Goal: Task Accomplishment & Management: Use online tool/utility

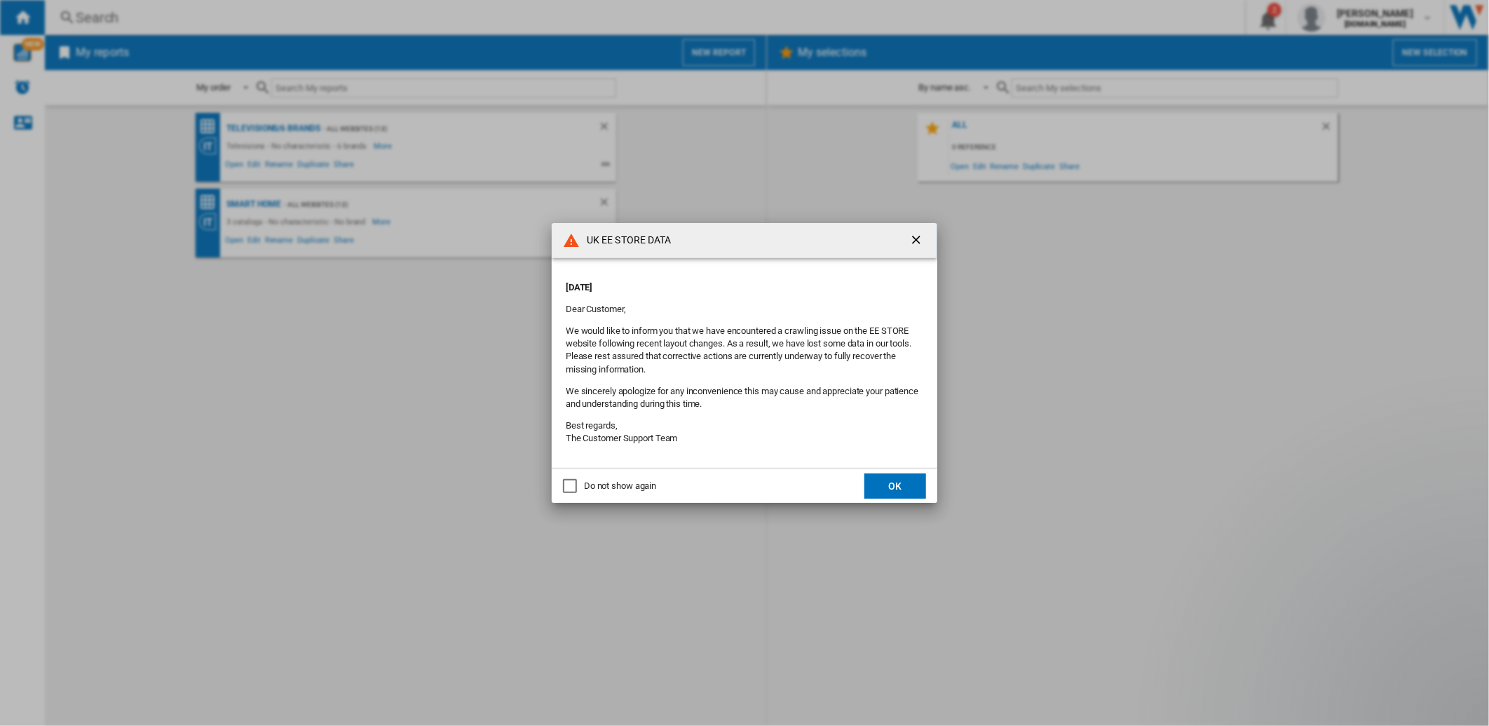
click at [891, 486] on button "OK" at bounding box center [895, 485] width 62 height 25
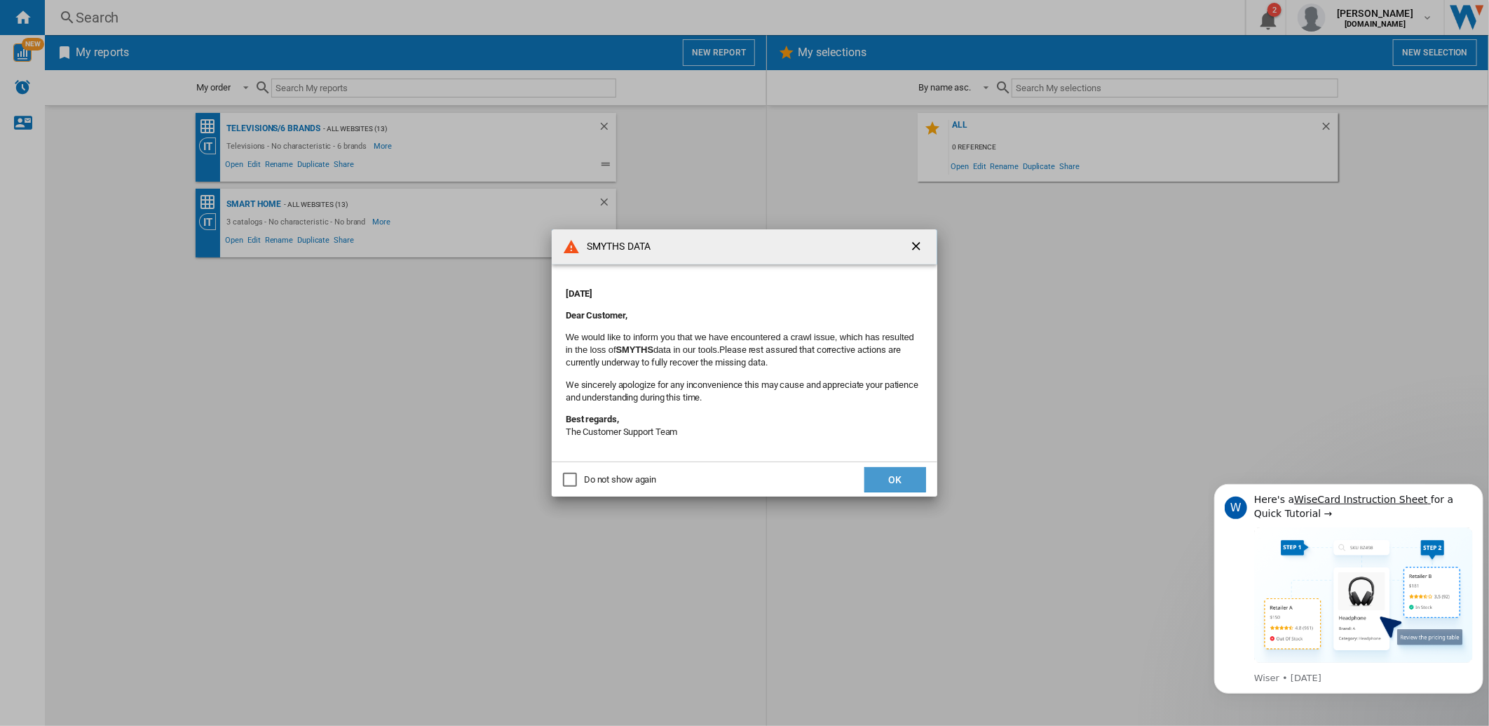
click at [922, 473] on button "OK" at bounding box center [895, 479] width 62 height 25
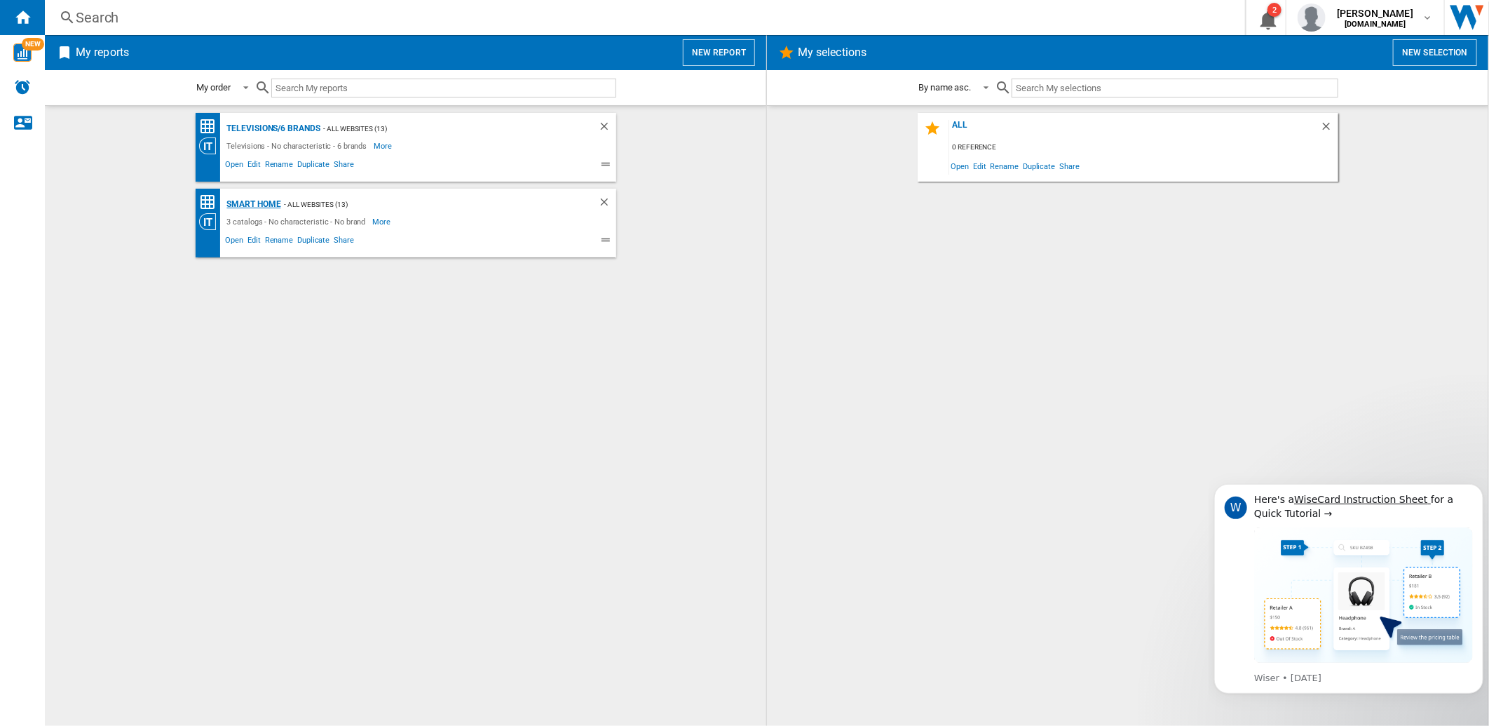
click at [269, 201] on div "Smart home" at bounding box center [252, 205] width 57 height 18
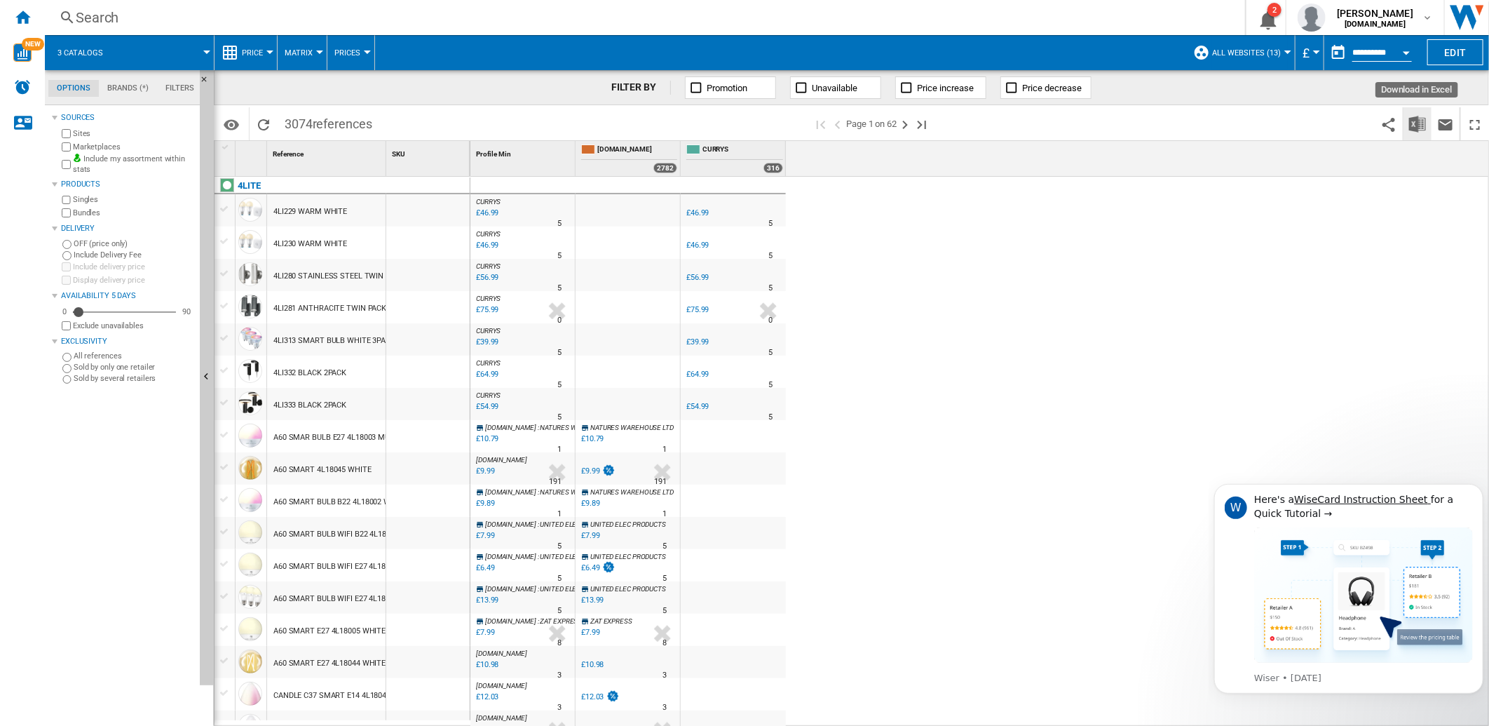
click at [1420, 116] on img "Download in Excel" at bounding box center [1417, 124] width 17 height 17
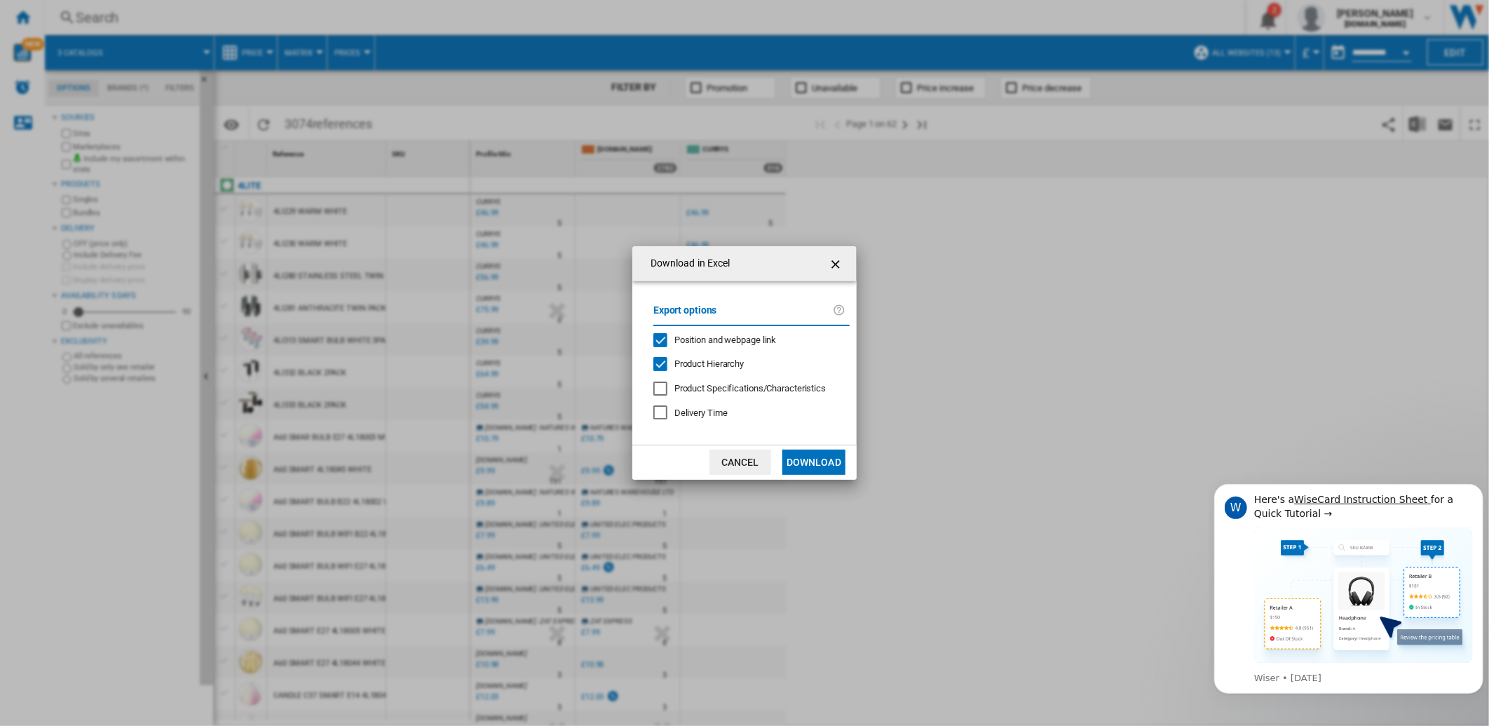
click at [805, 456] on button "Download" at bounding box center [813, 461] width 63 height 25
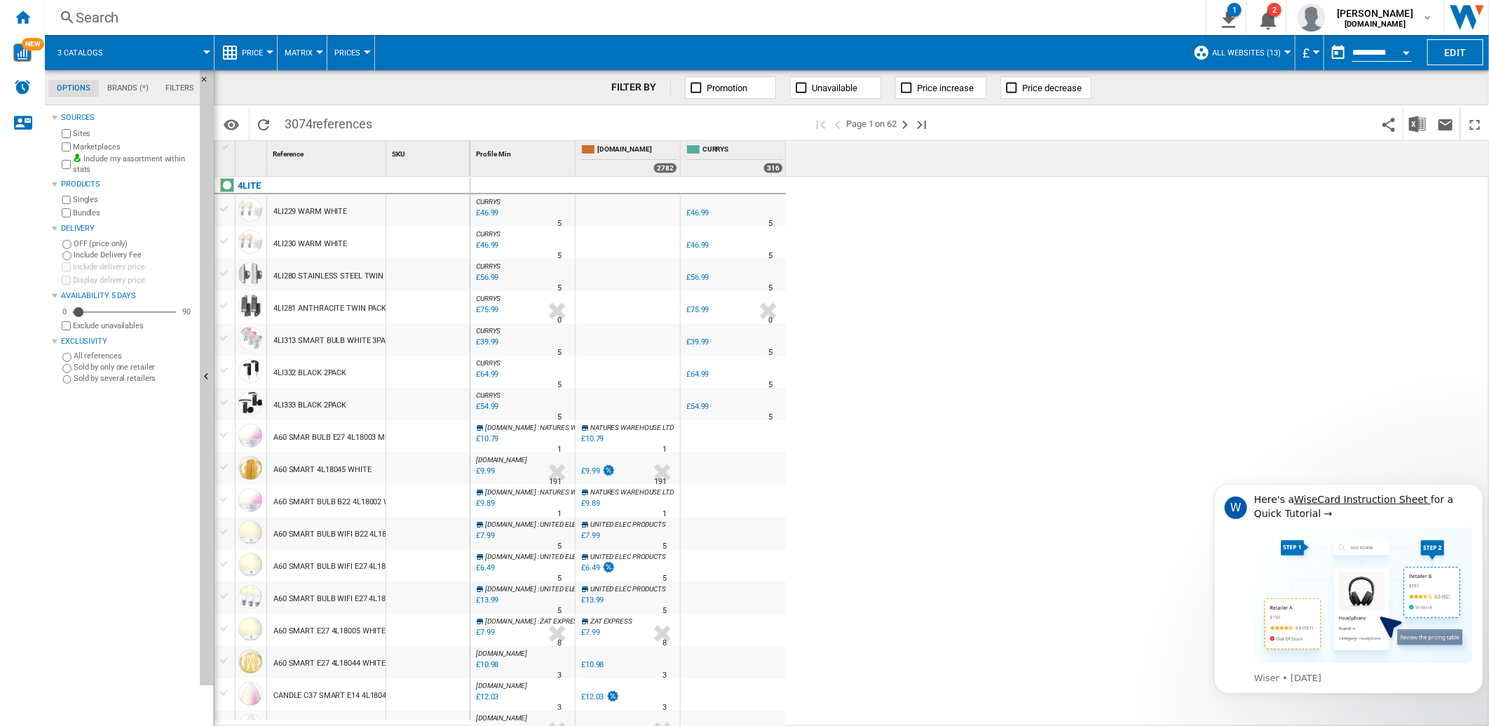
click at [1000, 237] on div "CURRYS : -1.0 % £46.99 % N/A 5 CURRYS : -1.0 % £46.99 % N/A 5" at bounding box center [979, 452] width 1019 height 550
click at [26, 29] on div "Home" at bounding box center [22, 17] width 45 height 35
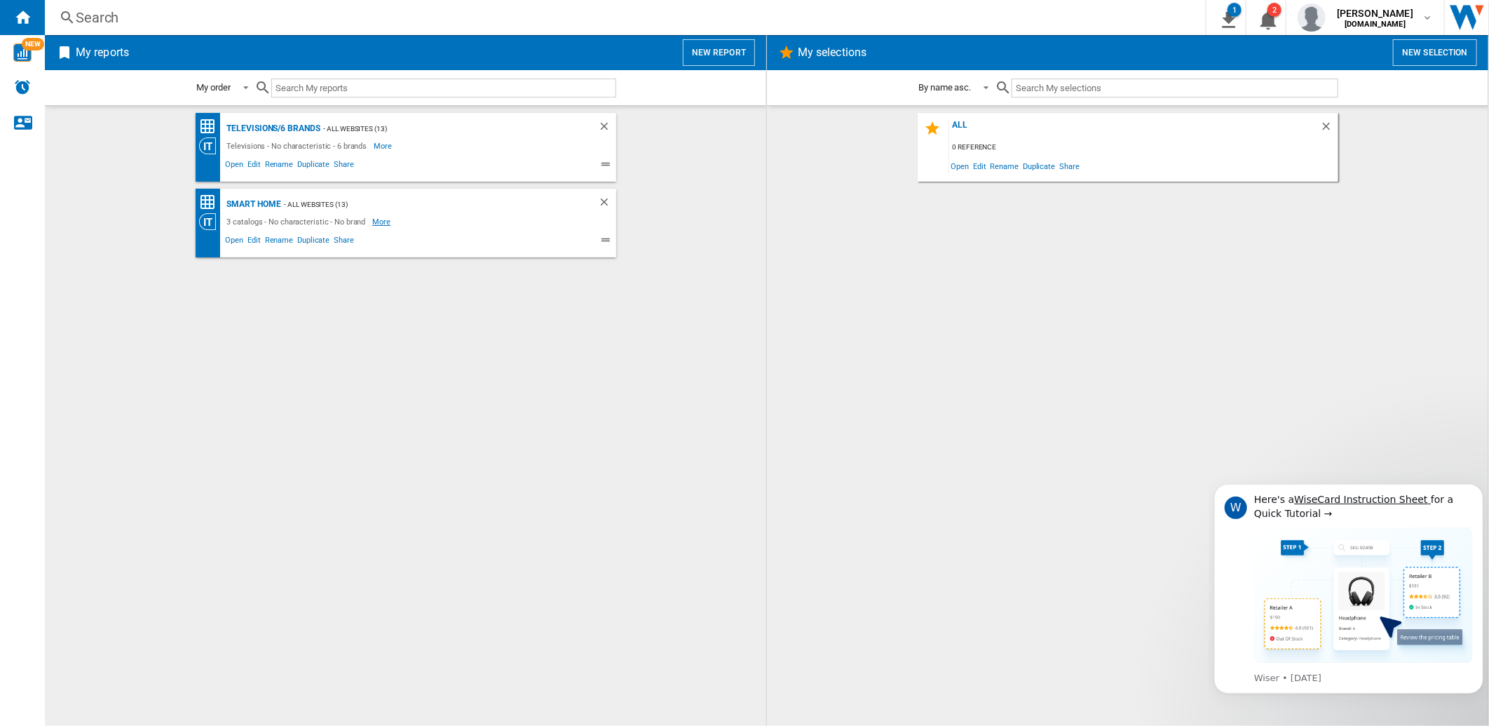
click at [377, 219] on span "More" at bounding box center [382, 221] width 20 height 17
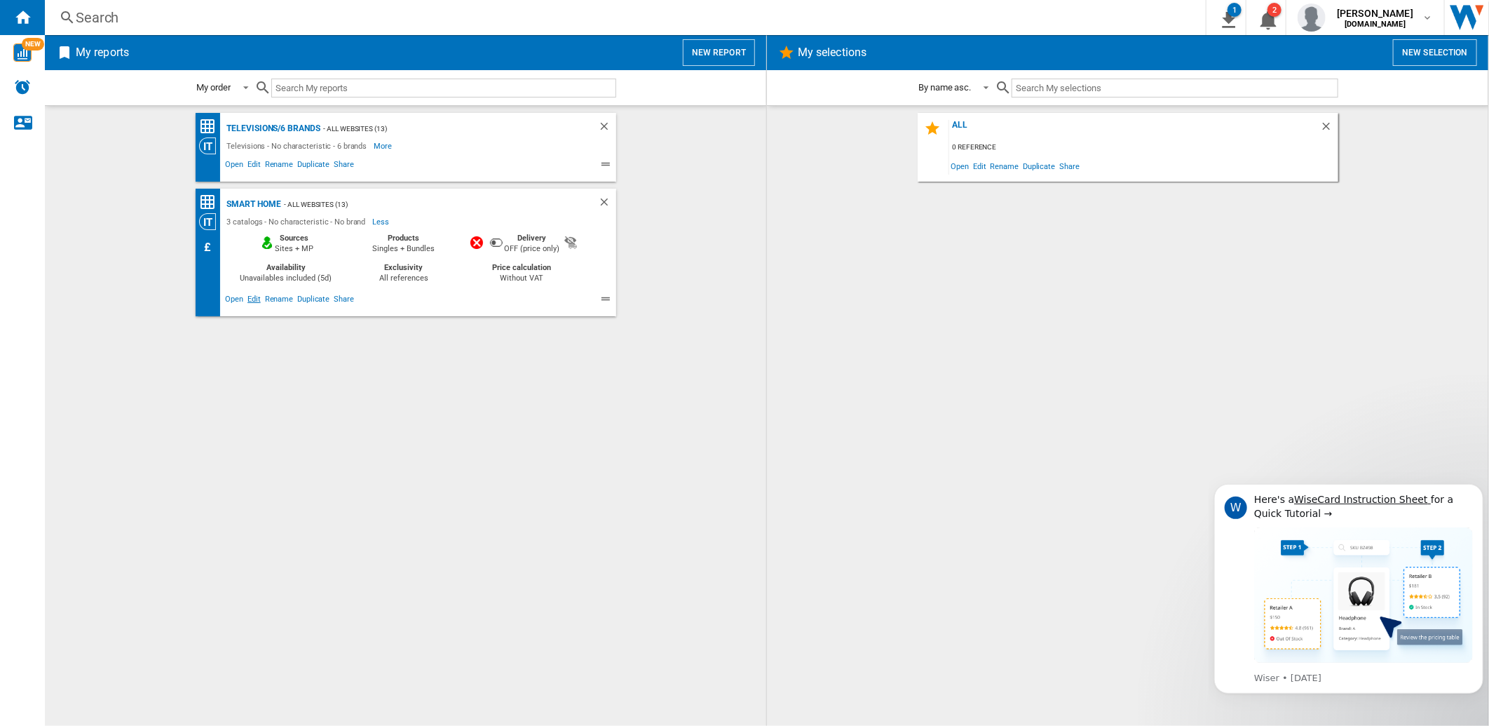
click at [251, 298] on span "Edit" at bounding box center [254, 300] width 18 height 17
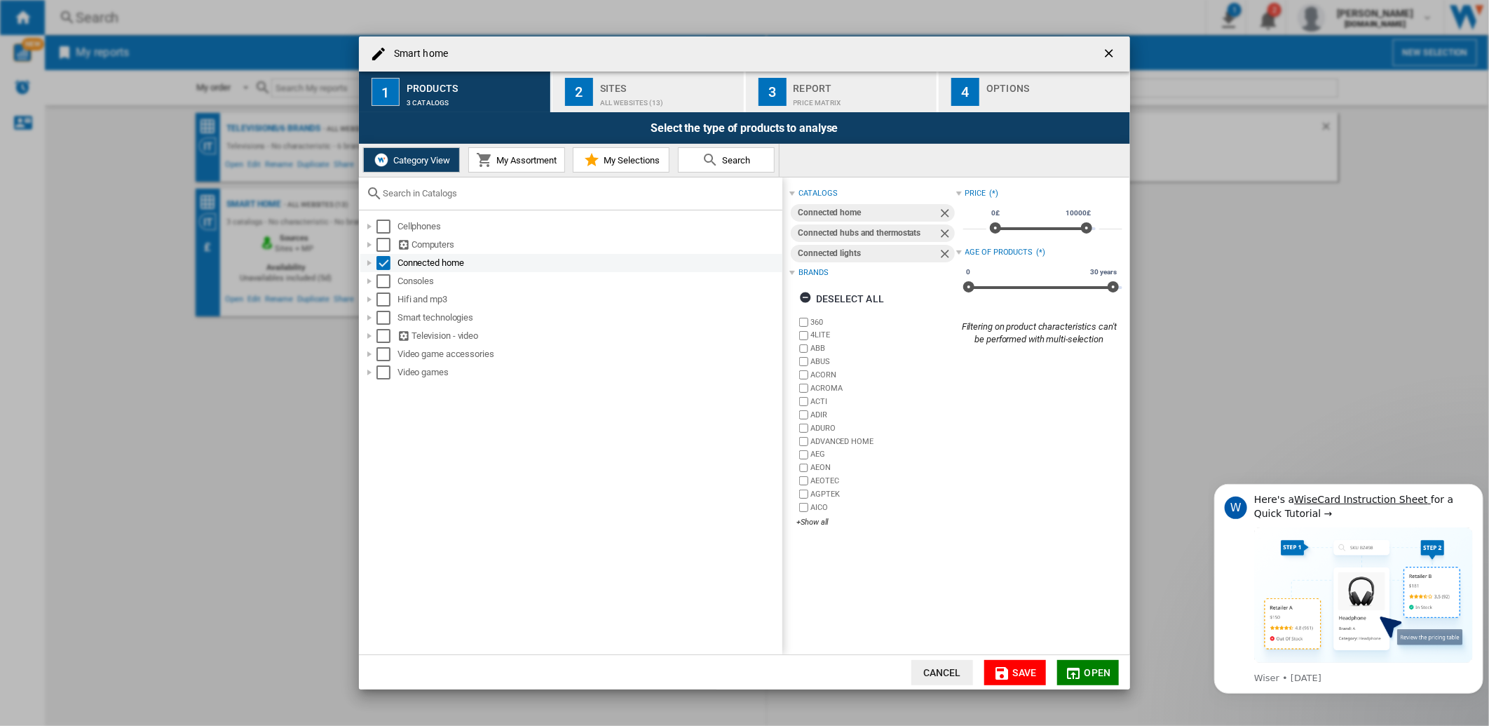
click at [366, 262] on div at bounding box center [369, 263] width 14 height 14
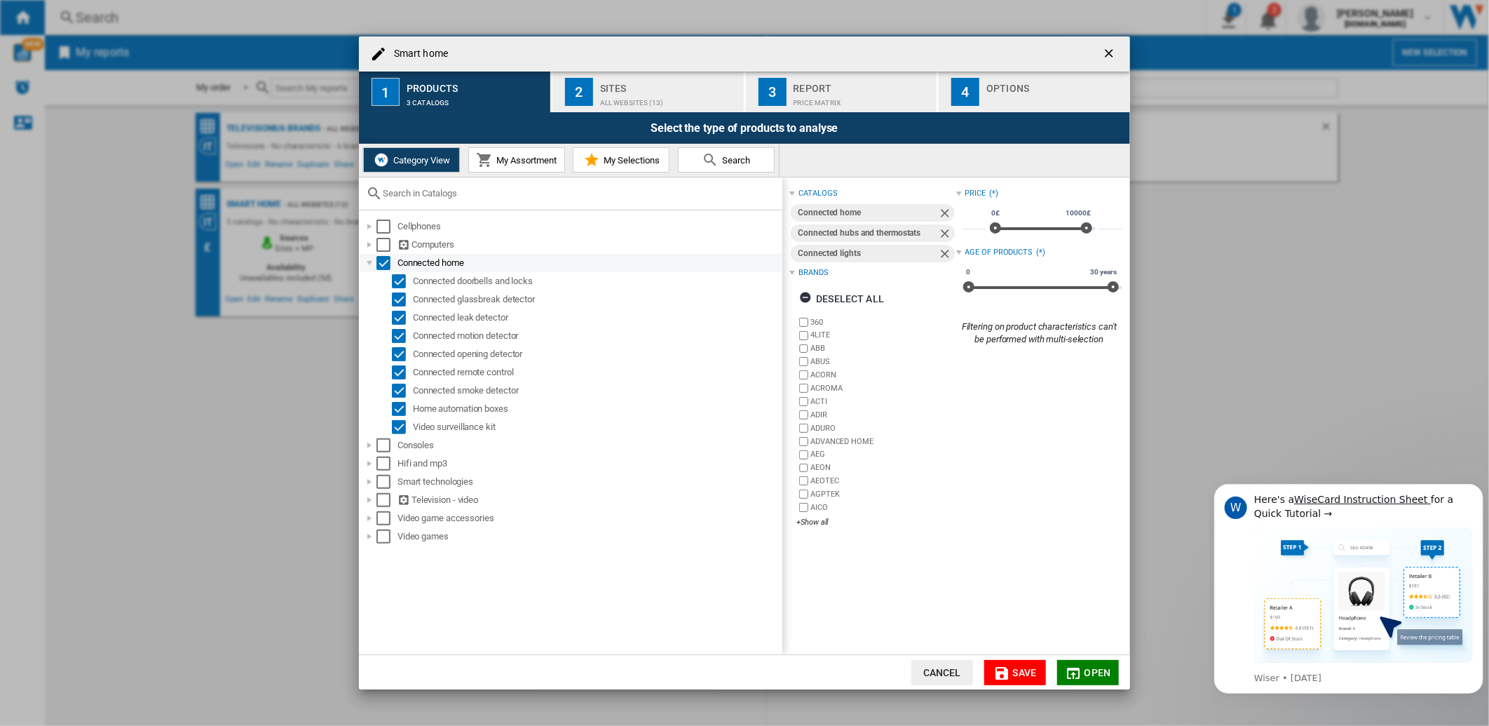
click at [366, 262] on div at bounding box center [369, 263] width 14 height 14
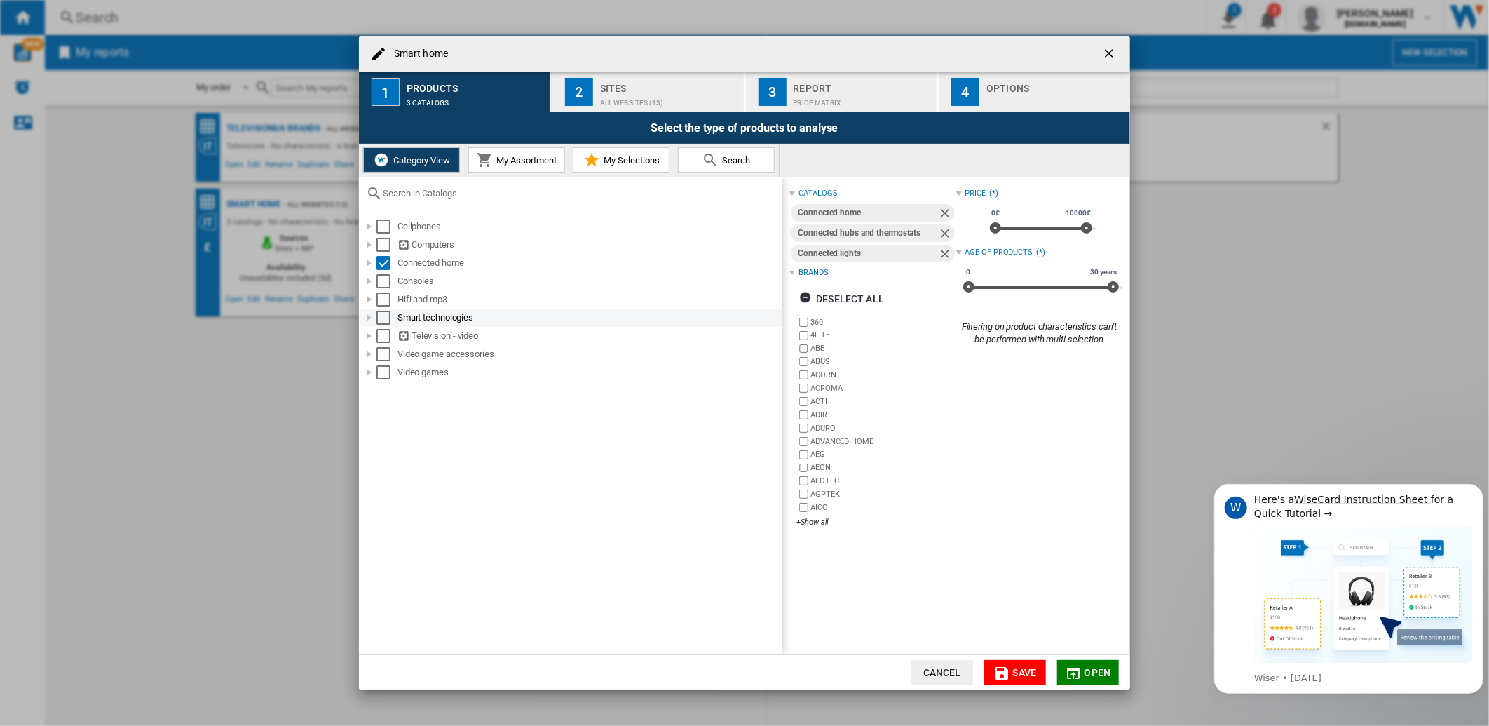
click at [368, 315] on div at bounding box center [369, 318] width 14 height 14
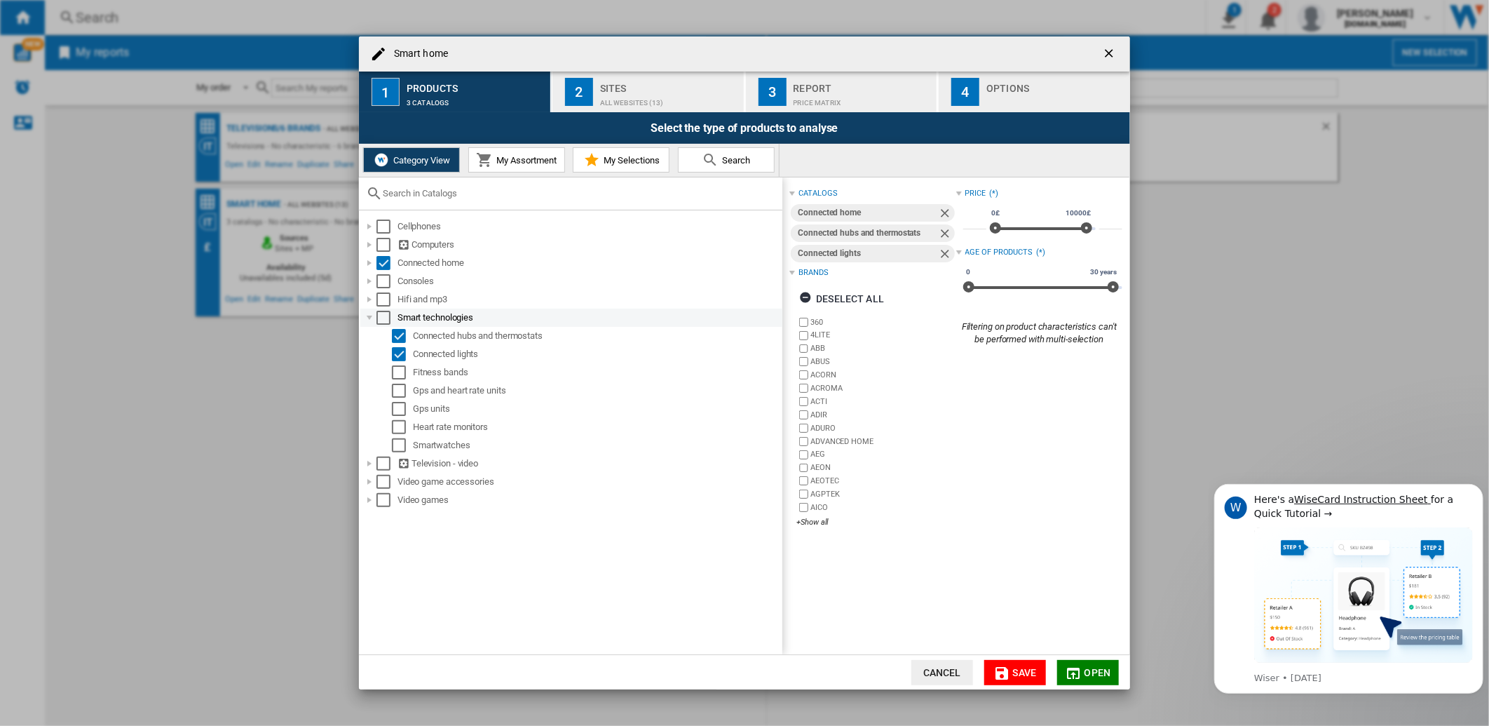
click at [368, 315] on div at bounding box center [369, 318] width 14 height 14
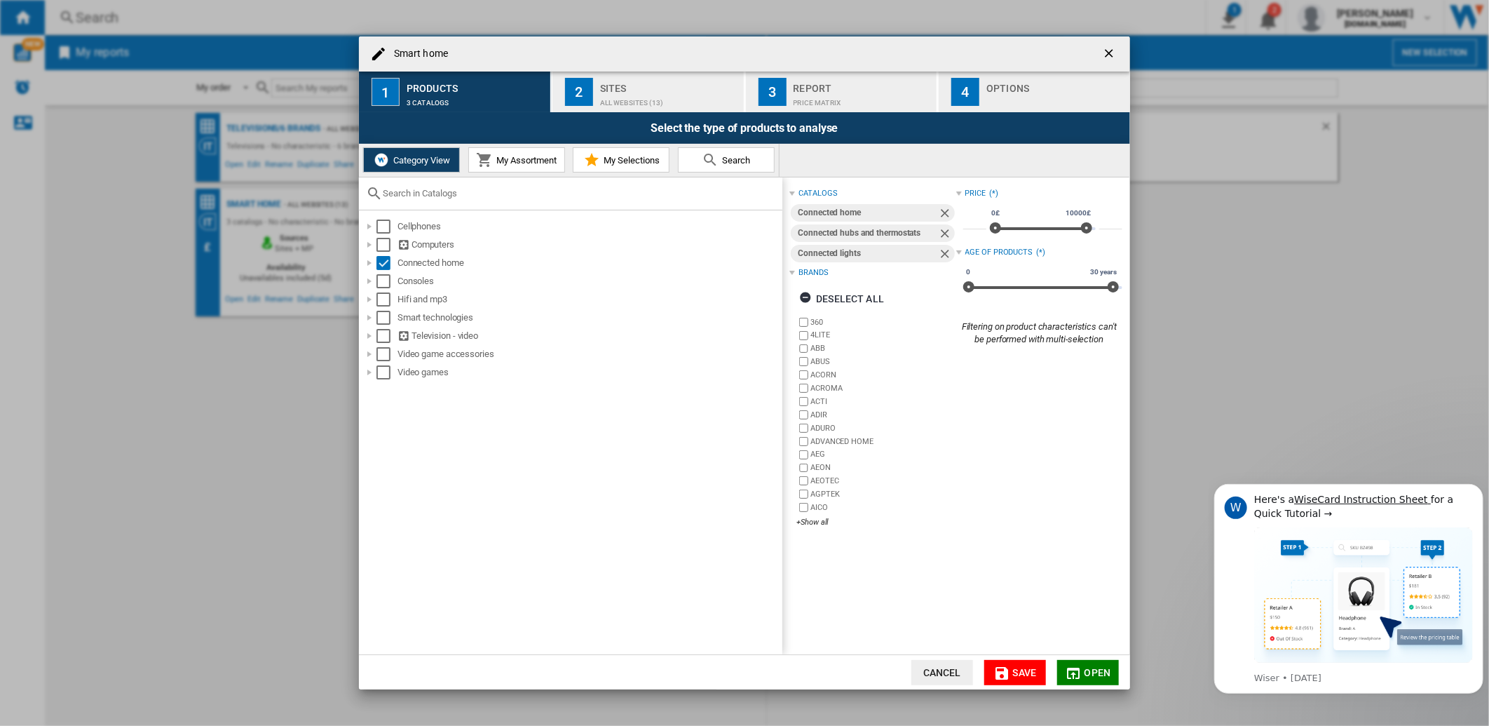
click at [517, 172] on div "Category View My Assortment My Selections Search" at bounding box center [569, 160] width 421 height 33
click at [515, 165] on button "My Assortment" at bounding box center [516, 159] width 97 height 25
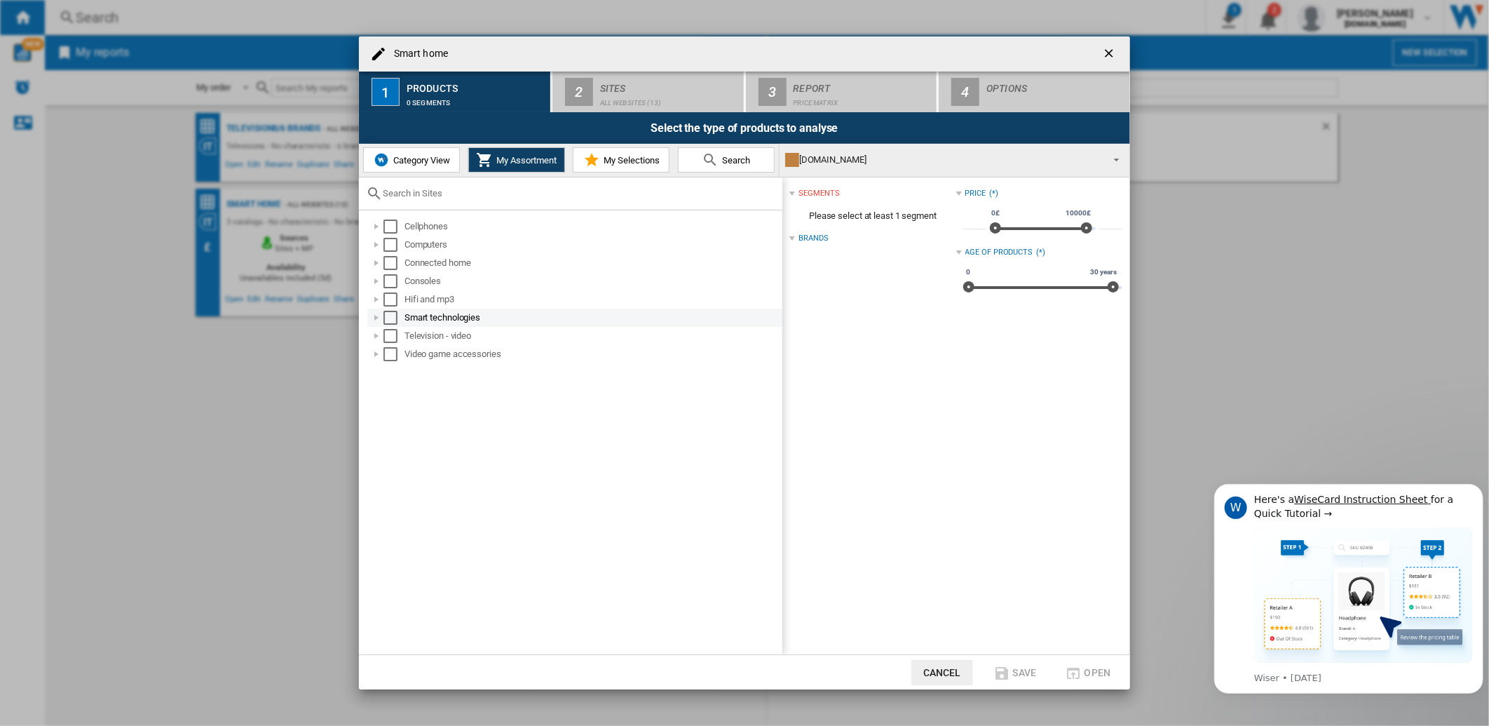
click at [377, 315] on div at bounding box center [376, 318] width 14 height 14
click at [383, 334] on div "Smart tech" at bounding box center [583, 336] width 400 height 18
click at [394, 332] on div at bounding box center [392, 336] width 14 height 14
click at [374, 260] on div at bounding box center [376, 263] width 14 height 14
click at [390, 280] on div at bounding box center [392, 281] width 14 height 14
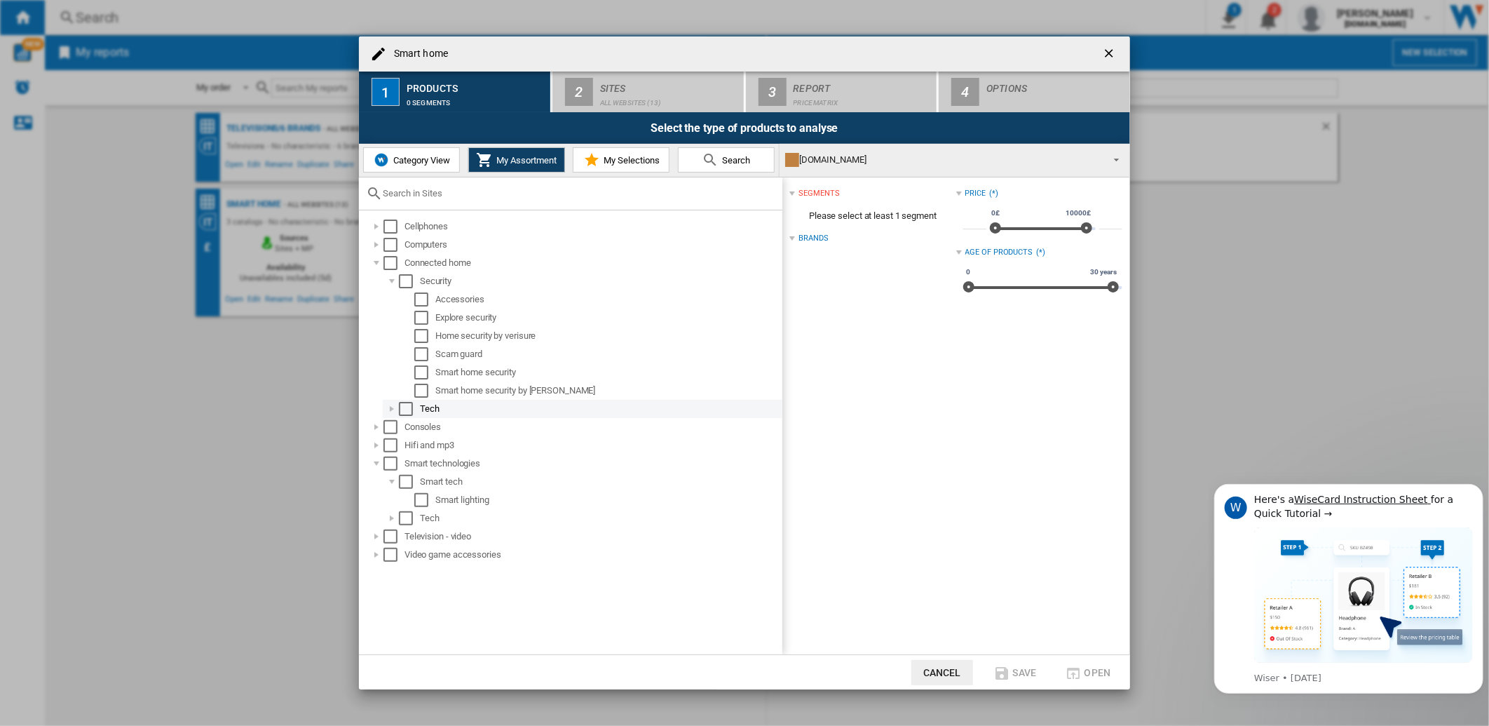
click at [390, 408] on div at bounding box center [392, 409] width 14 height 14
click at [407, 408] on div "Select" at bounding box center [406, 409] width 14 height 14
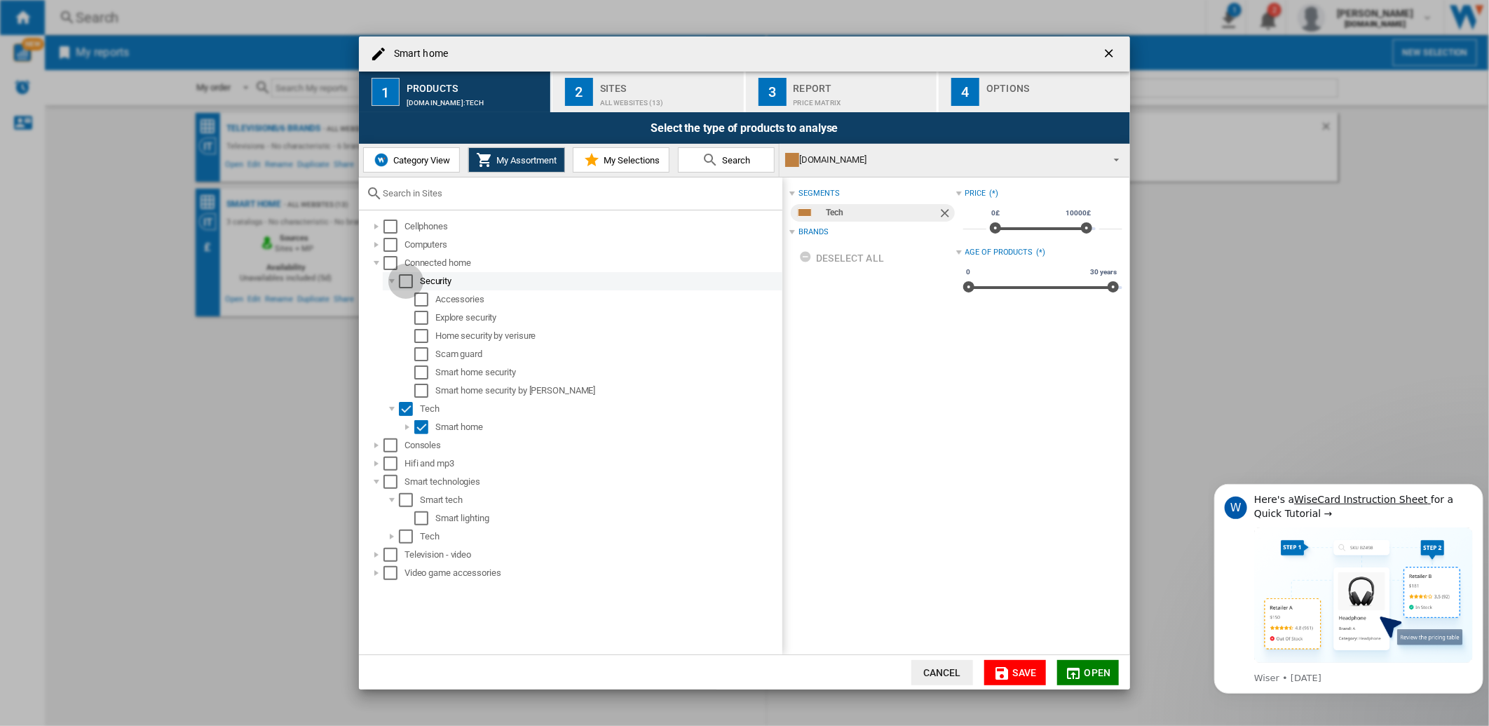
click at [407, 279] on div "Select" at bounding box center [406, 281] width 14 height 14
click at [419, 355] on div "Select" at bounding box center [421, 354] width 14 height 14
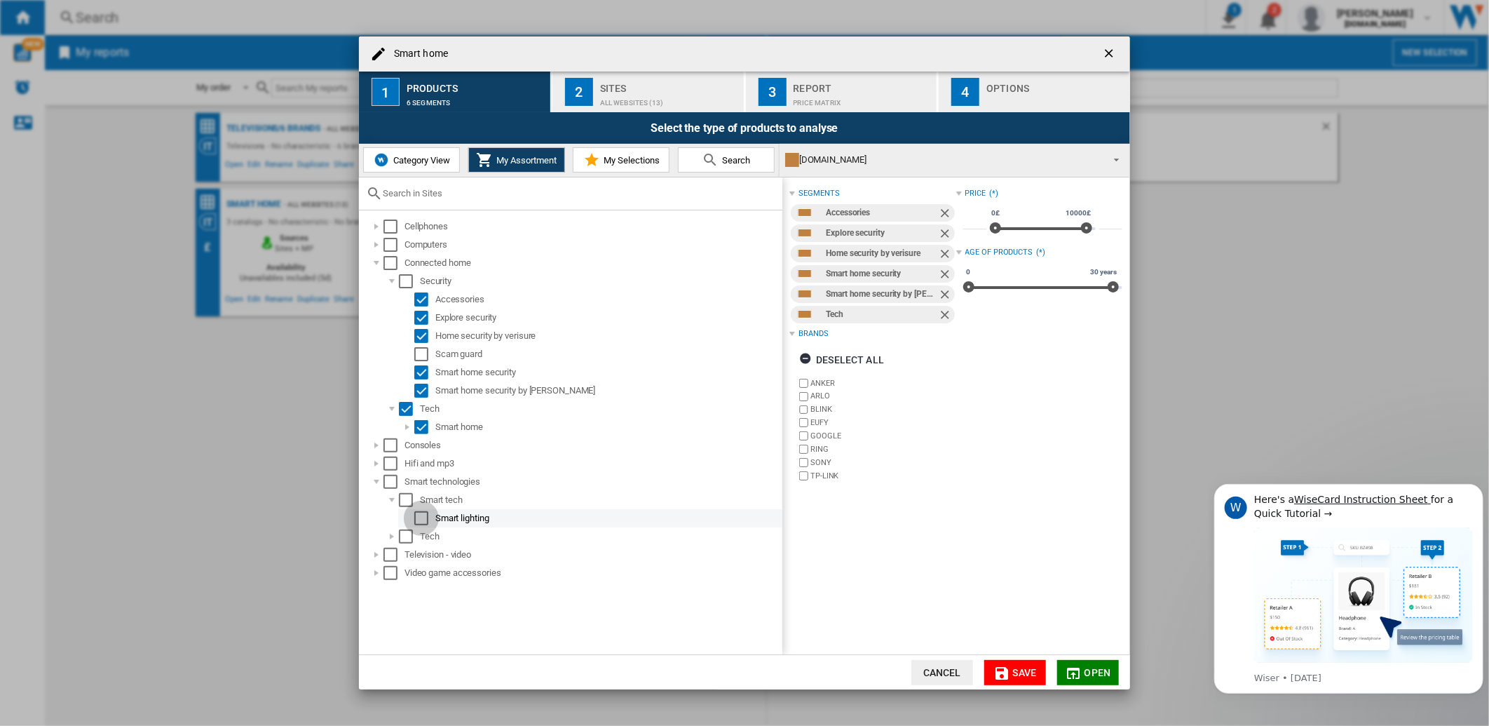
click at [422, 515] on div "Select" at bounding box center [421, 518] width 14 height 14
click at [389, 536] on div at bounding box center [392, 536] width 14 height 14
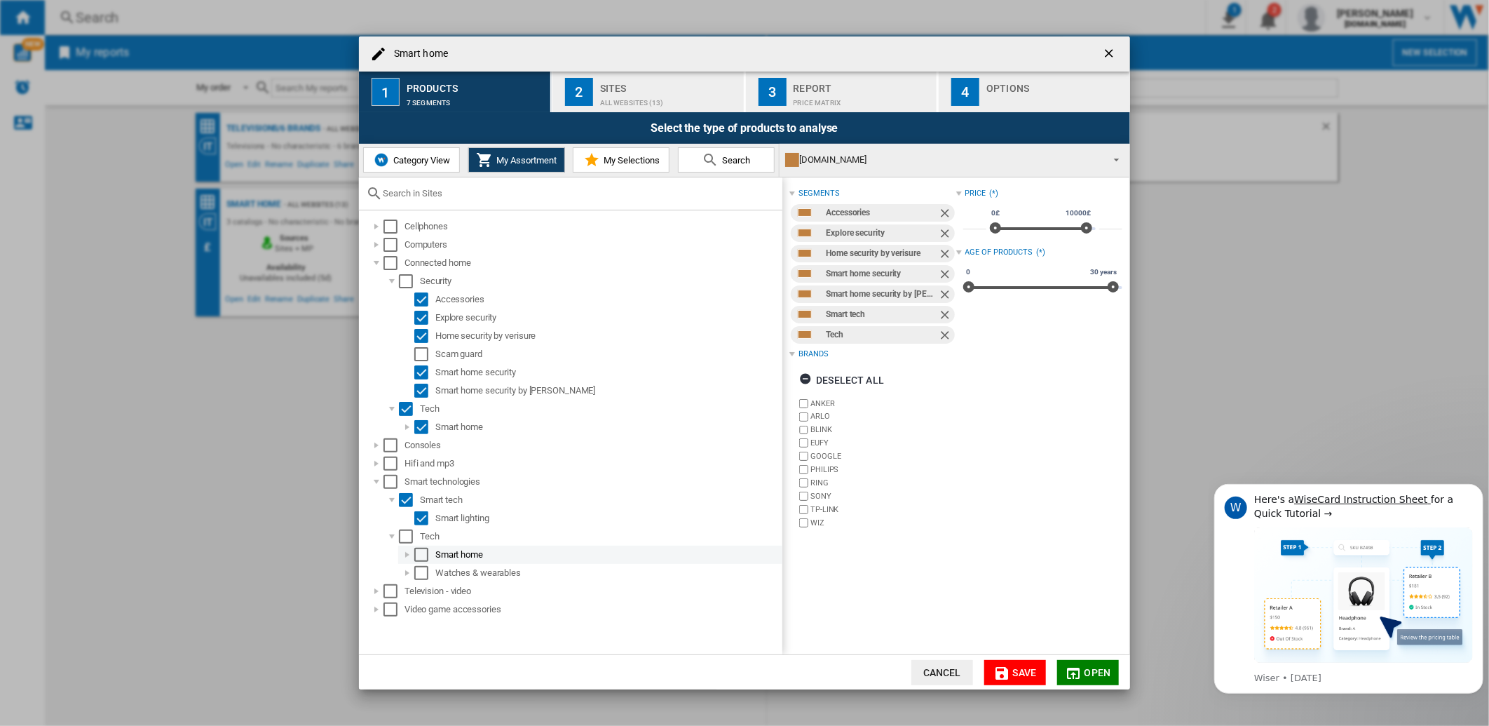
click at [409, 554] on div at bounding box center [407, 554] width 14 height 14
click at [425, 556] on div "Select" at bounding box center [421, 554] width 14 height 14
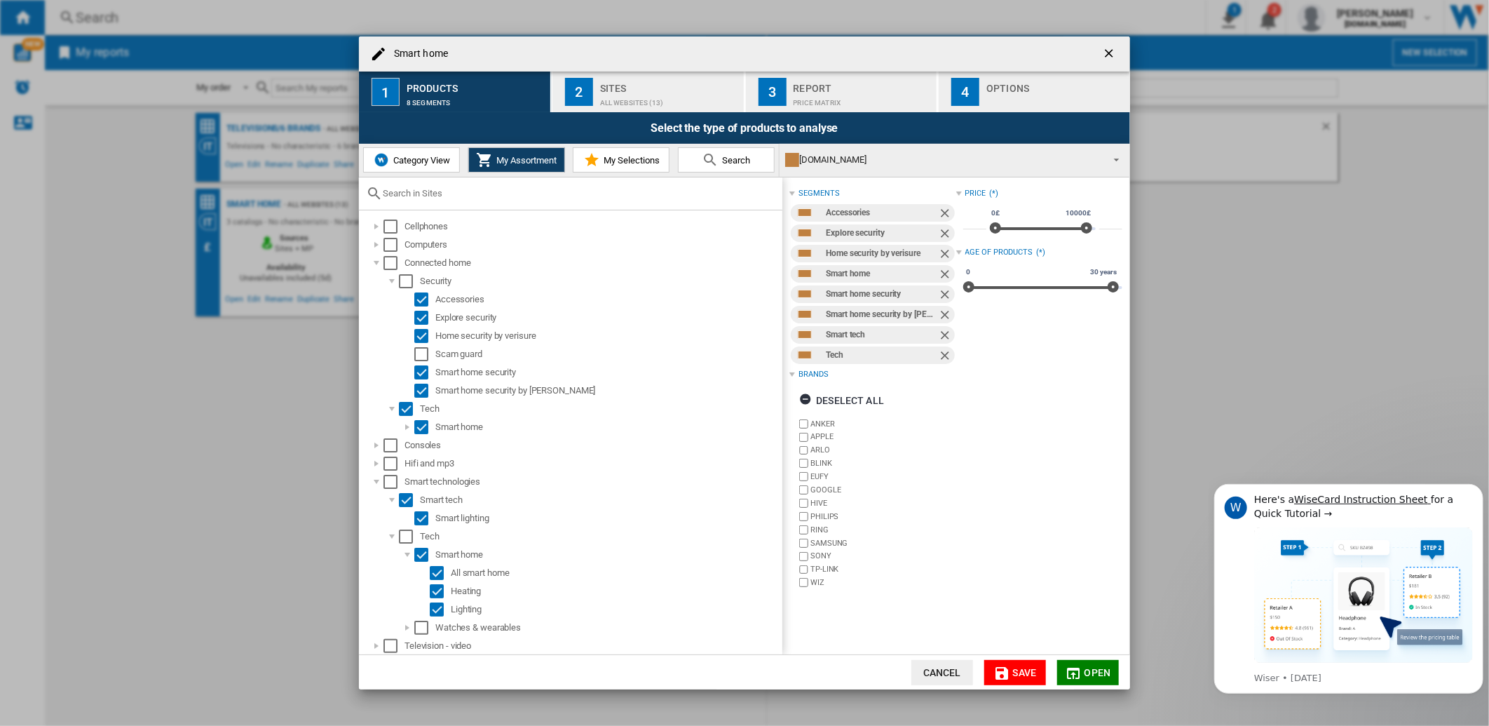
click at [640, 157] on span "My Selections" at bounding box center [630, 160] width 60 height 11
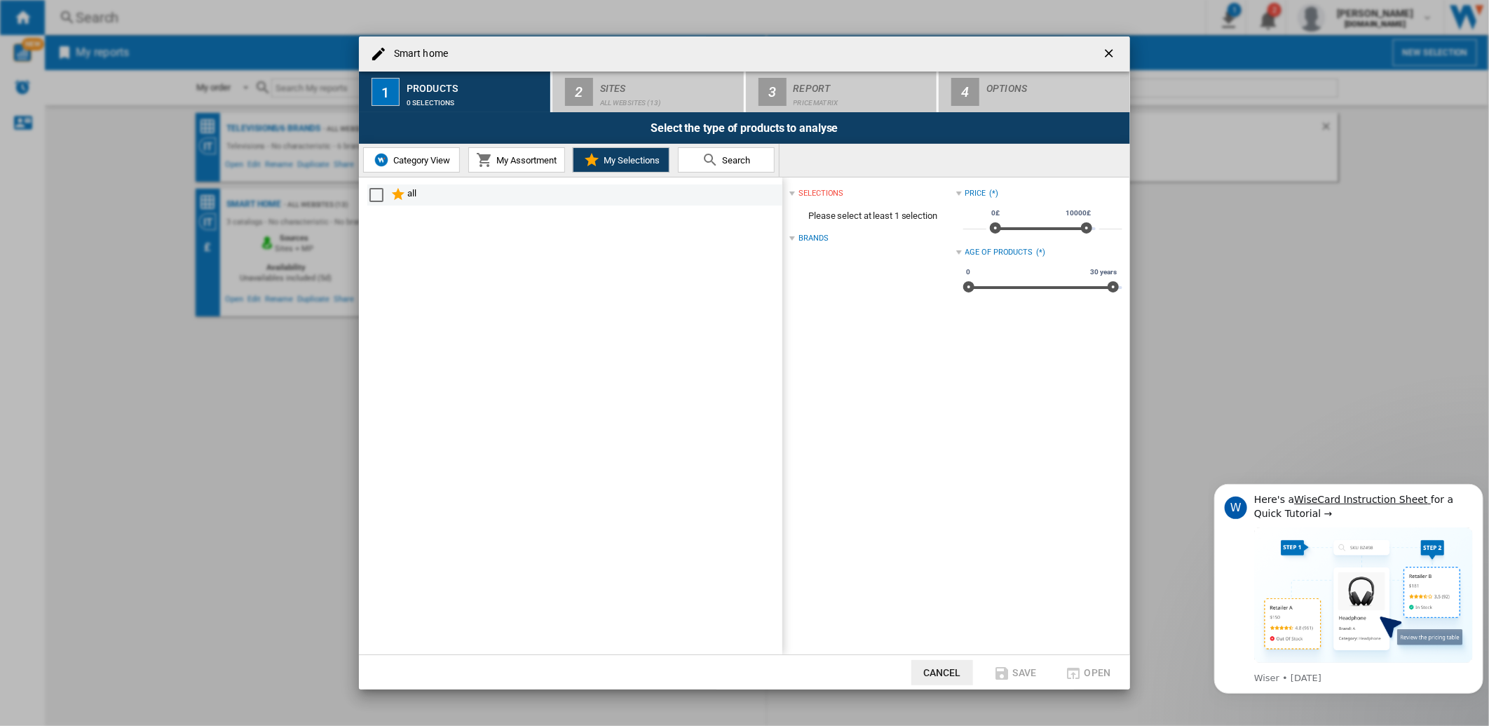
click at [379, 196] on div "Select" at bounding box center [376, 195] width 14 height 14
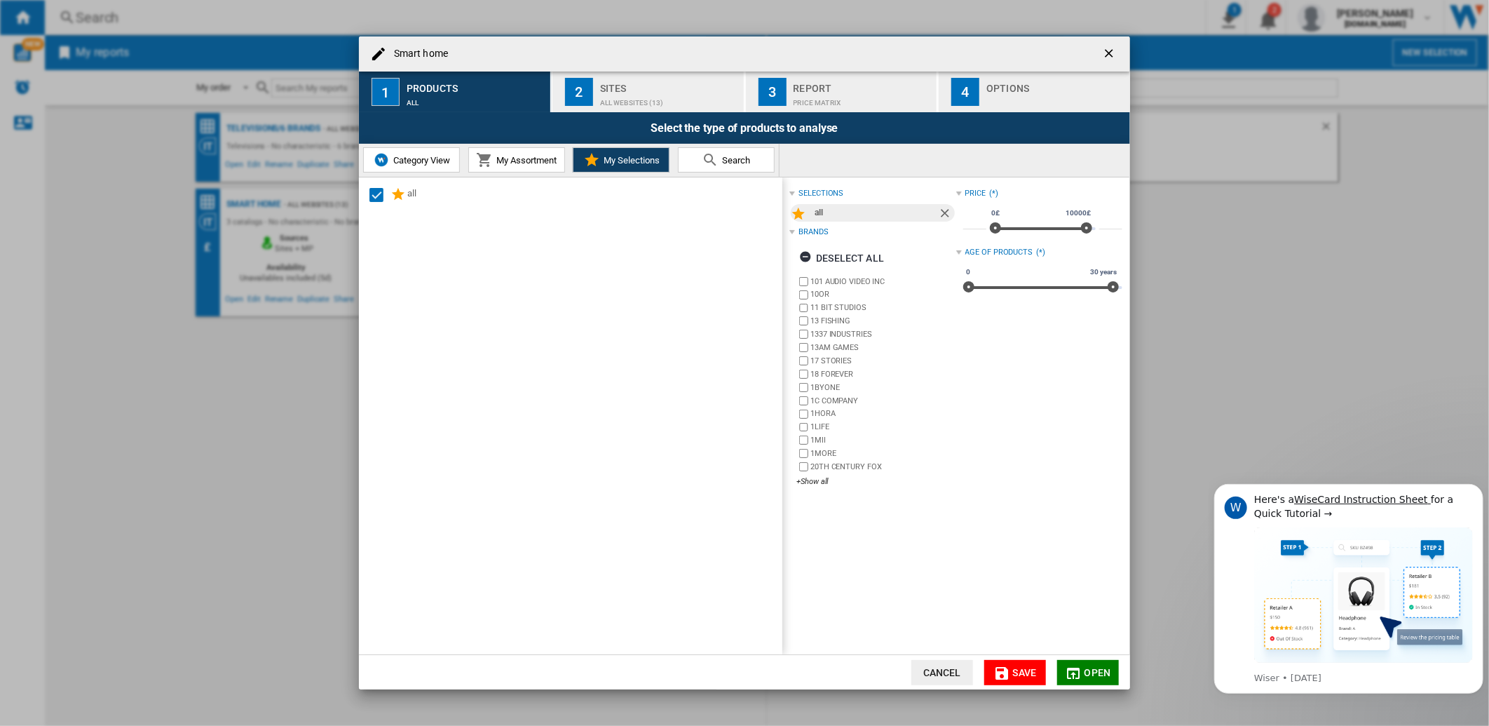
click at [1090, 663] on button "Open" at bounding box center [1088, 672] width 62 height 25
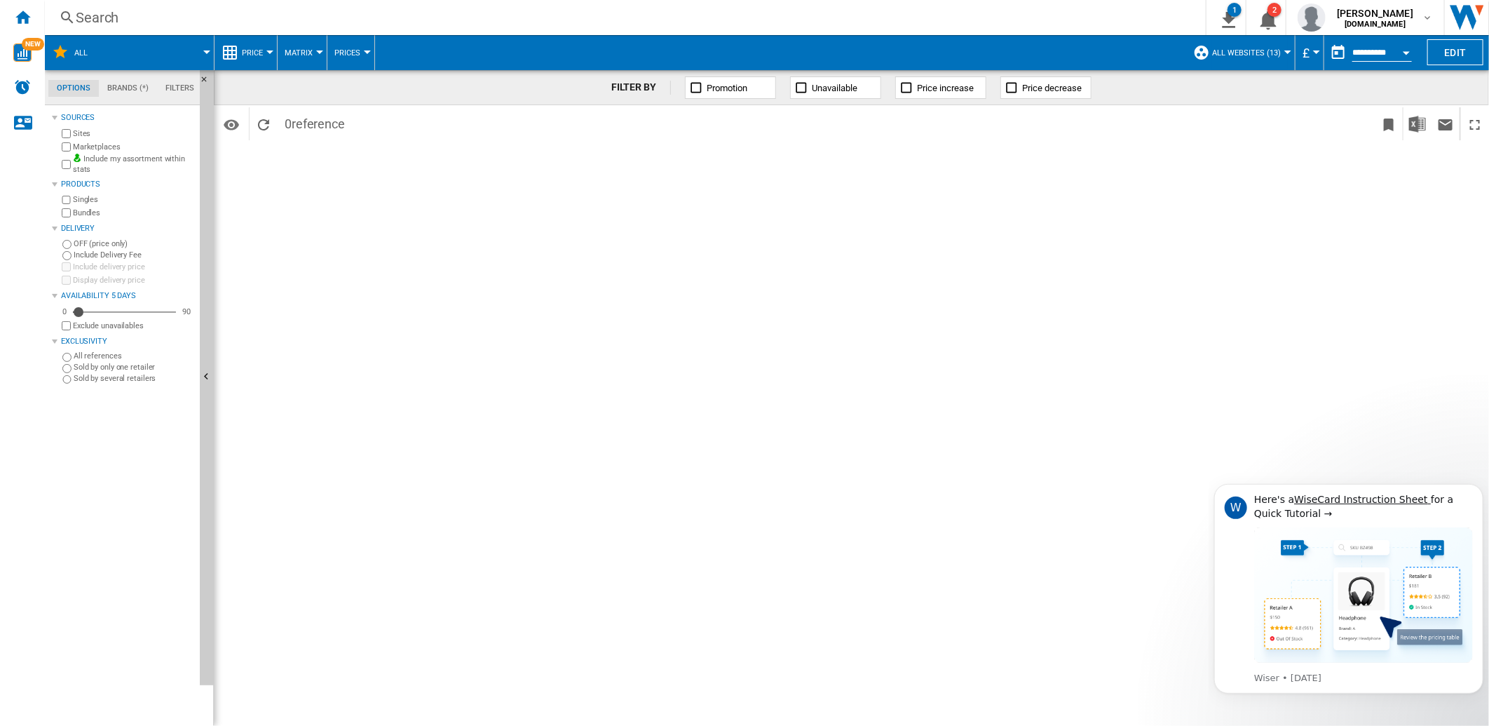
click at [197, 56] on span at bounding box center [157, 52] width 100 height 35
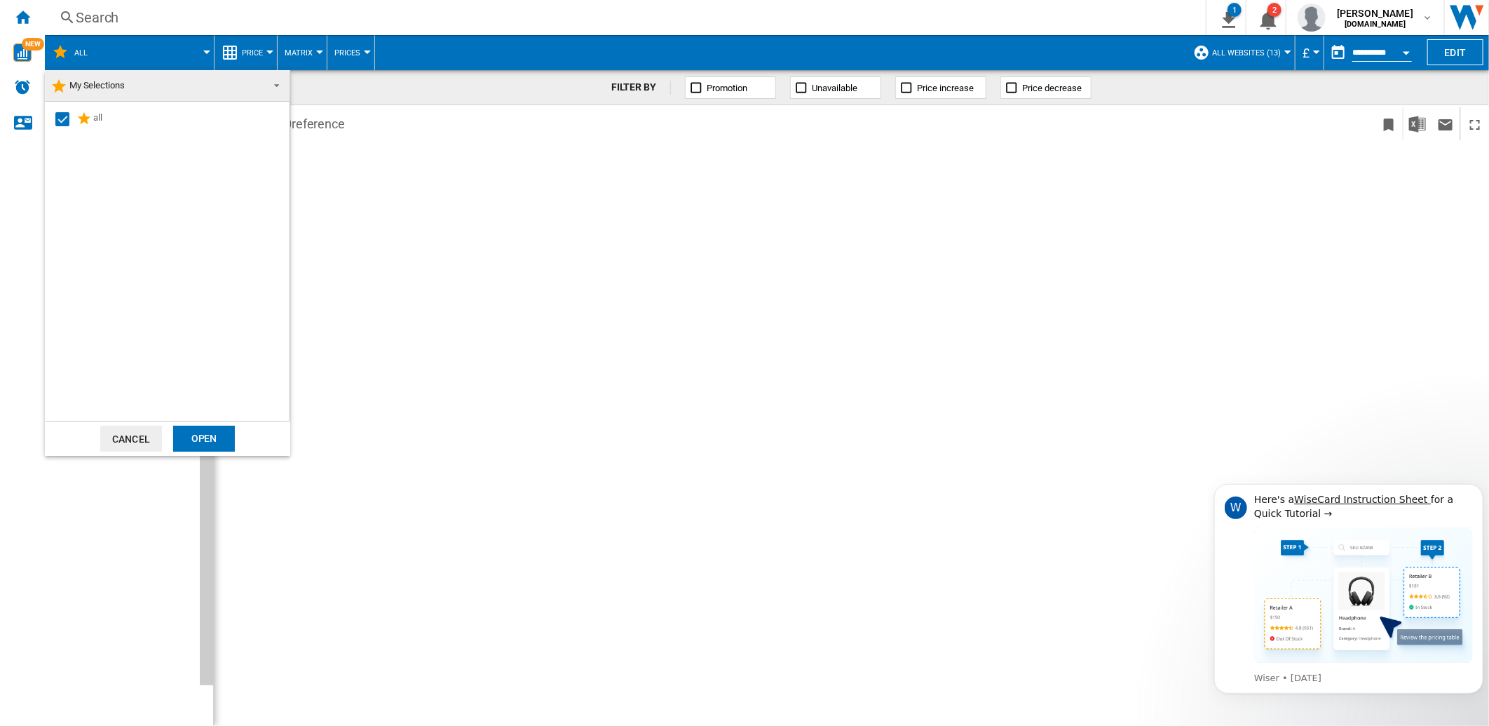
click at [282, 80] on md-select-value "My Selections" at bounding box center [167, 86] width 245 height 32
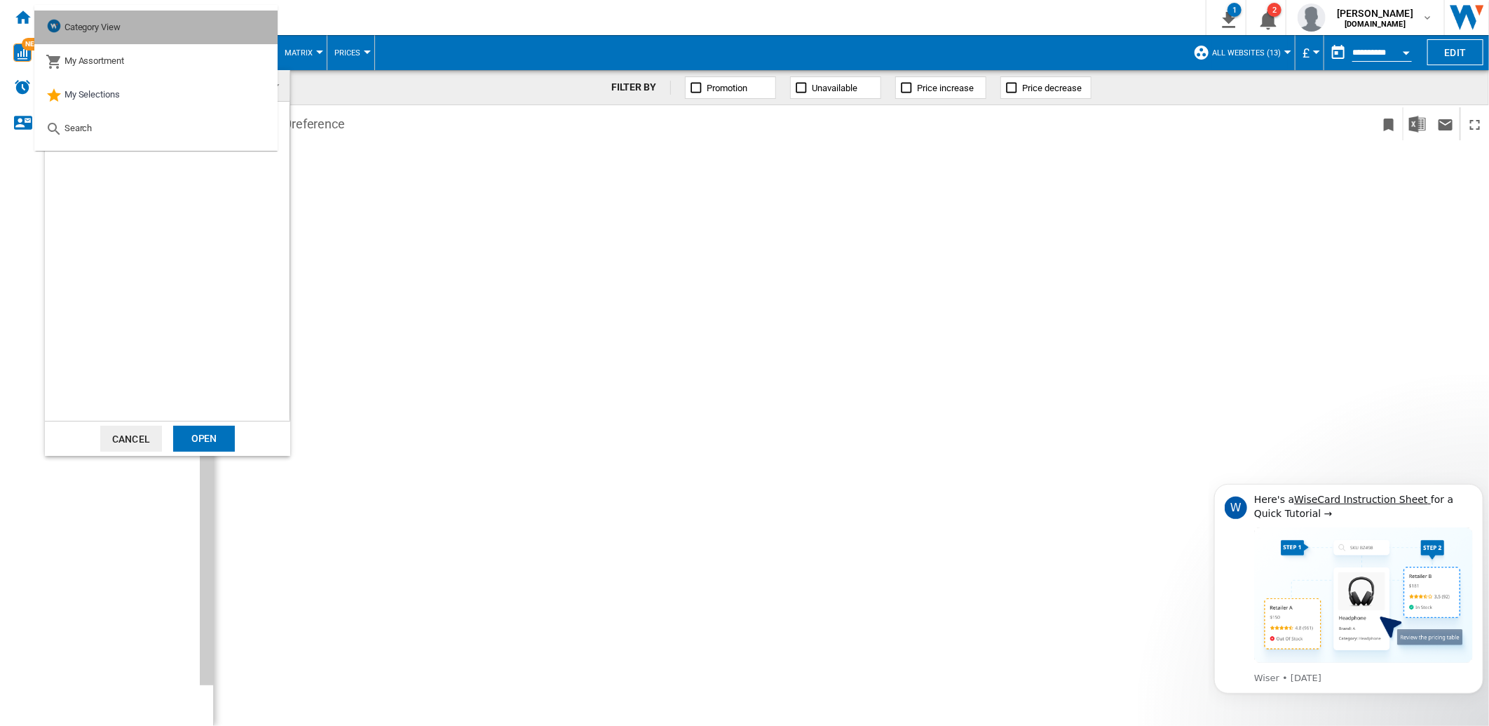
click at [123, 39] on md-option "Category View" at bounding box center [155, 28] width 243 height 34
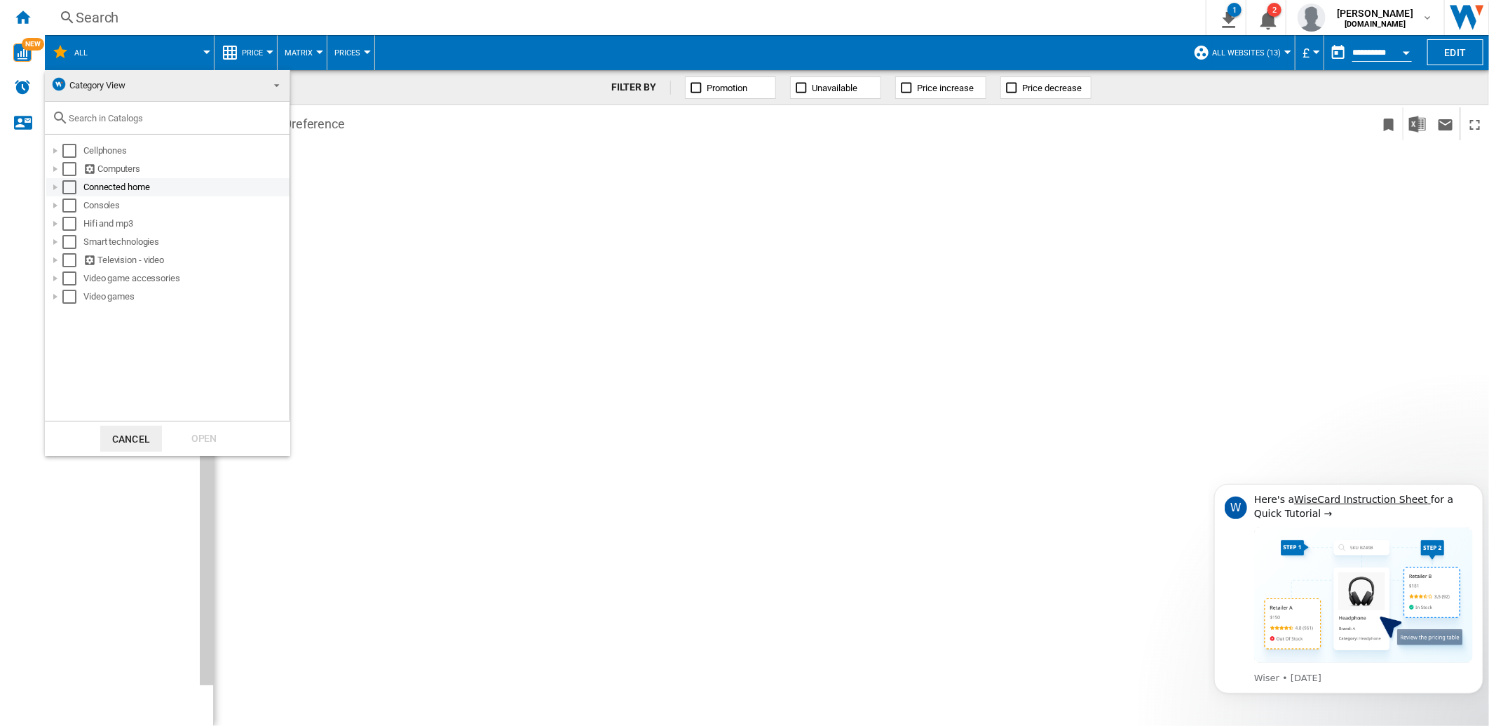
click at [60, 186] on div at bounding box center [55, 187] width 14 height 14
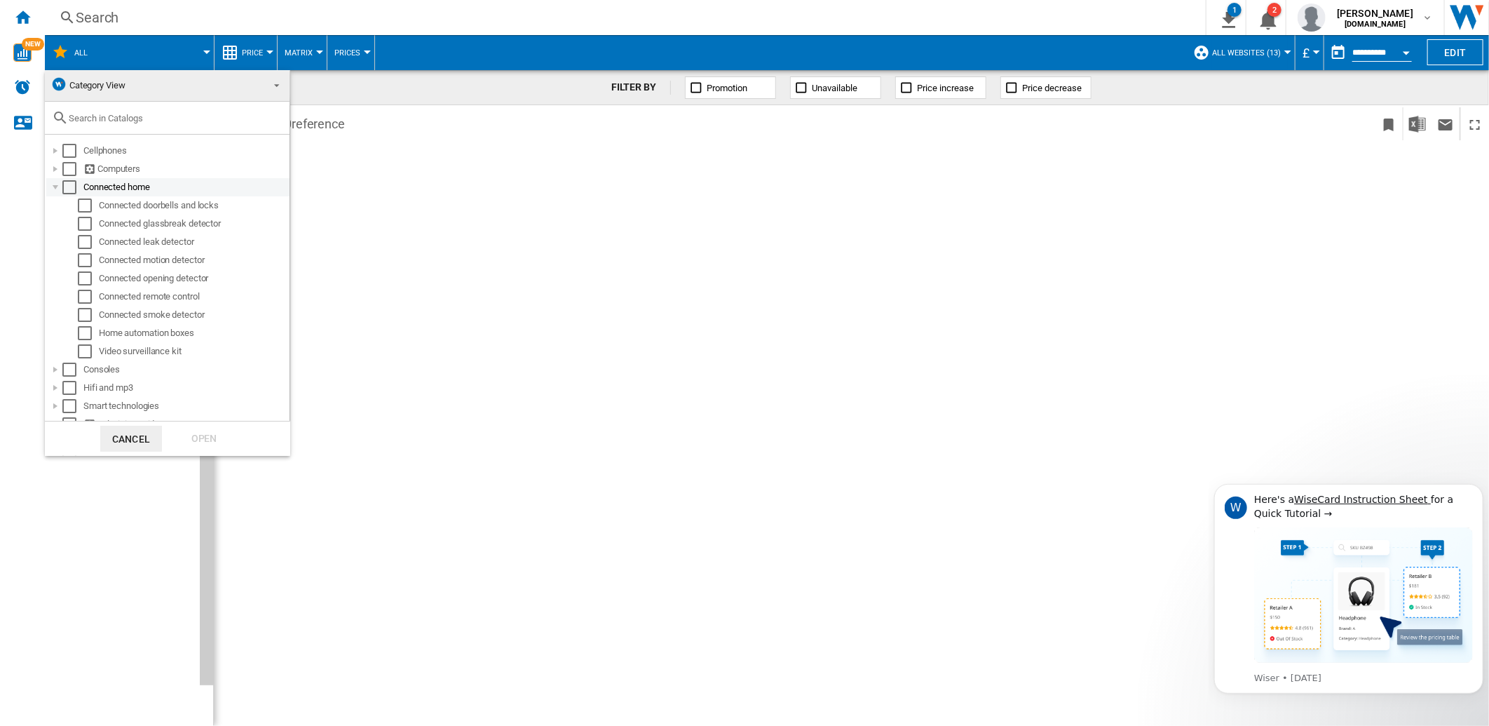
click at [71, 186] on div "Select" at bounding box center [69, 187] width 14 height 14
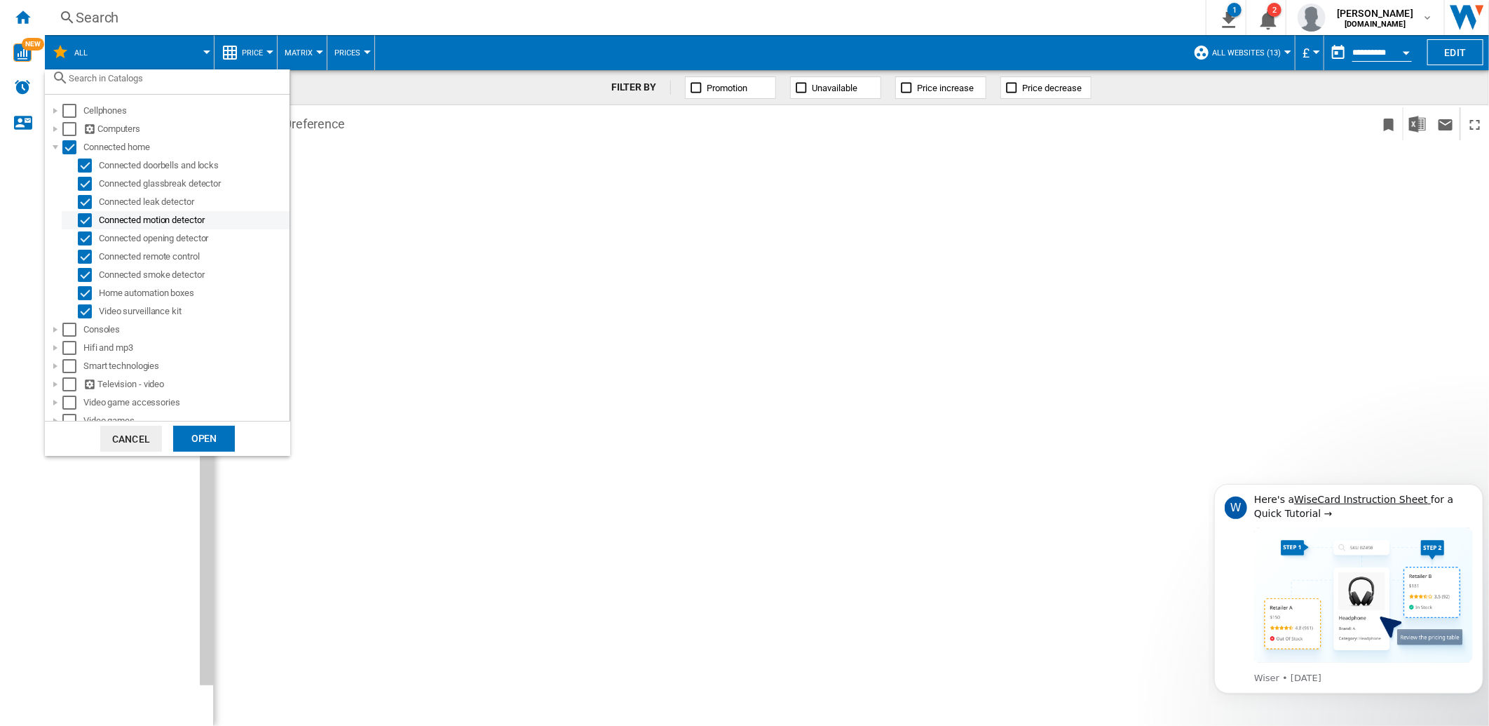
scroll to position [50, 0]
click at [56, 356] on div at bounding box center [55, 357] width 14 height 14
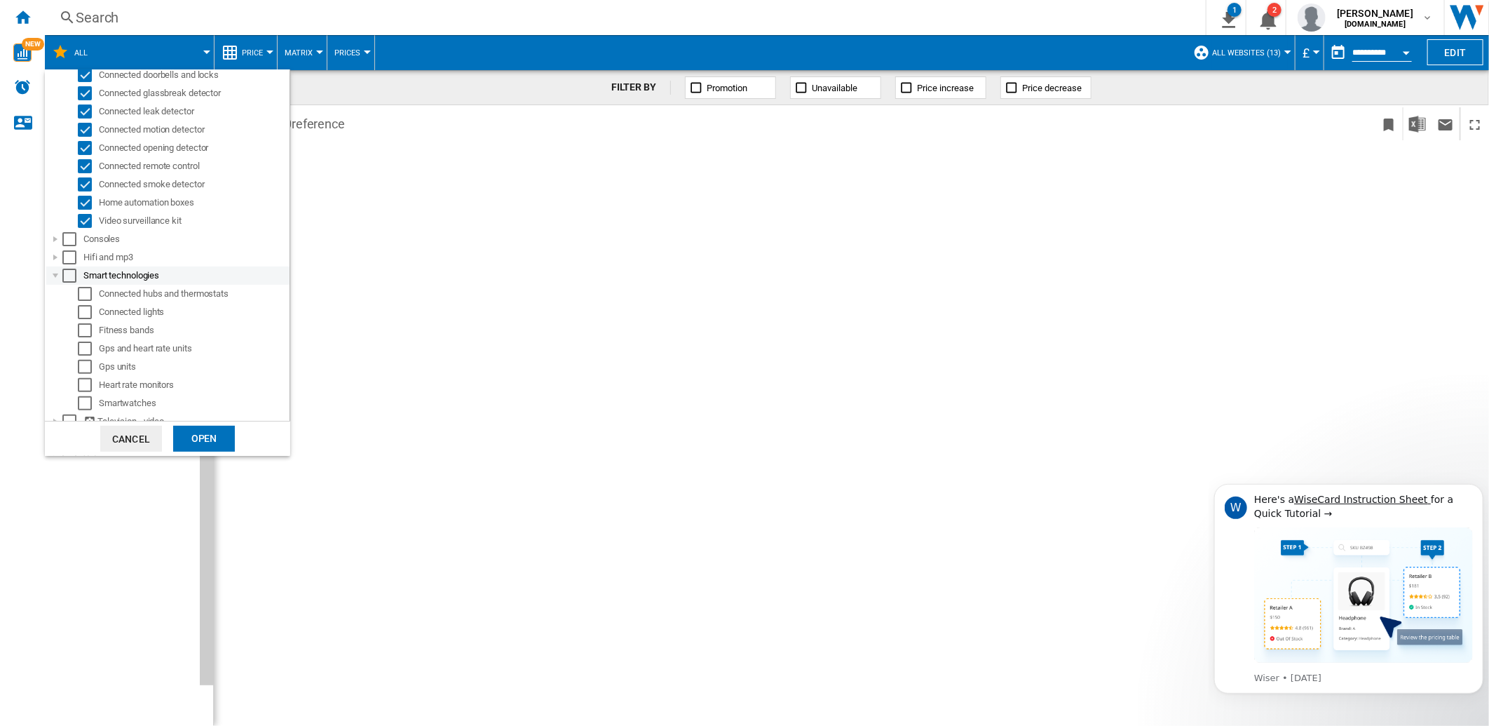
scroll to position [177, 0]
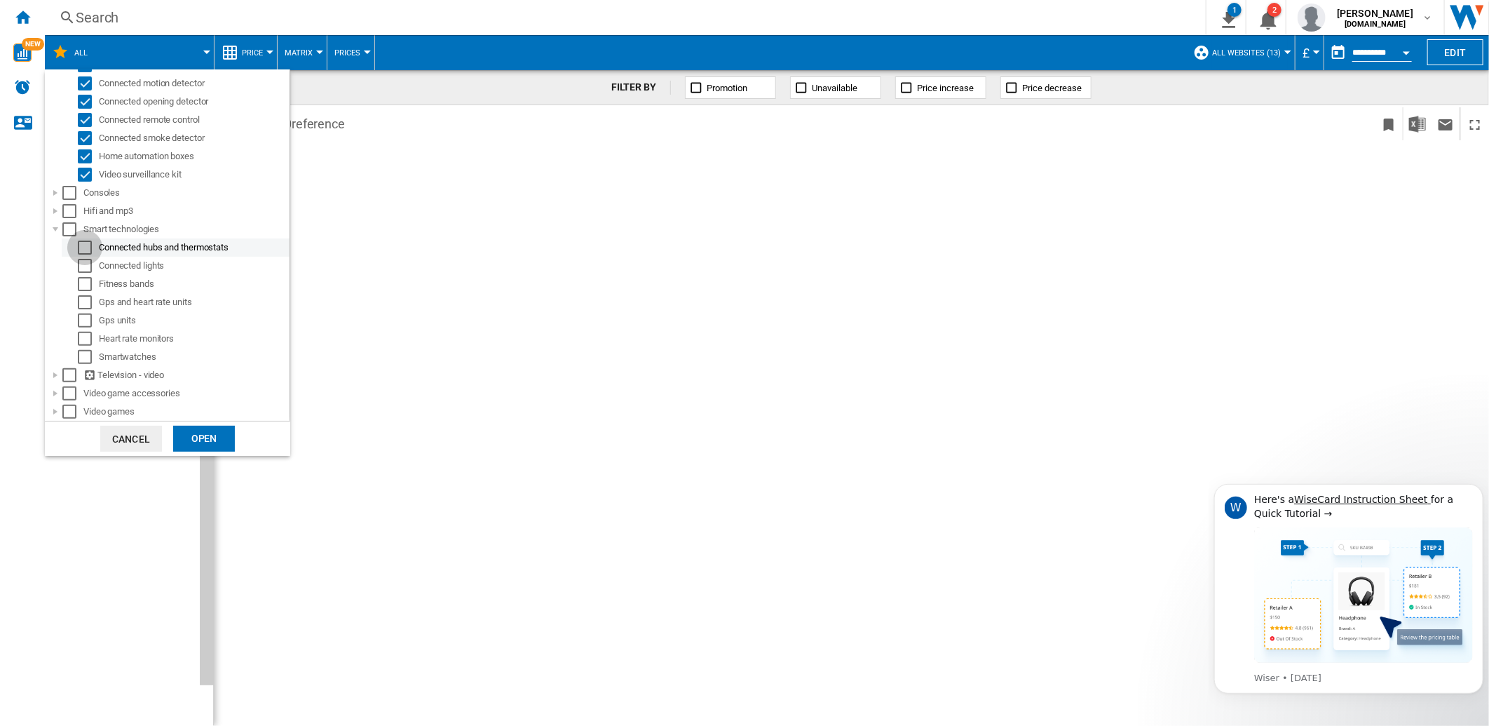
click at [86, 248] on div "Select" at bounding box center [85, 247] width 14 height 14
click at [85, 265] on div "Select" at bounding box center [85, 266] width 14 height 14
click at [200, 433] on div "Open" at bounding box center [204, 438] width 62 height 26
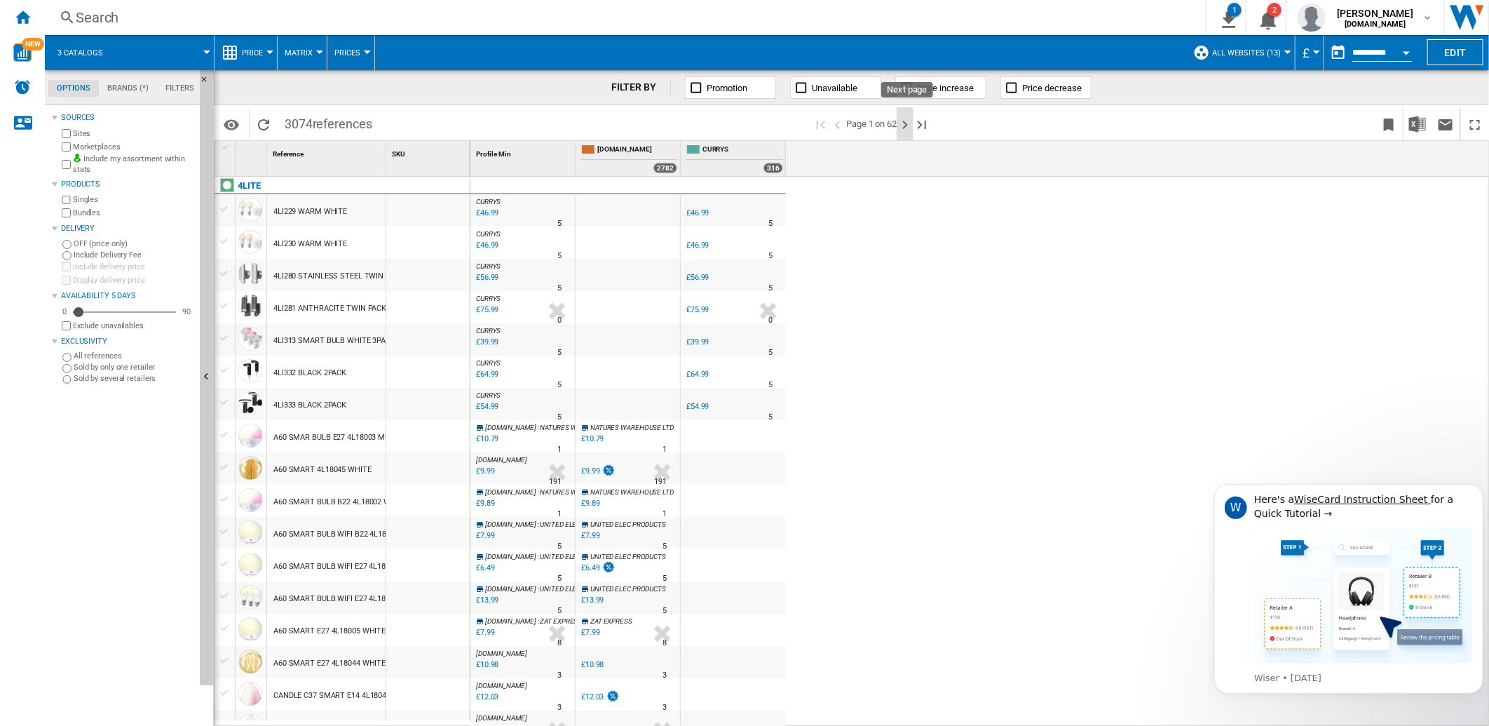
click at [906, 125] on ng-md-icon "Next page" at bounding box center [905, 124] width 17 height 17
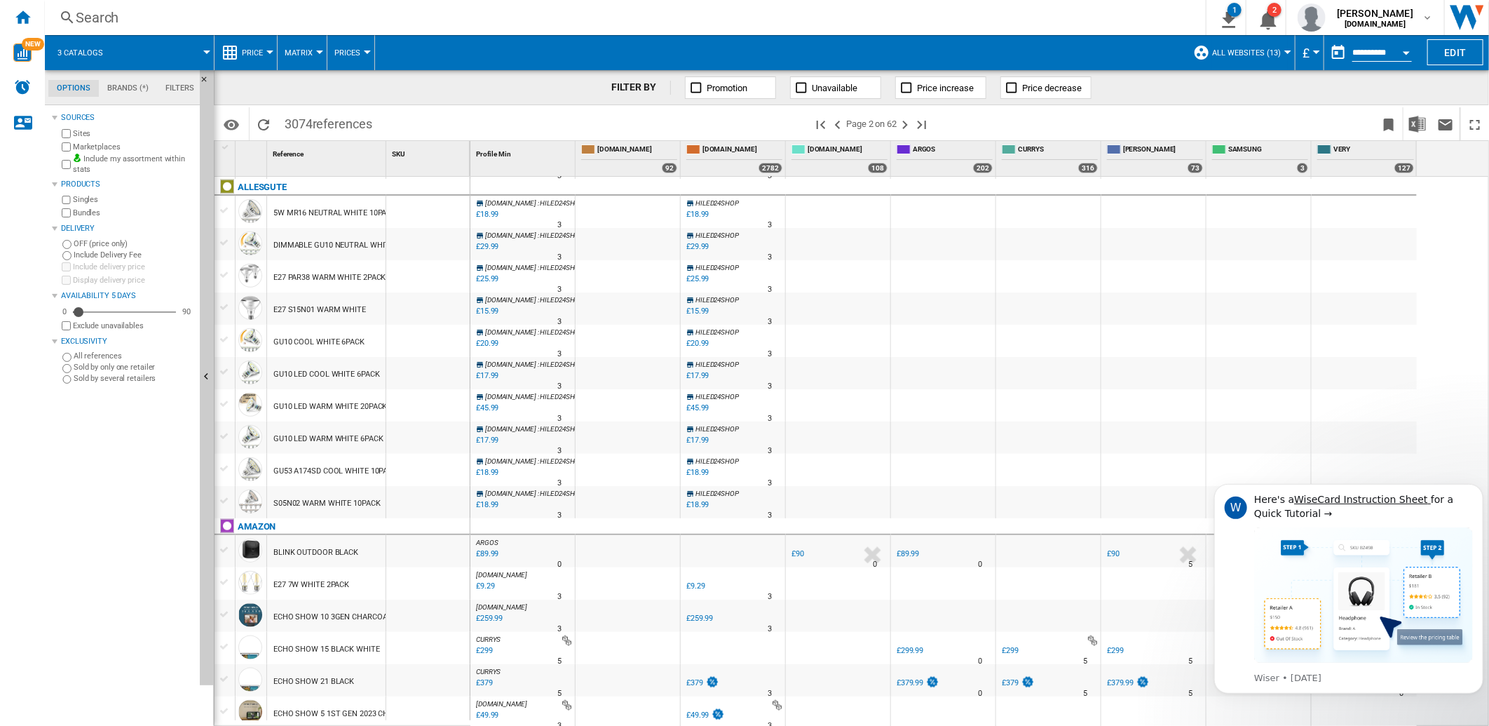
scroll to position [1180, 0]
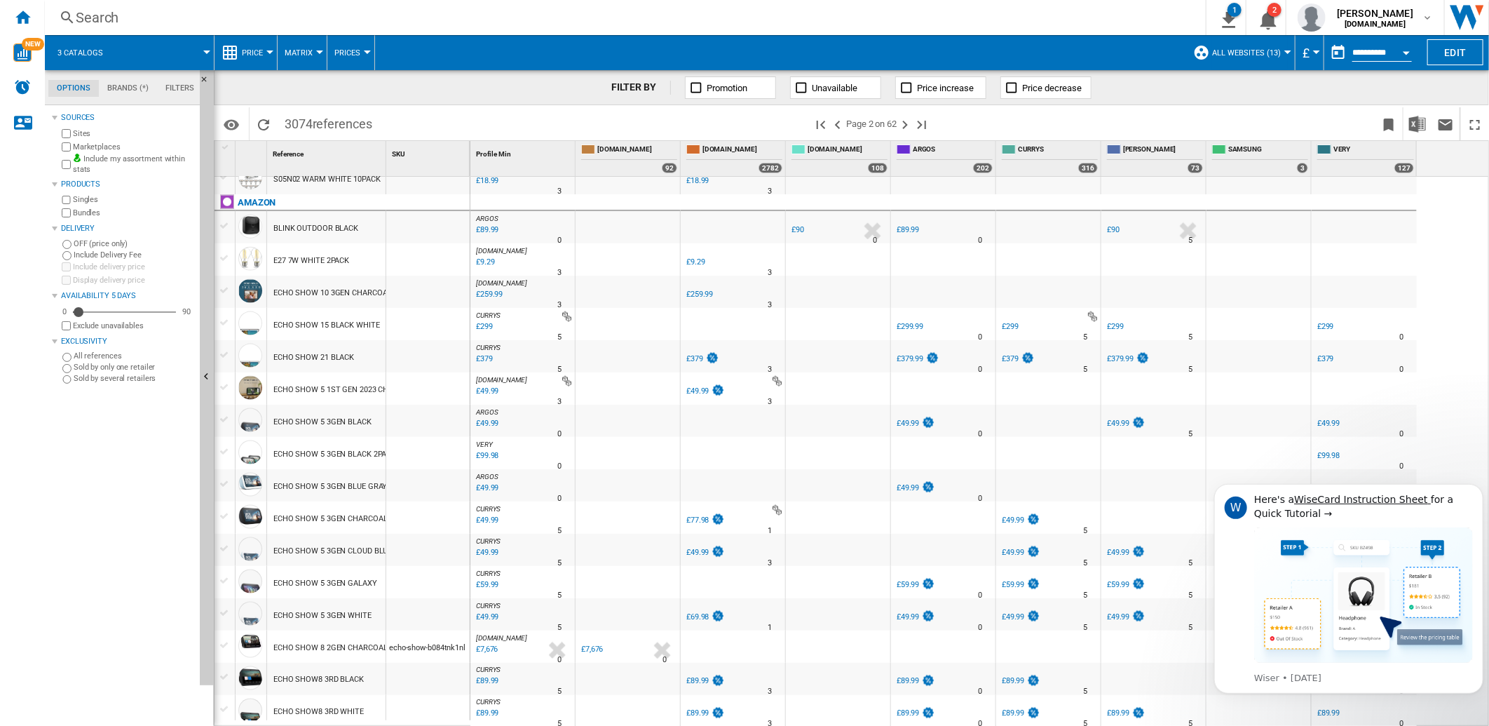
click at [599, 646] on div "£7,676" at bounding box center [592, 648] width 22 height 9
click at [365, 639] on div "ECHO SHOW 8 2GEN CHARCOAL BLACK" at bounding box center [342, 648] width 139 height 32
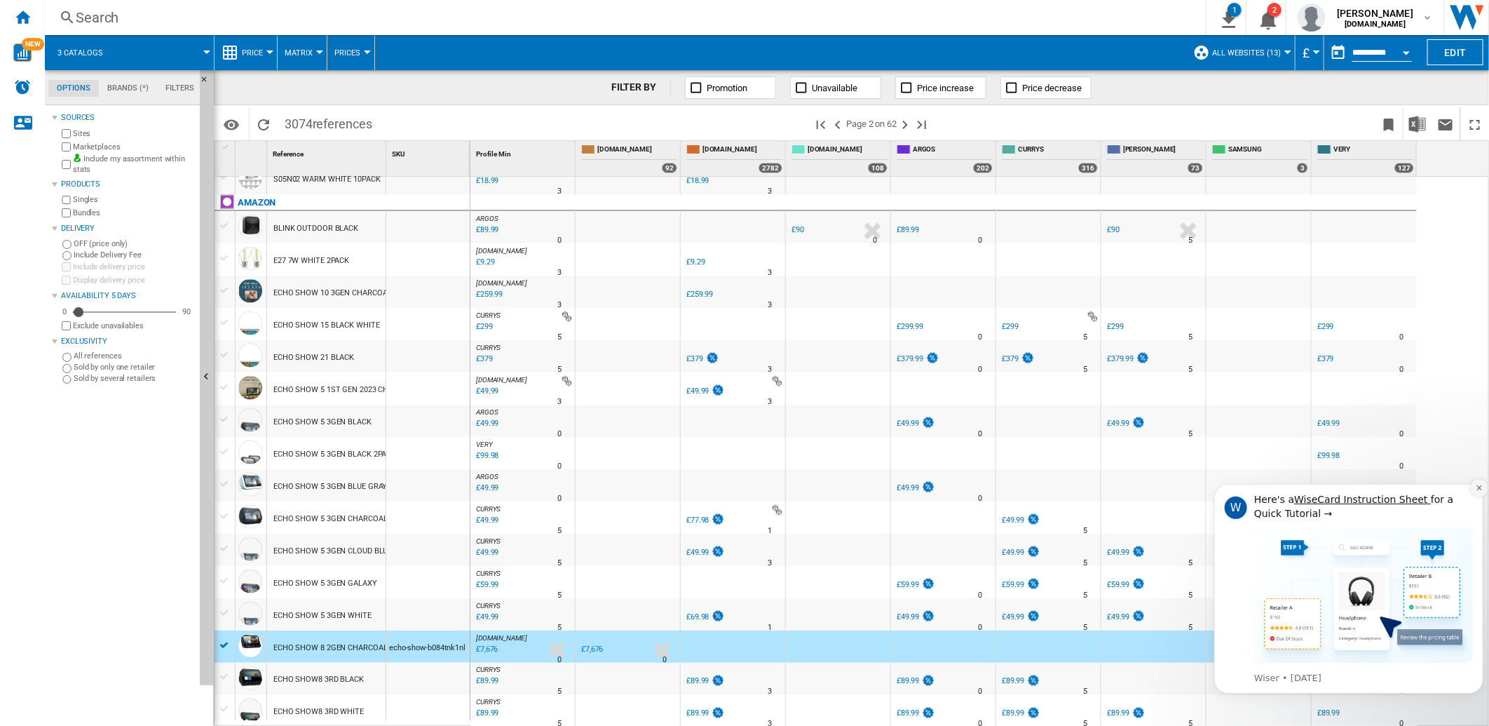
click at [1480, 489] on icon "Dismiss notification" at bounding box center [1478, 486] width 5 height 5
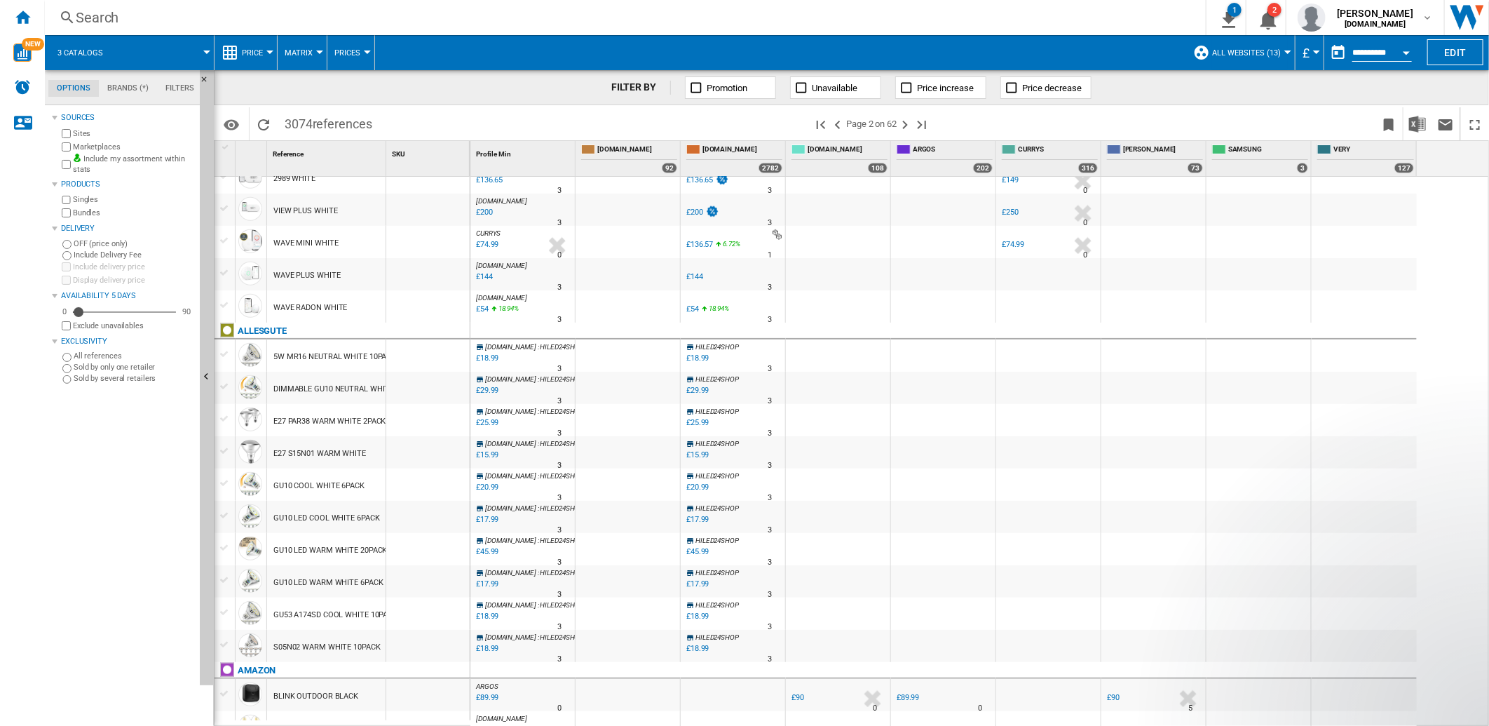
scroll to position [1103, 0]
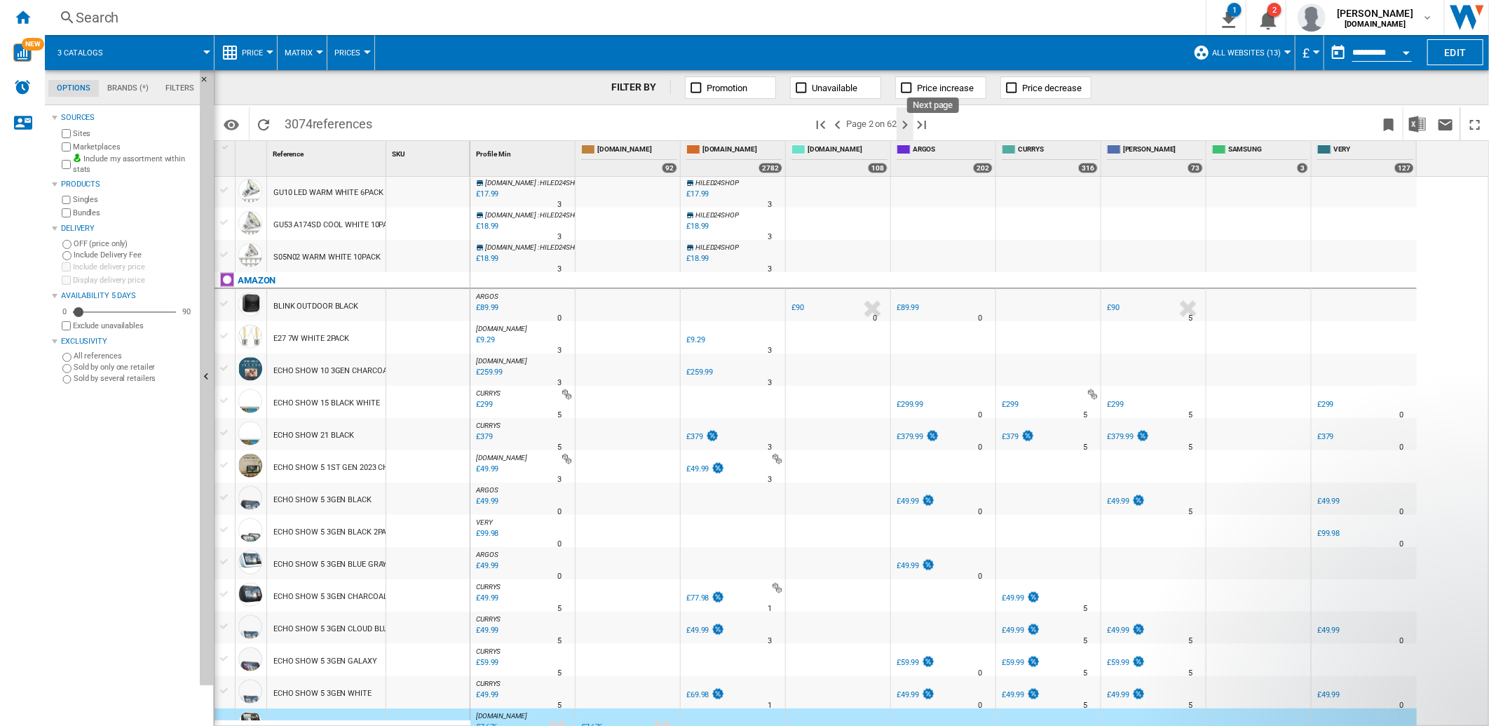
click at [906, 122] on ng-md-icon "Next page" at bounding box center [905, 124] width 17 height 17
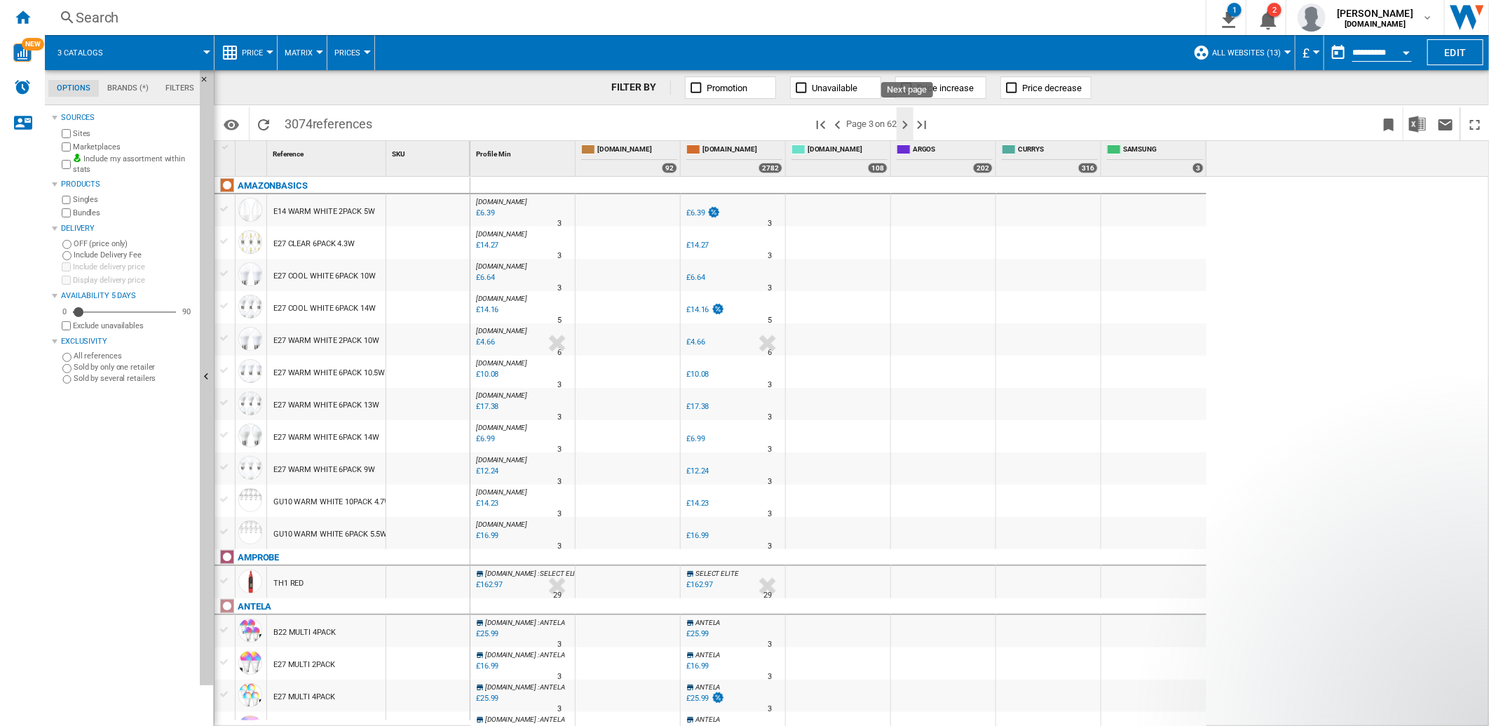
click at [911, 121] on ng-md-icon "Next page" at bounding box center [905, 124] width 17 height 17
drag, startPoint x: 79, startPoint y: 313, endPoint x: 54, endPoint y: 318, distance: 25.7
click at [54, 318] on div "Sources Sites Marketplaces Include my assortment within stats Products Singles …" at bounding box center [123, 246] width 142 height 275
drag, startPoint x: 54, startPoint y: 318, endPoint x: 85, endPoint y: 309, distance: 32.0
click at [85, 309] on div "Availability" at bounding box center [84, 312] width 14 height 14
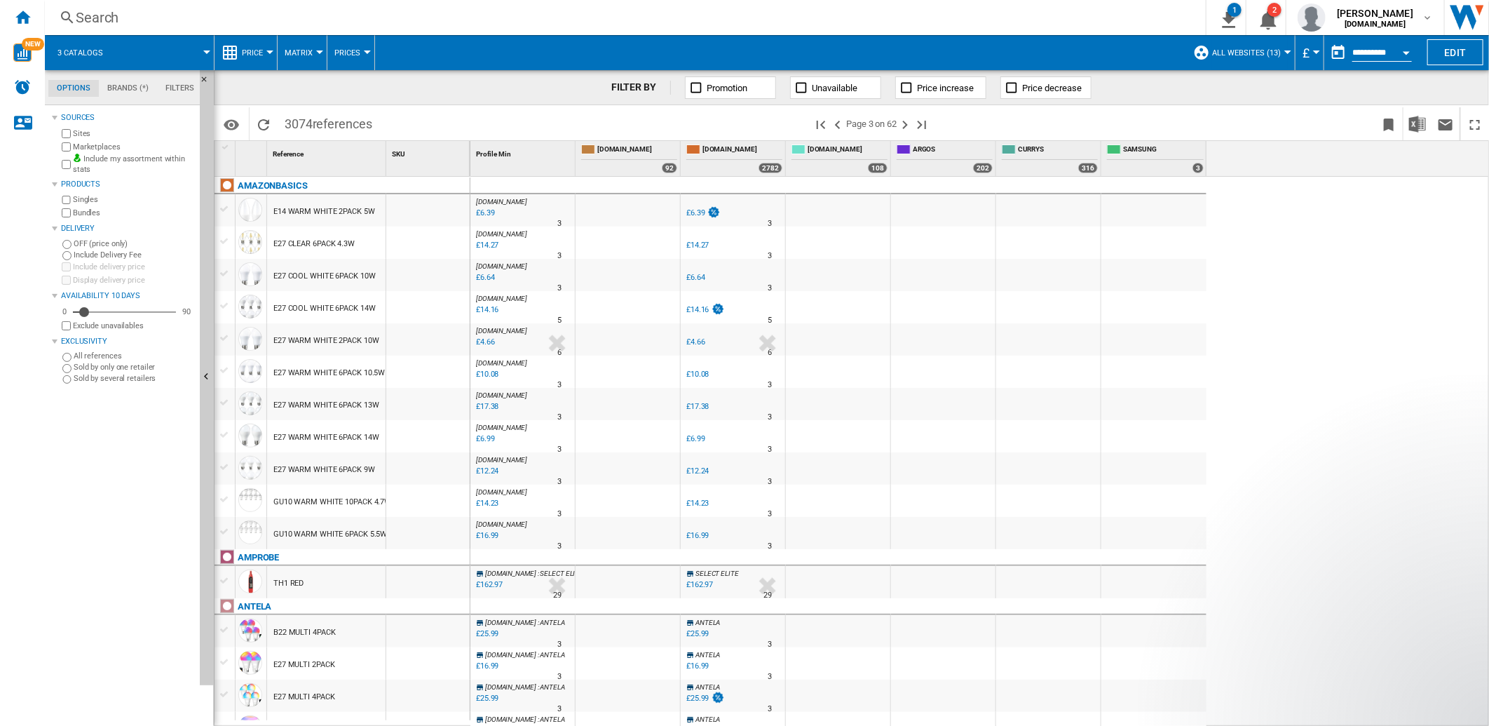
click at [40, 268] on wk-sidenav "NEW" at bounding box center [22, 363] width 45 height 726
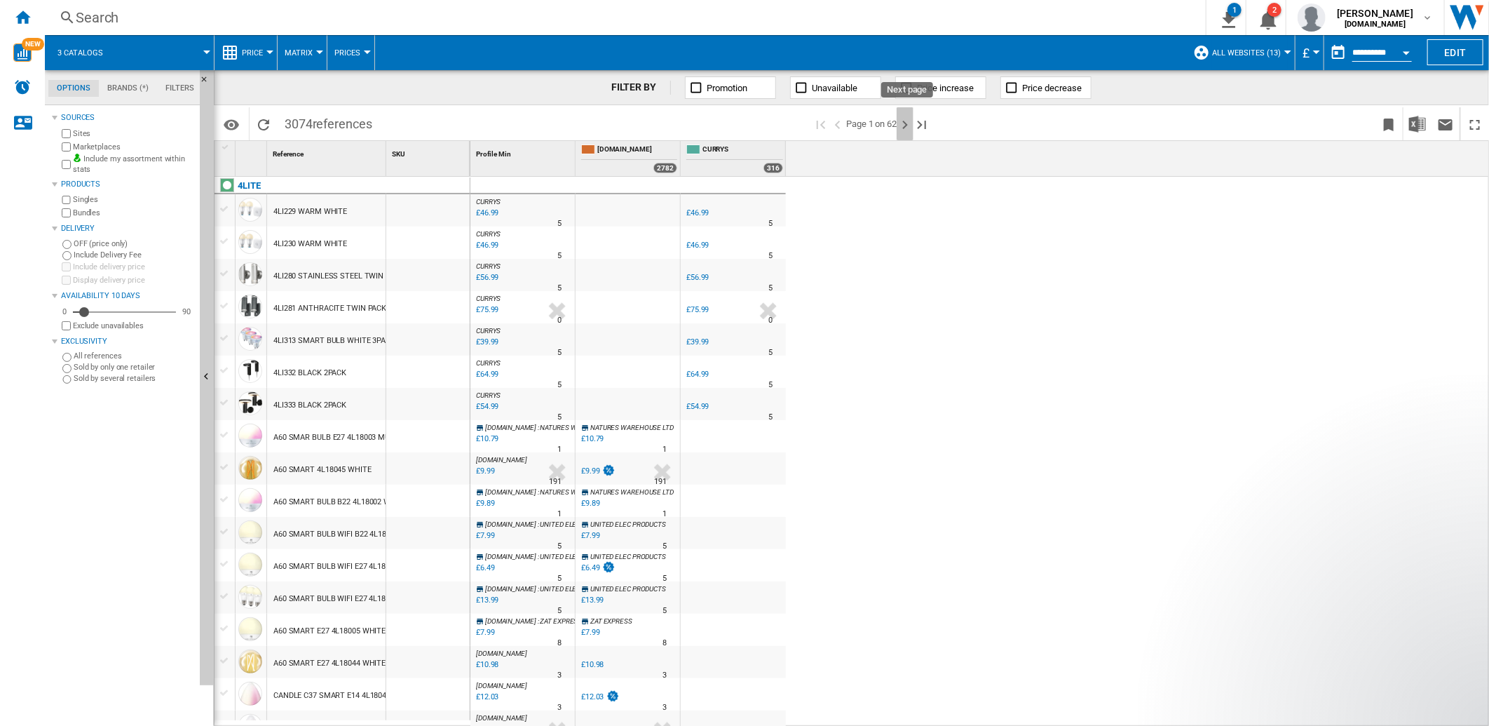
click at [911, 122] on ng-md-icon "Next page" at bounding box center [905, 124] width 17 height 17
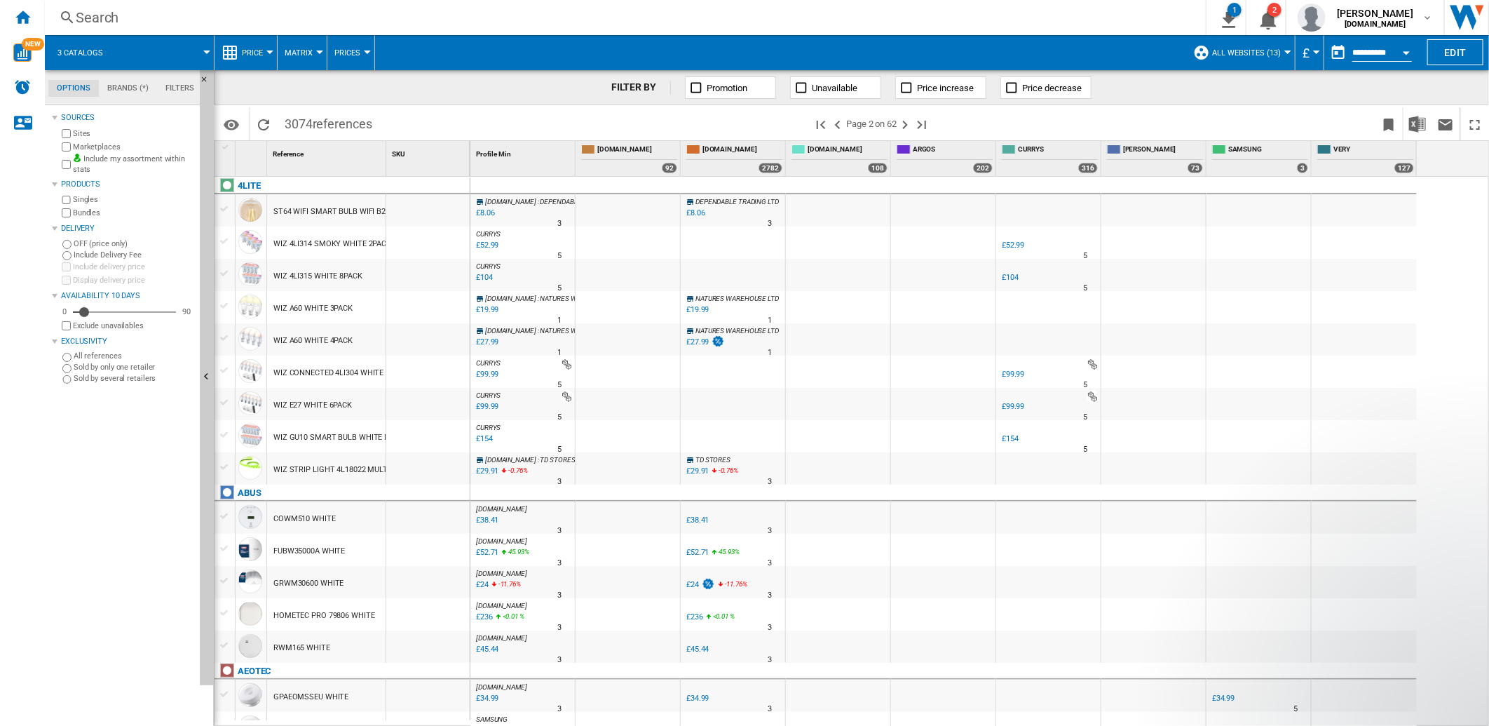
click at [1246, 121] on span at bounding box center [1158, 123] width 434 height 33
click at [101, 50] on span "3 catalogs" at bounding box center [80, 52] width 46 height 9
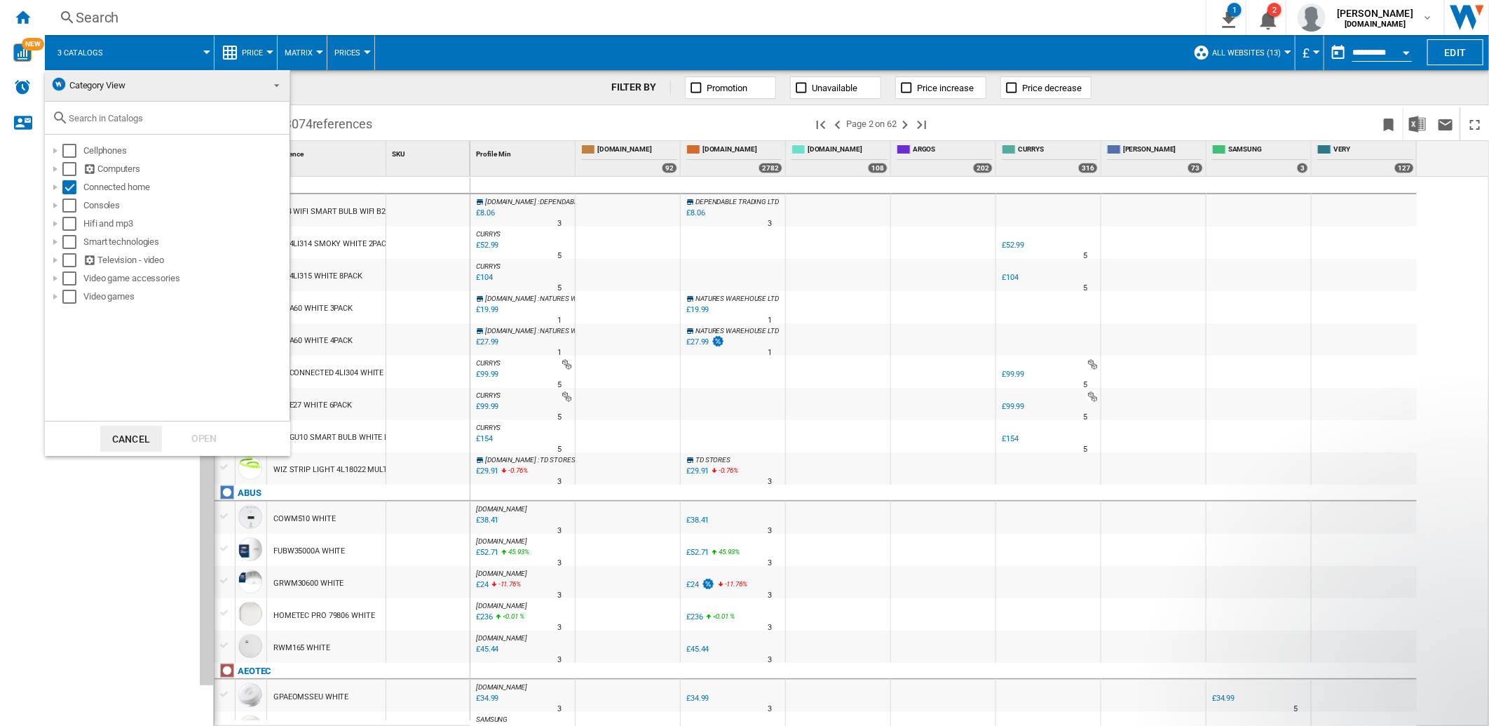
click at [101, 50] on md-backdrop at bounding box center [744, 363] width 1489 height 726
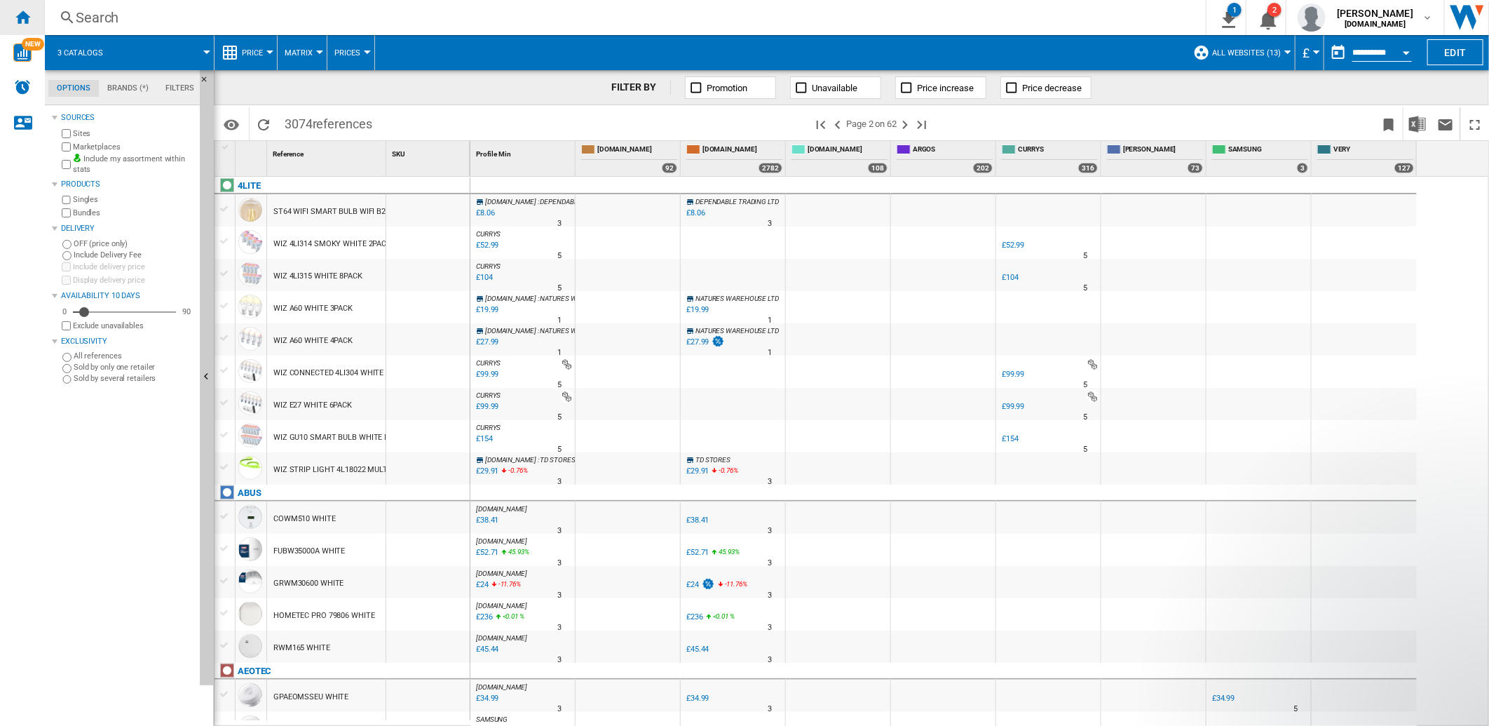
click at [23, 26] on div "Home" at bounding box center [22, 17] width 45 height 35
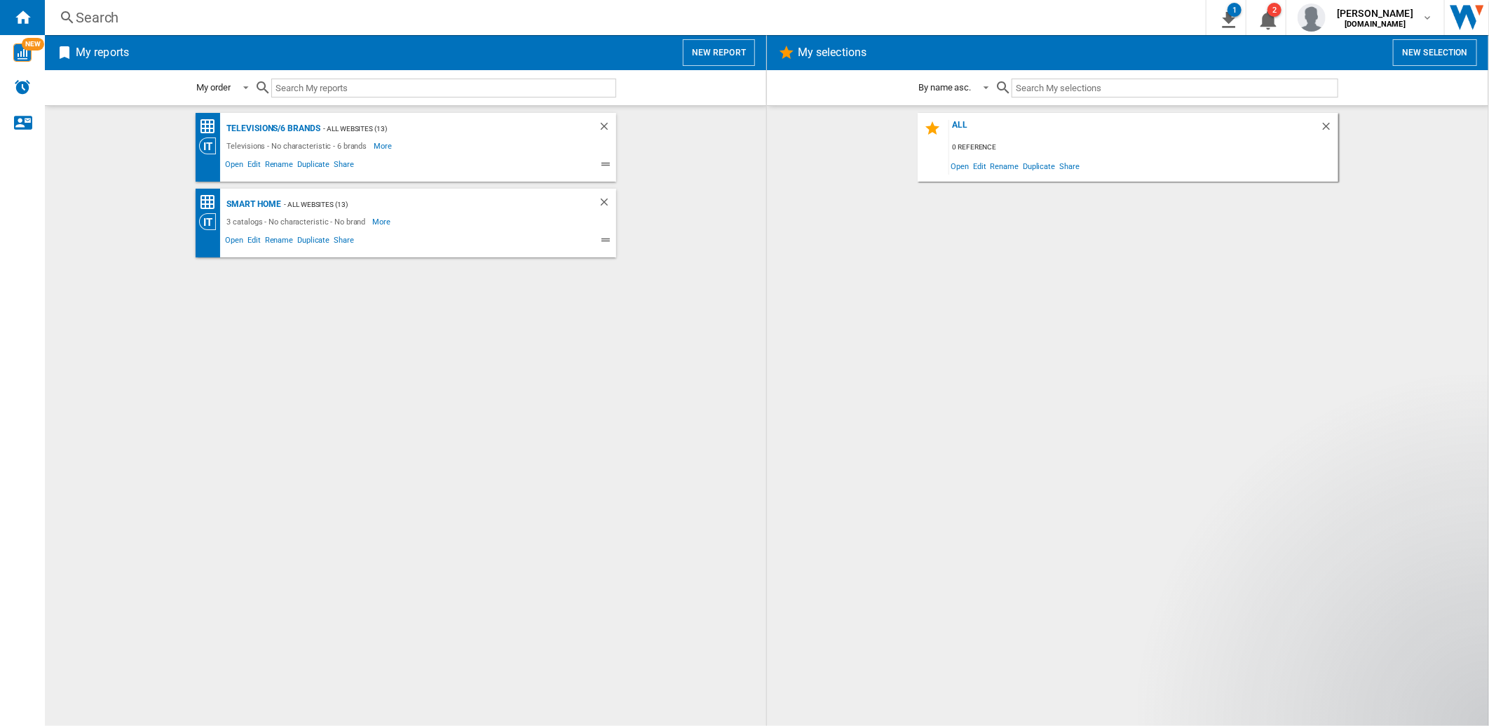
click at [744, 60] on button "New report" at bounding box center [719, 52] width 72 height 27
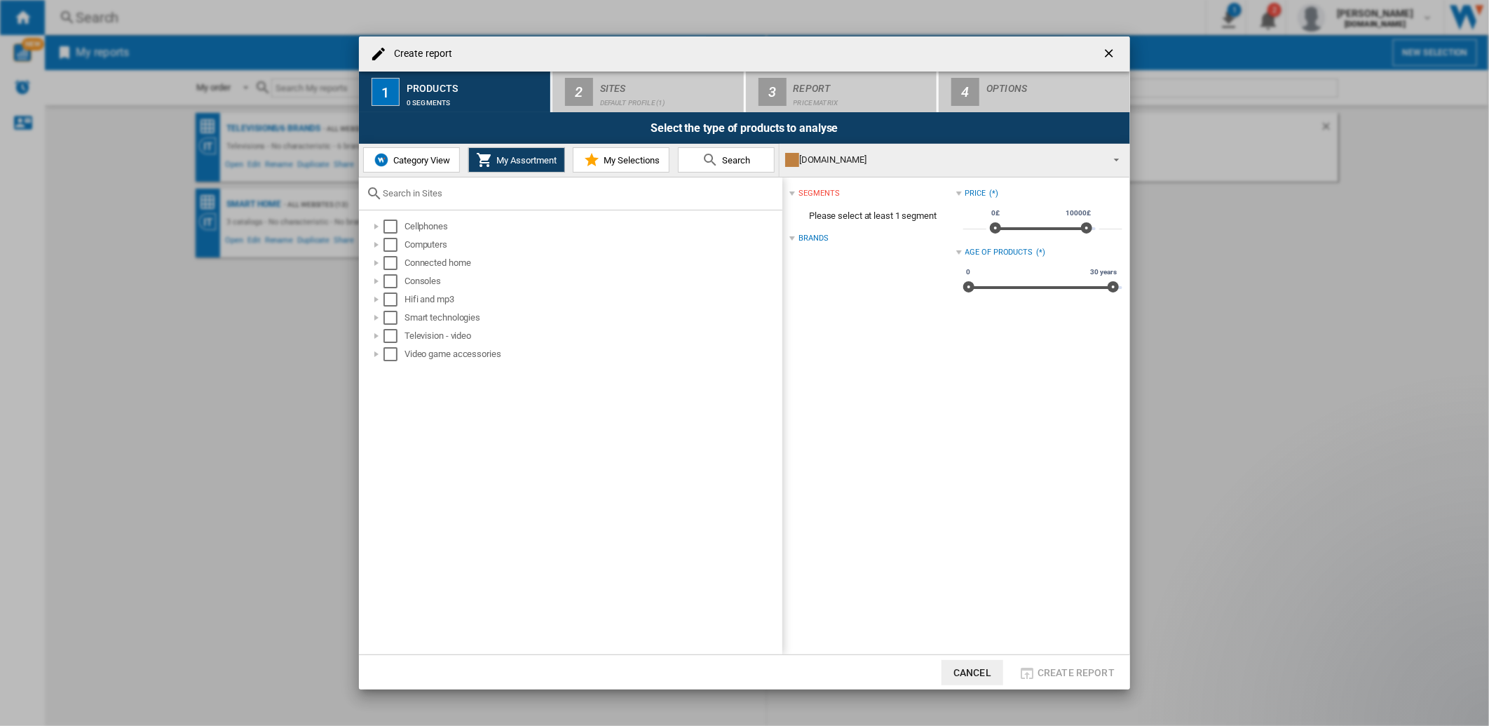
click at [404, 168] on button "Category View" at bounding box center [411, 159] width 97 height 25
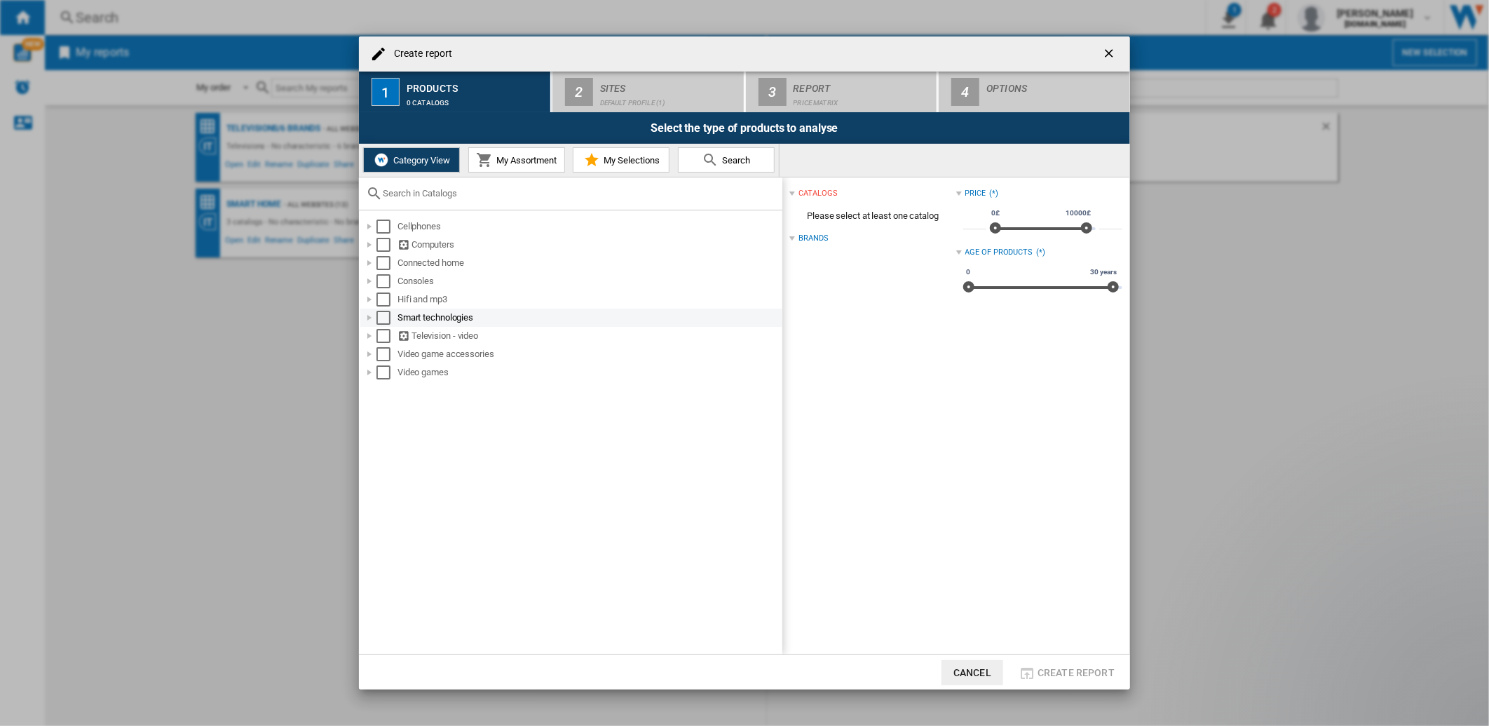
click at [372, 320] on div "Create report ..." at bounding box center [369, 318] width 14 height 14
click at [383, 320] on div "Select" at bounding box center [383, 318] width 14 height 14
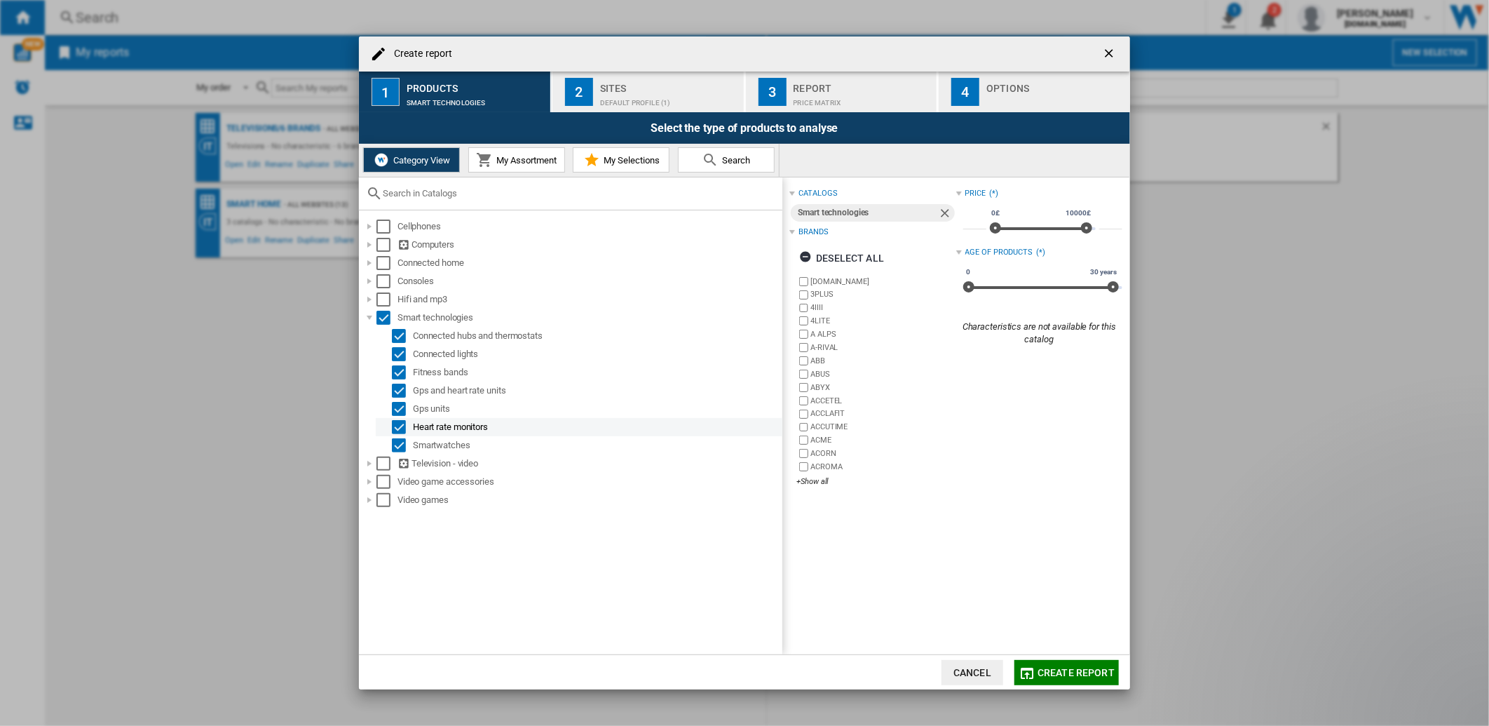
click at [397, 422] on div "Select" at bounding box center [399, 427] width 14 height 14
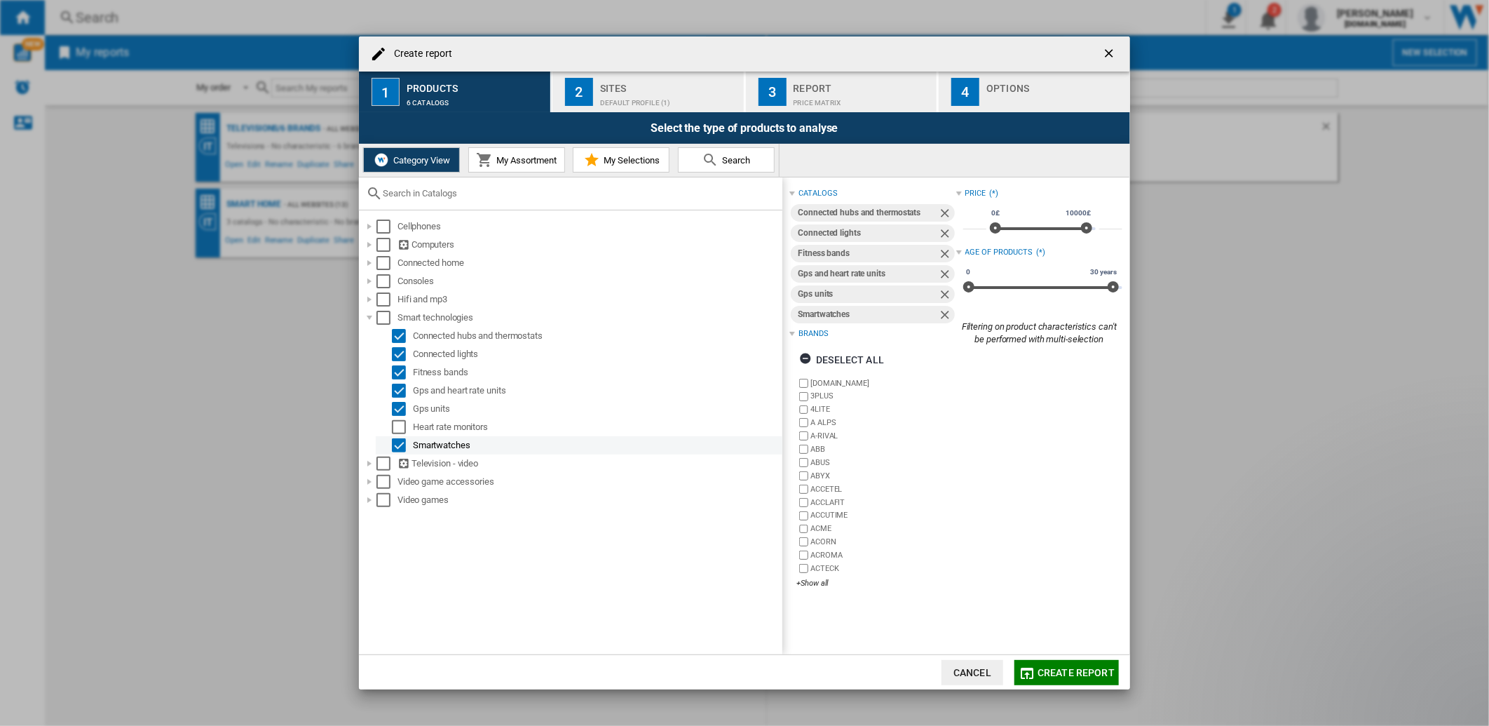
click at [397, 449] on div "Select" at bounding box center [399, 445] width 14 height 14
click at [397, 409] on div "Select" at bounding box center [399, 409] width 14 height 14
click at [398, 389] on div "Select" at bounding box center [399, 390] width 14 height 14
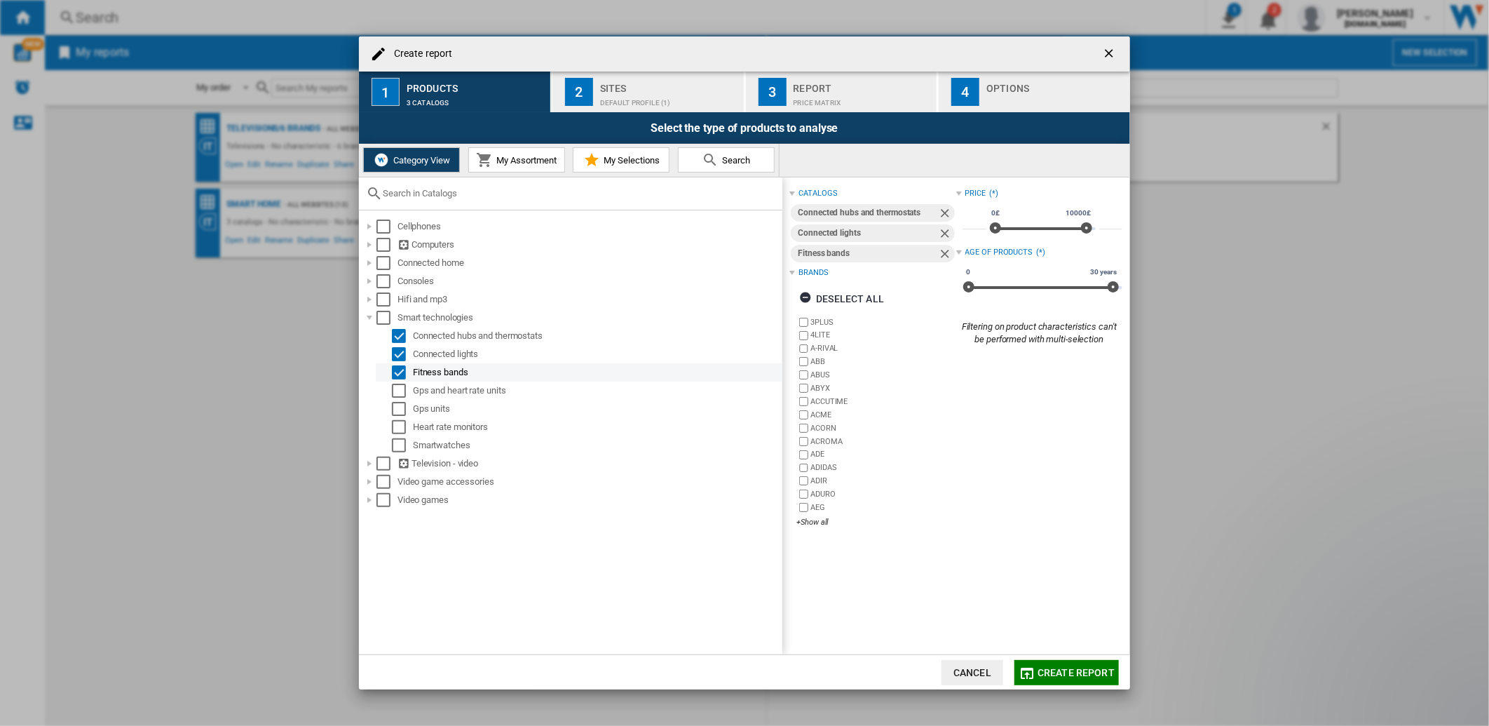
click at [398, 375] on div "Select" at bounding box center [399, 372] width 14 height 14
click at [370, 262] on div "Create report ..." at bounding box center [369, 263] width 14 height 14
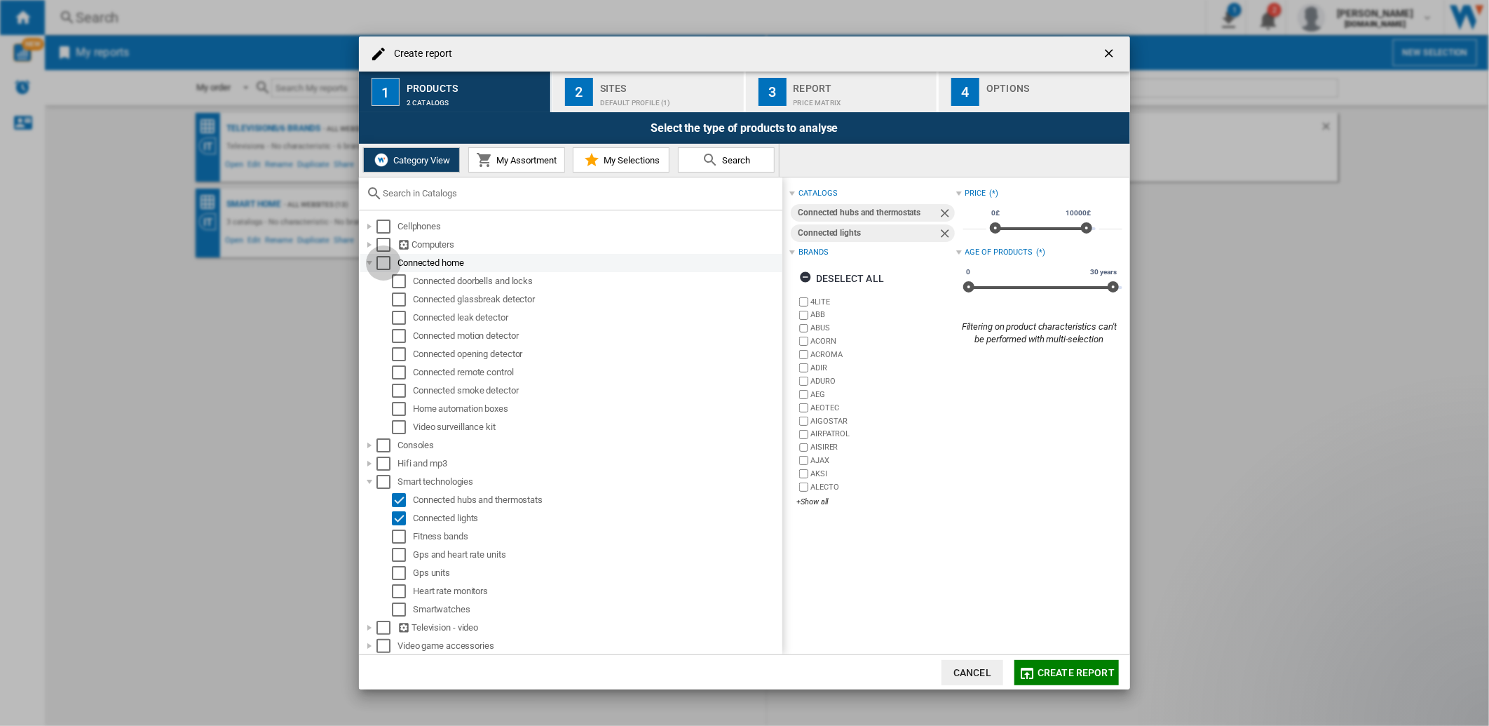
click at [379, 261] on div "Select" at bounding box center [383, 263] width 14 height 14
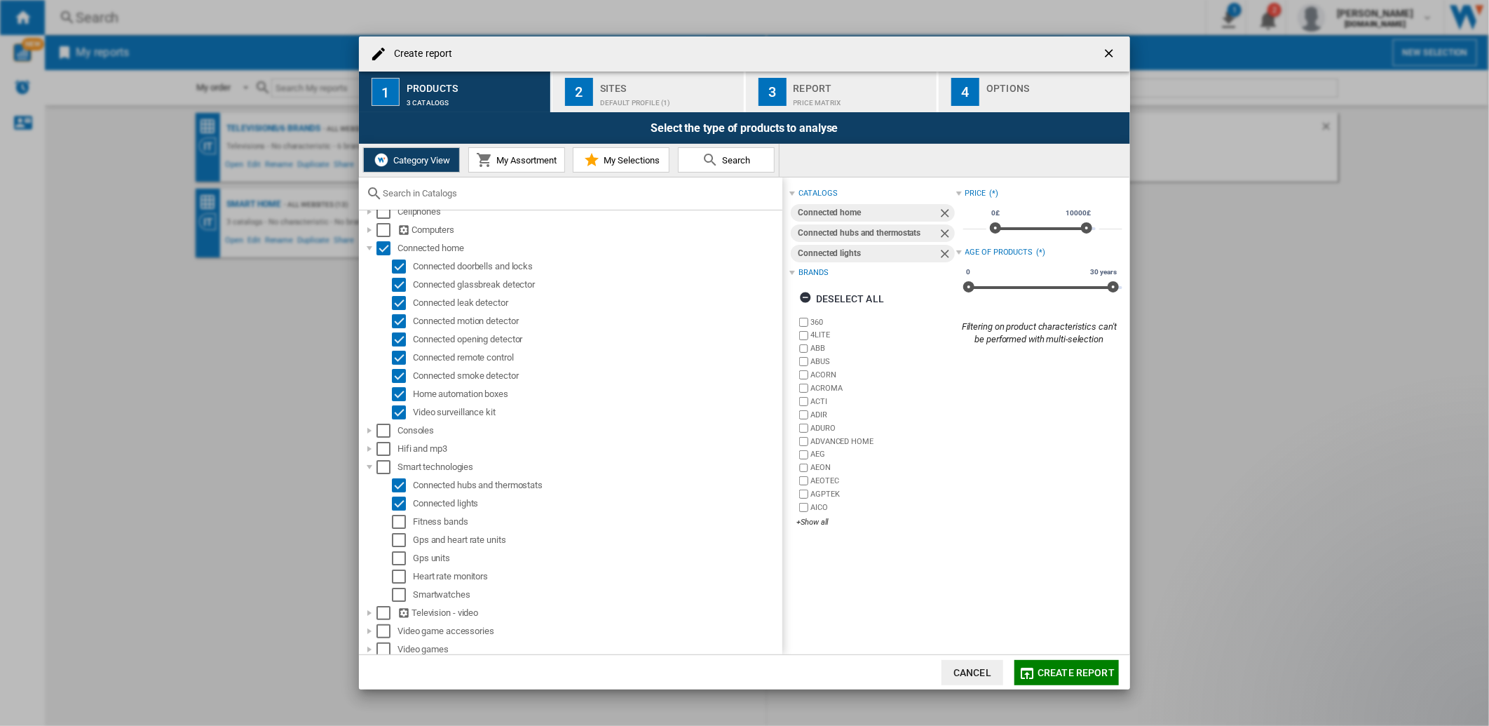
scroll to position [18, 0]
click at [508, 162] on span "My Assortment" at bounding box center [525, 160] width 64 height 11
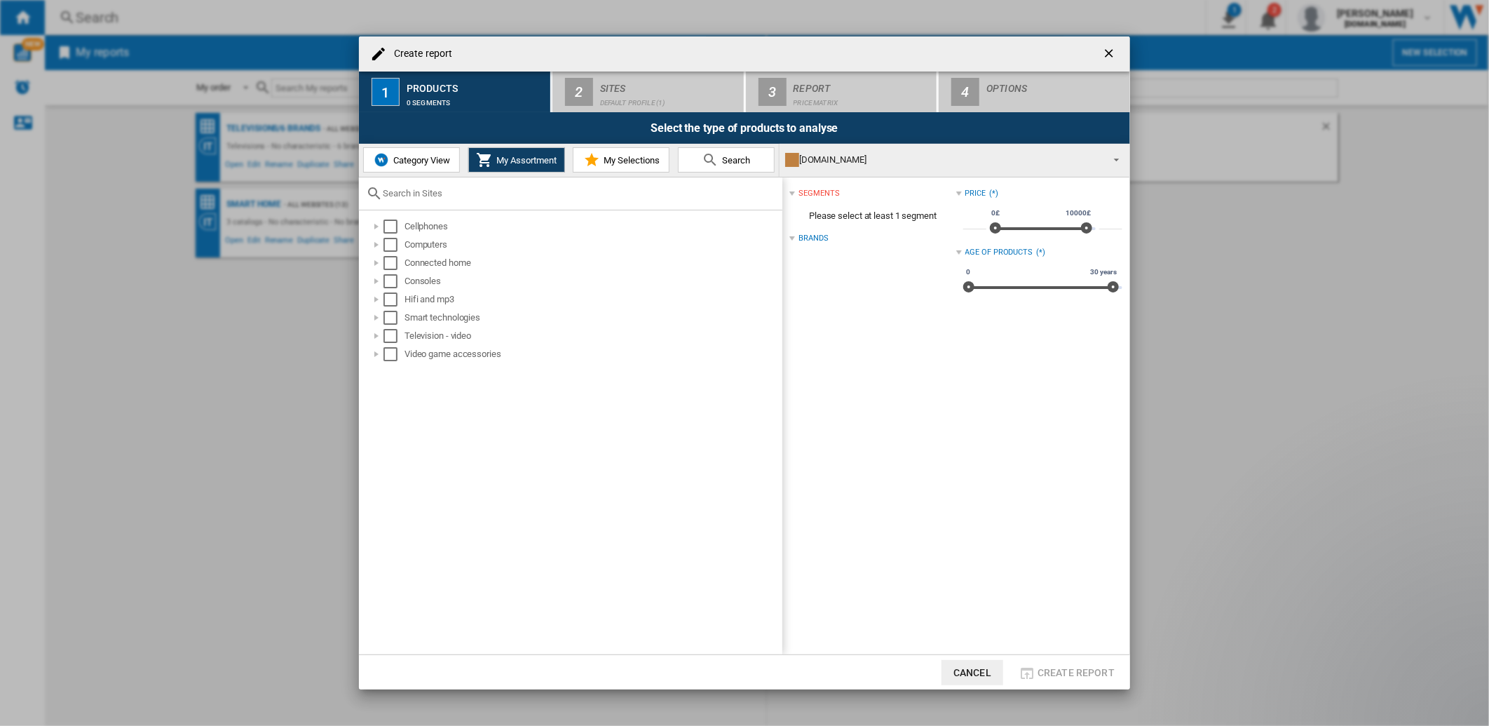
click at [617, 163] on span "My Selections" at bounding box center [630, 160] width 60 height 11
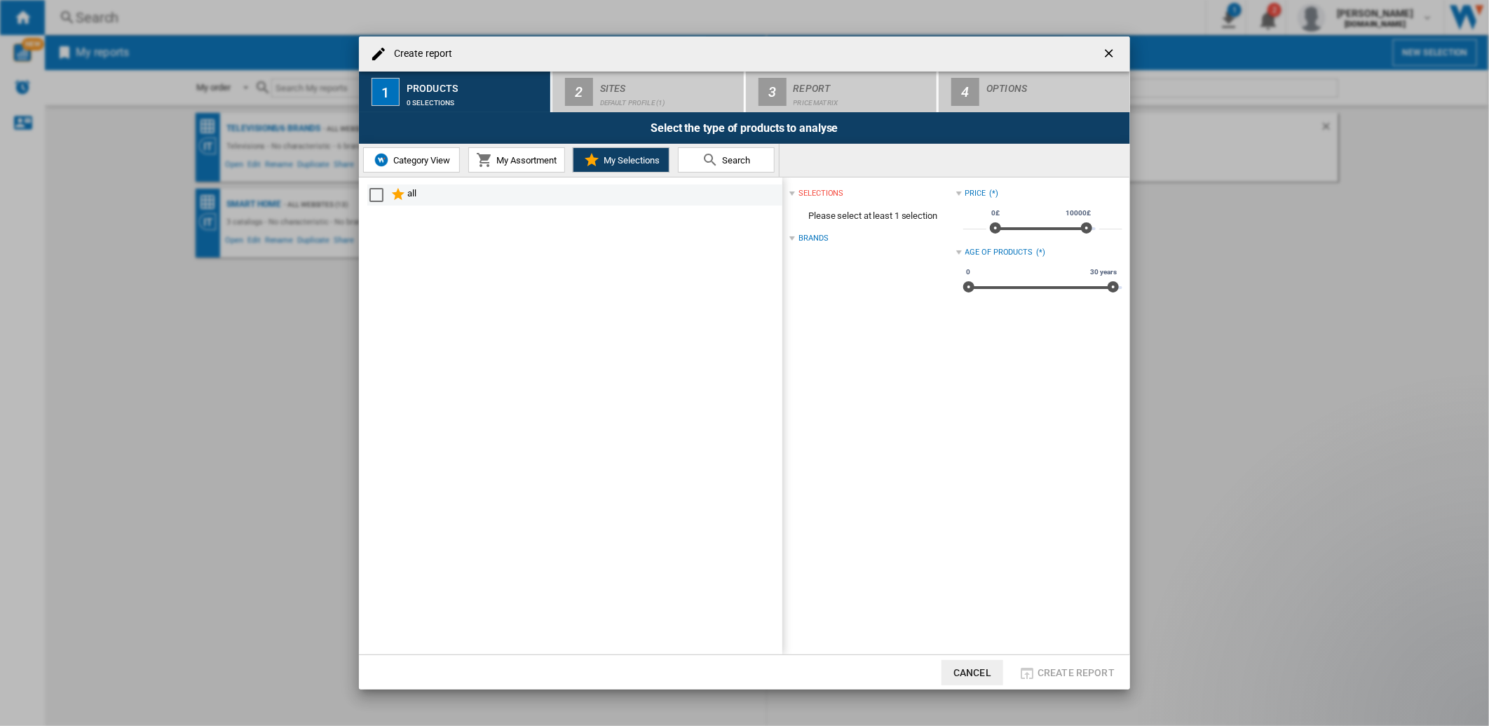
click at [381, 195] on div "Select" at bounding box center [376, 195] width 14 height 14
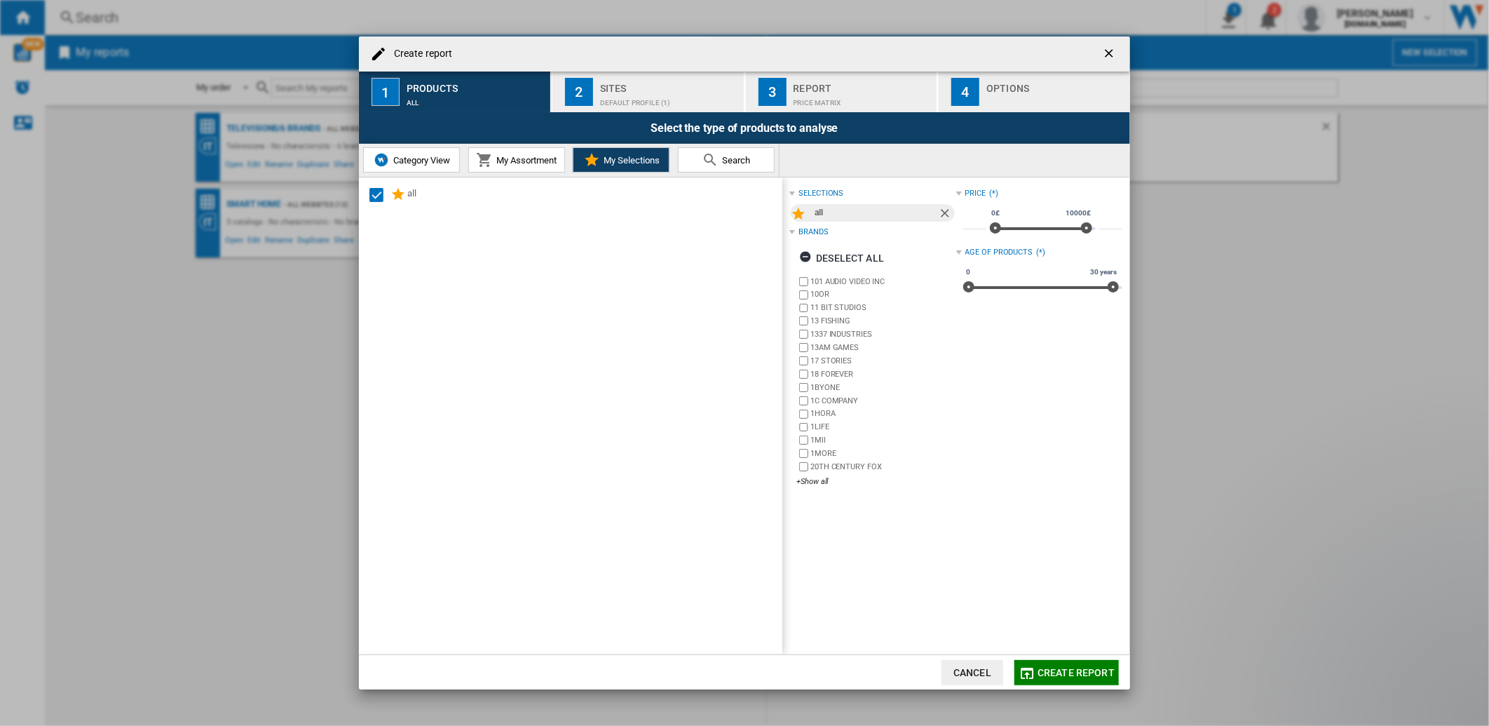
click at [672, 102] on div "Default profile (1)" at bounding box center [669, 99] width 138 height 15
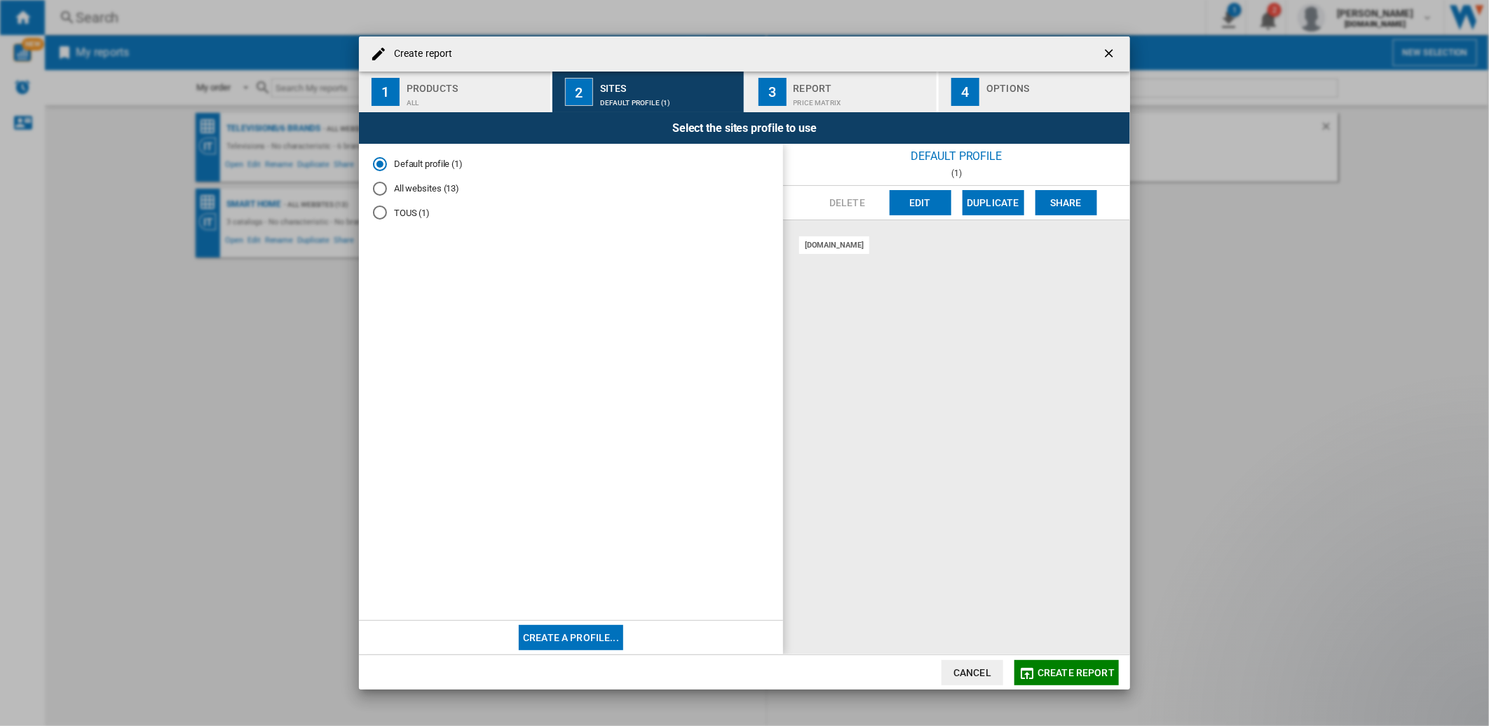
click at [388, 186] on md-radio-button "All websites (13)" at bounding box center [571, 188] width 396 height 13
click at [1071, 673] on span "Create report" at bounding box center [1075, 672] width 77 height 11
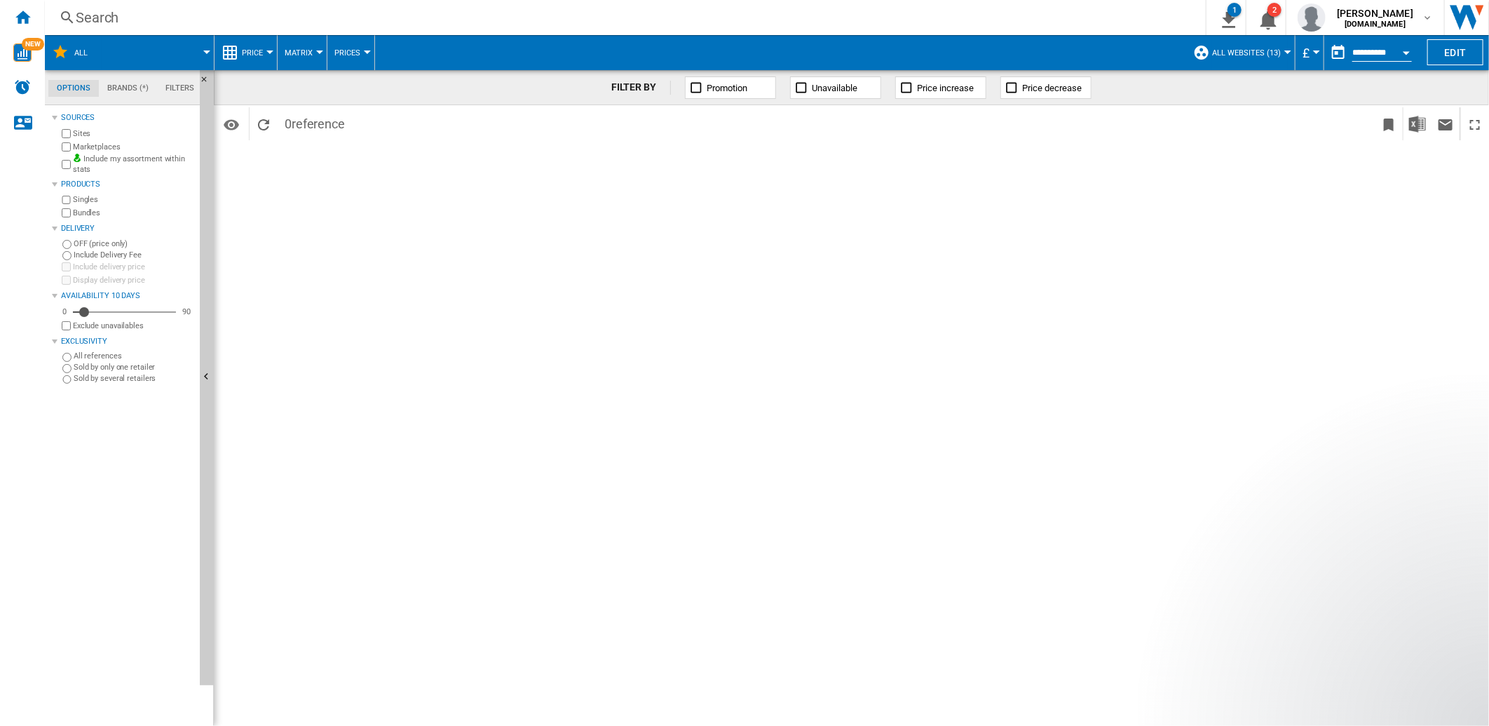
click at [205, 52] on div at bounding box center [206, 52] width 7 height 4
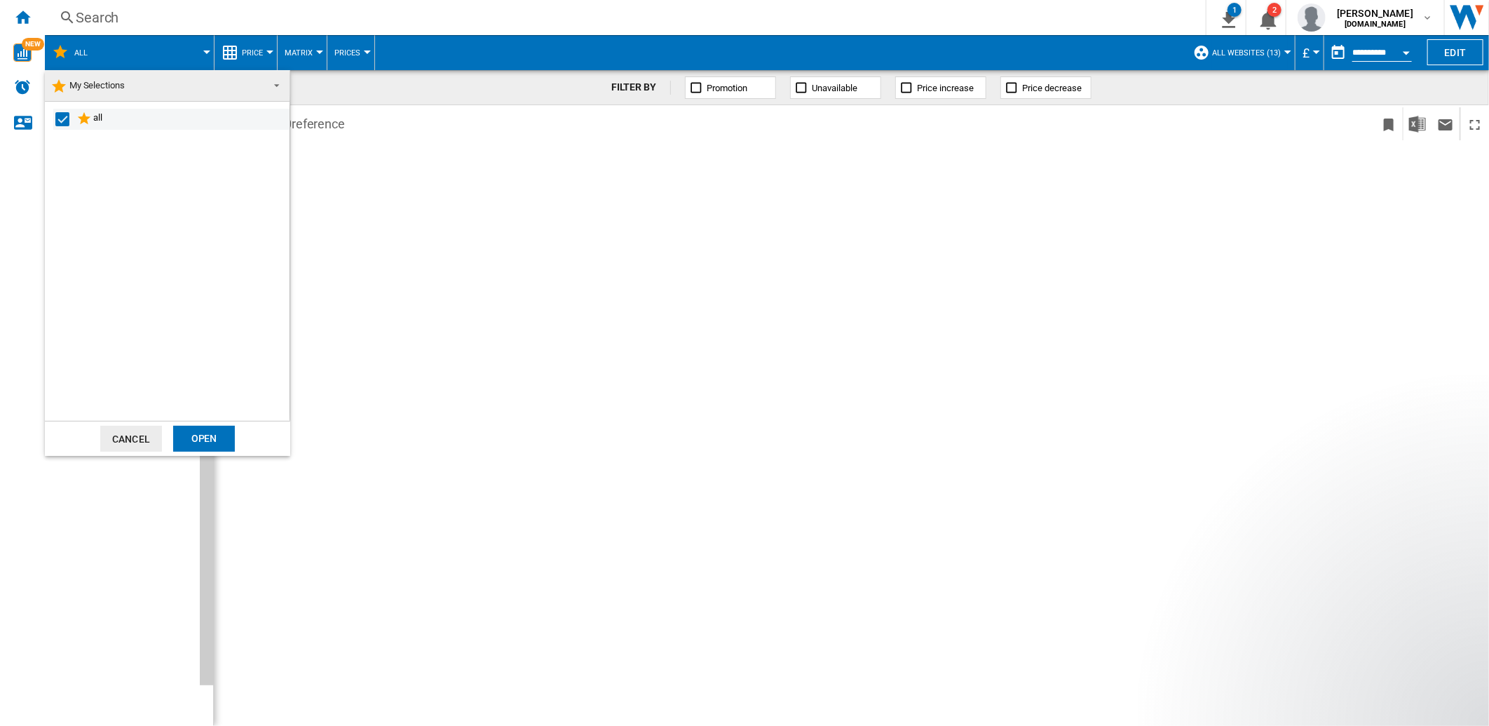
click at [64, 117] on div "Select" at bounding box center [62, 119] width 14 height 14
click at [275, 89] on span at bounding box center [272, 84] width 17 height 20
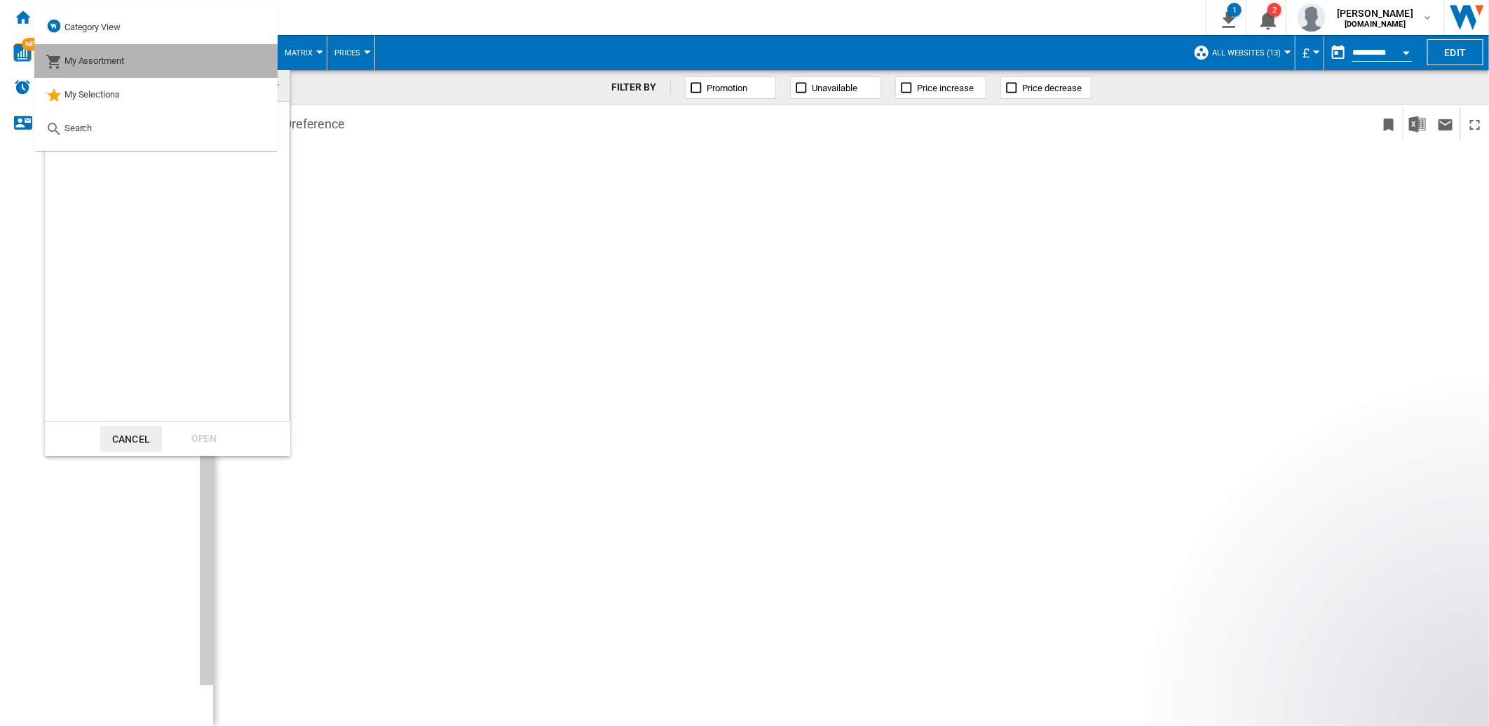
click at [100, 52] on div "My Assortment" at bounding box center [85, 61] width 79 height 20
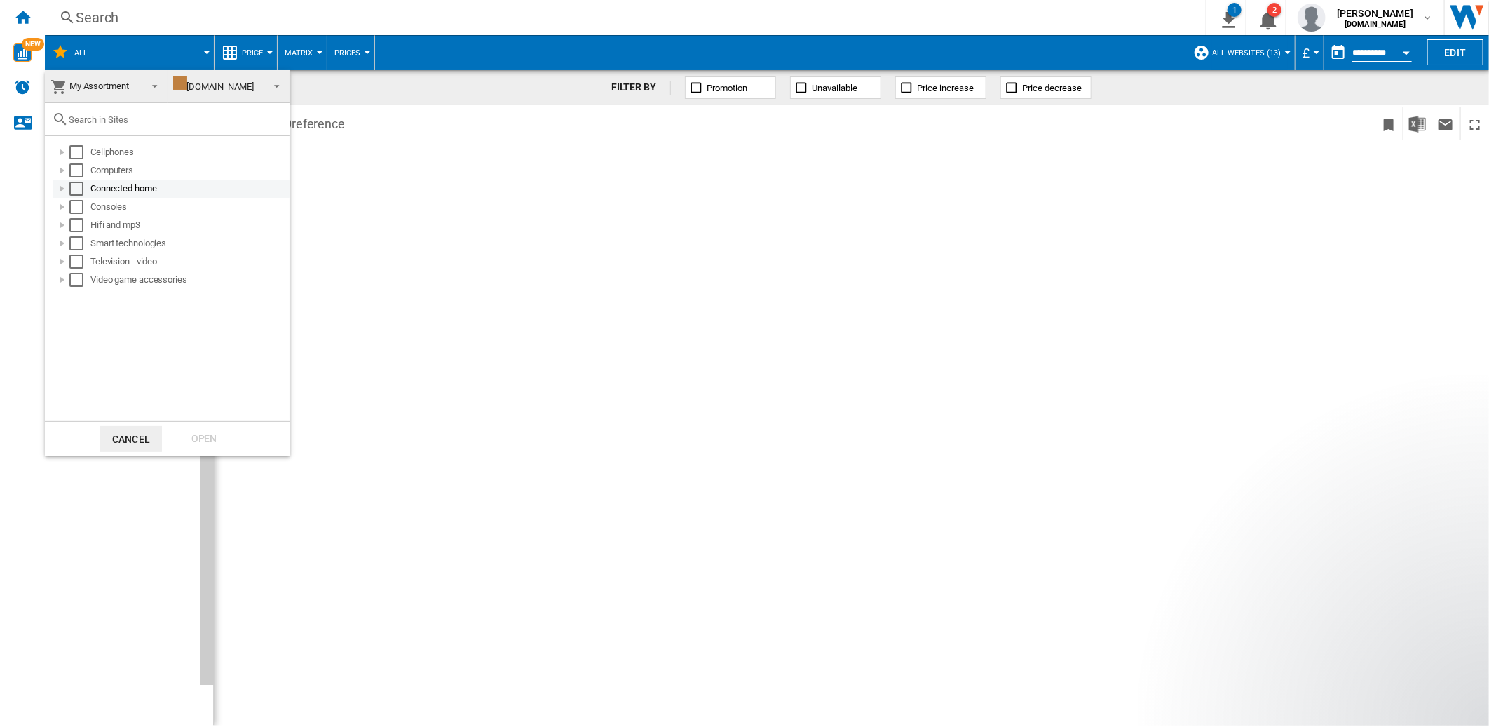
click at [63, 191] on div at bounding box center [62, 189] width 14 height 14
click at [75, 186] on div "Select" at bounding box center [76, 189] width 14 height 14
click at [76, 226] on div at bounding box center [78, 225] width 14 height 14
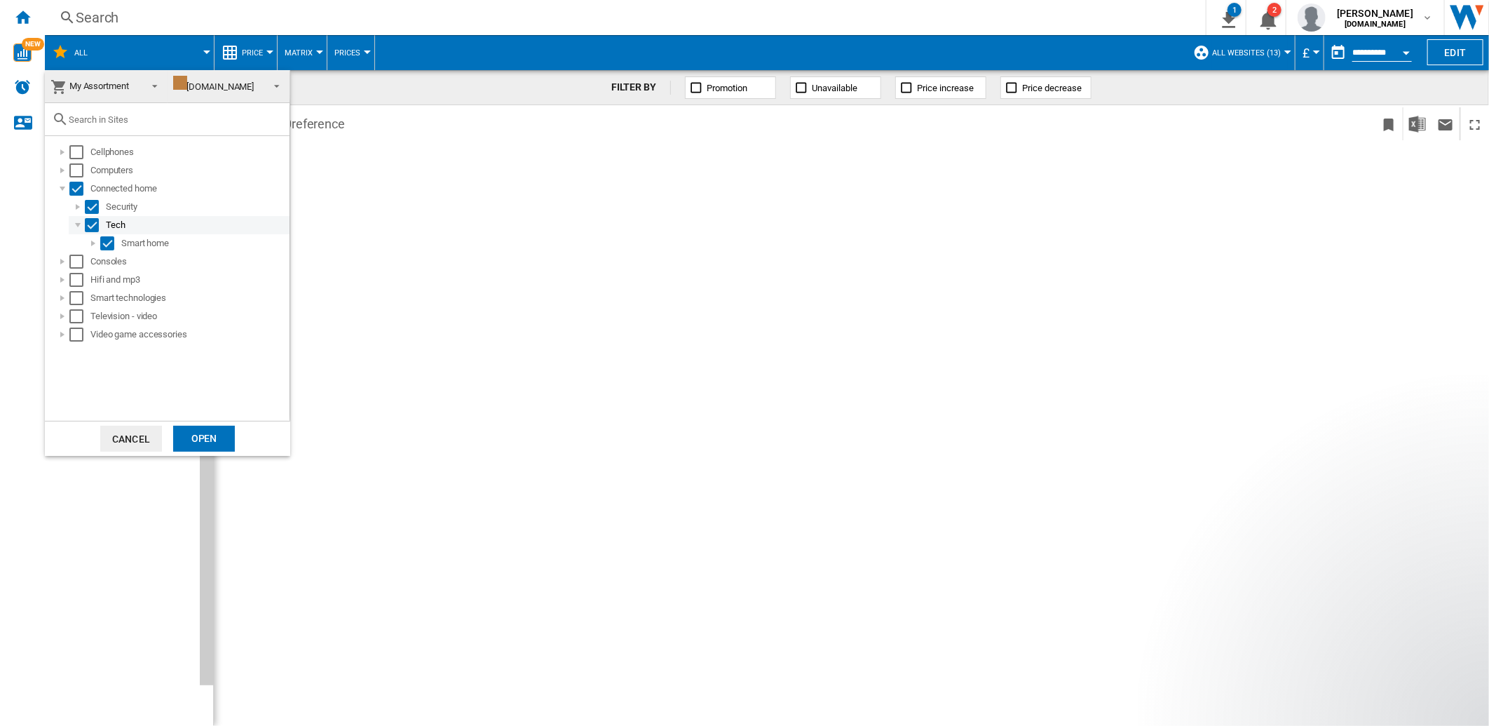
click at [76, 226] on div at bounding box center [78, 225] width 14 height 14
click at [87, 245] on div at bounding box center [93, 243] width 14 height 14
click at [77, 208] on div at bounding box center [78, 207] width 14 height 14
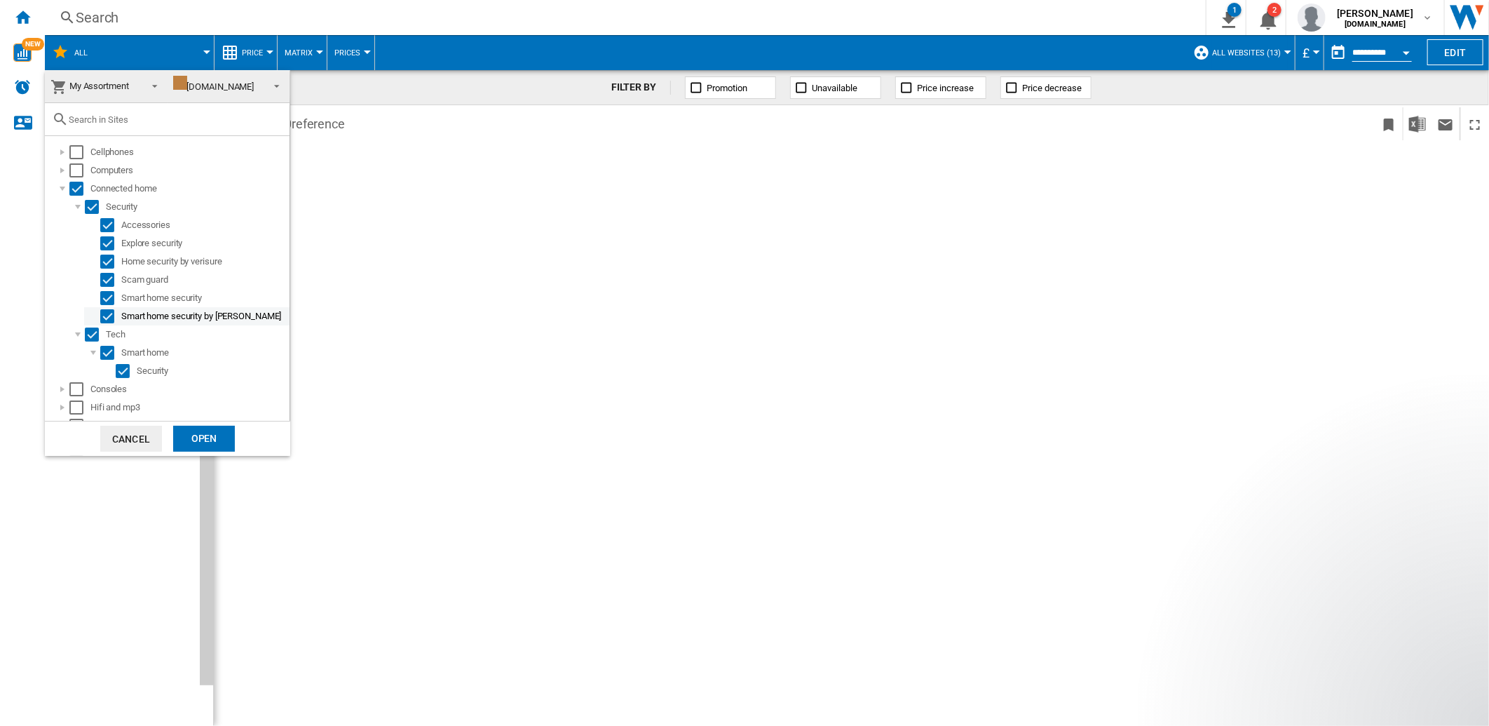
scroll to position [50, 0]
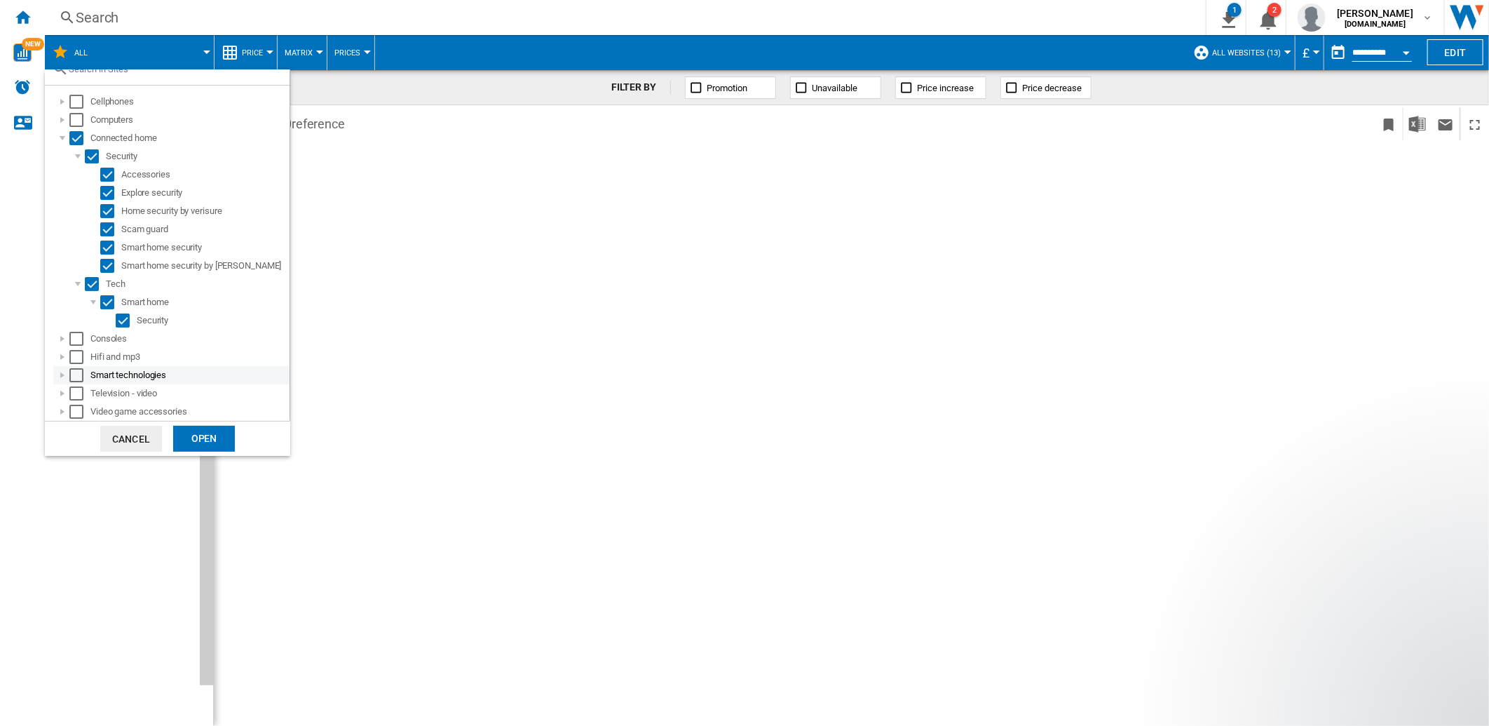
click at [57, 376] on div at bounding box center [62, 375] width 14 height 14
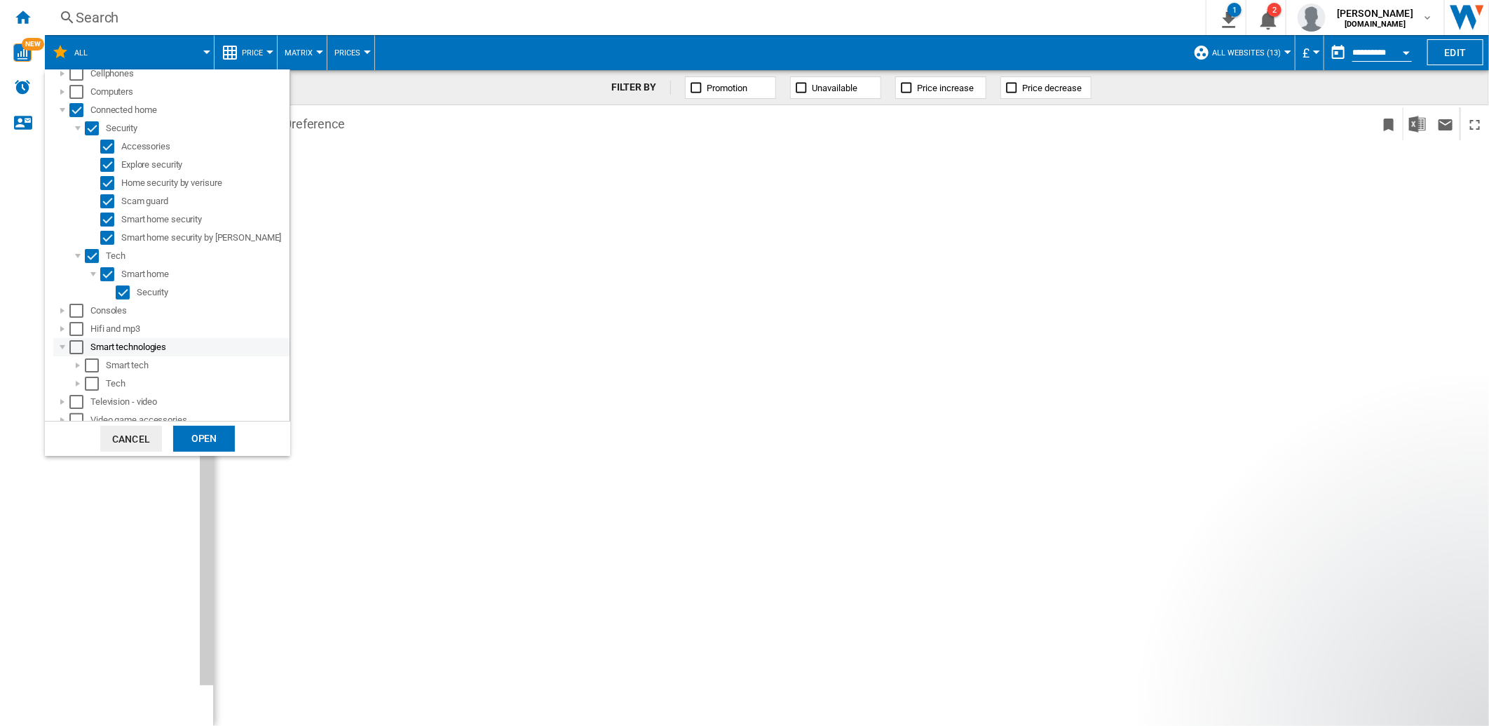
scroll to position [86, 0]
click at [74, 353] on div at bounding box center [78, 357] width 14 height 14
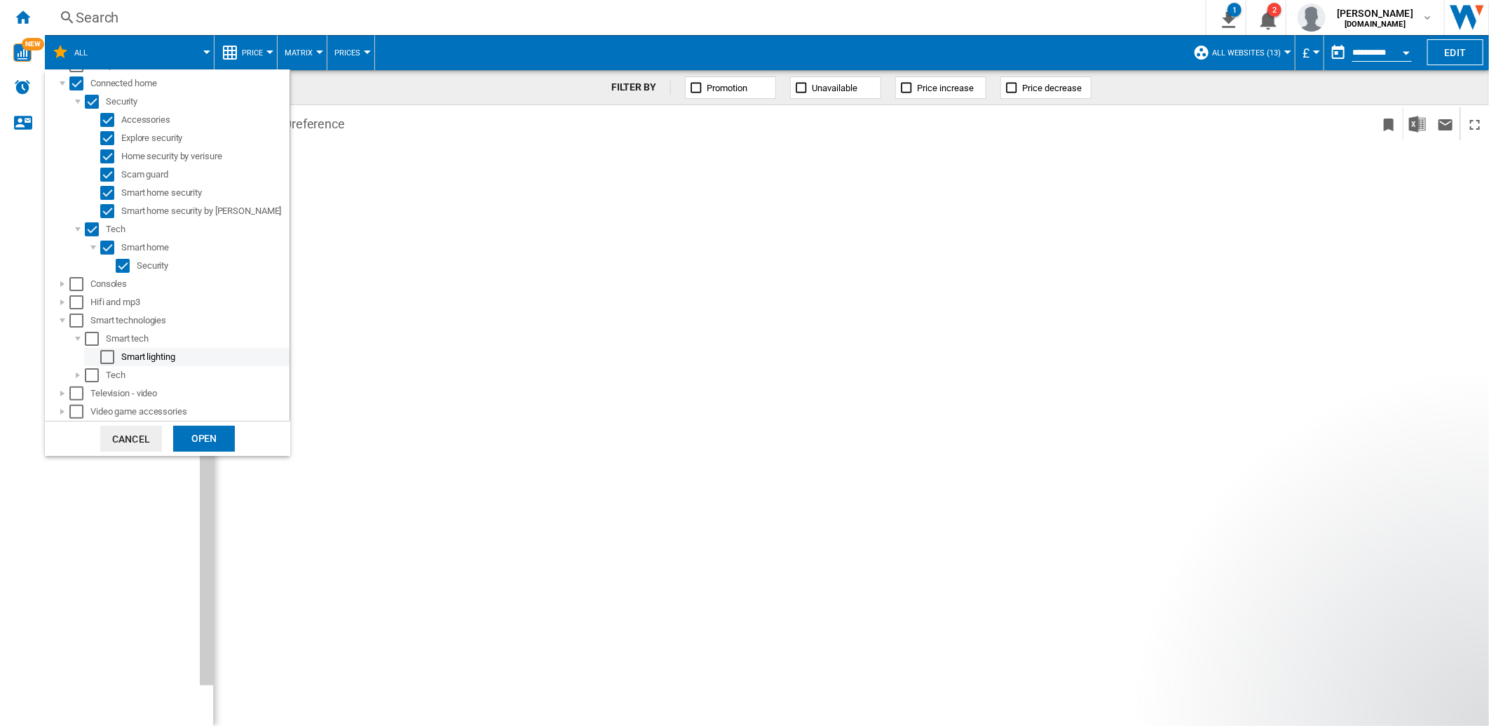
click at [107, 353] on div "Select" at bounding box center [107, 357] width 14 height 14
click at [76, 374] on div at bounding box center [78, 375] width 14 height 14
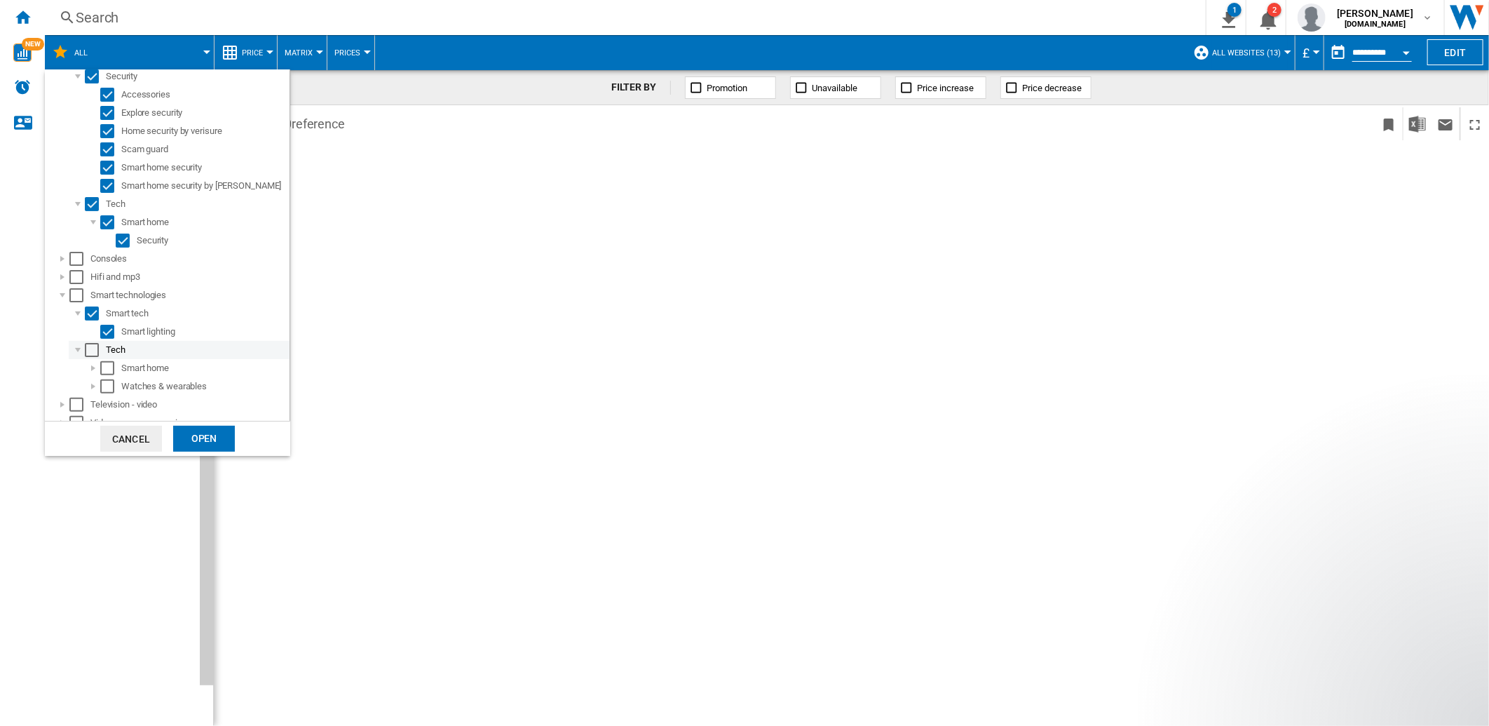
scroll to position [142, 0]
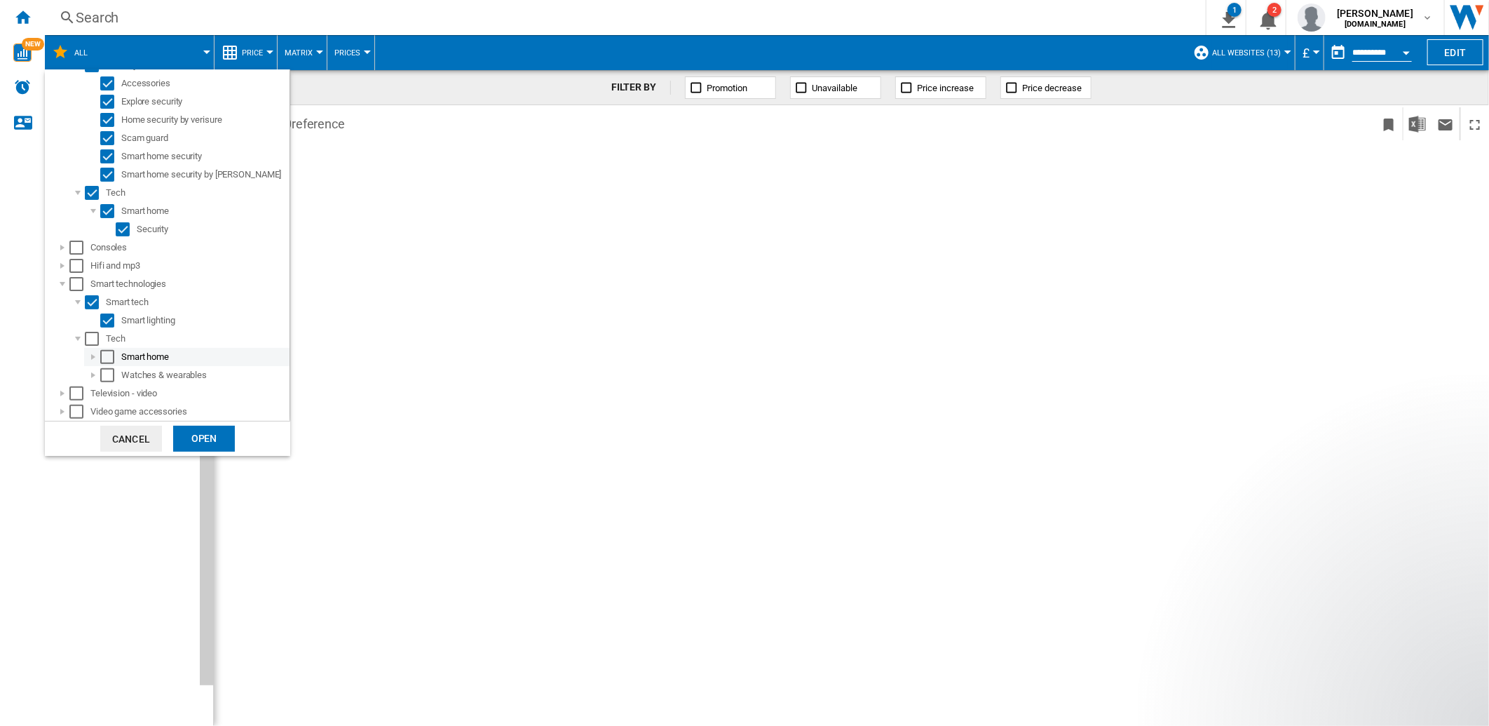
click at [109, 350] on div "Select" at bounding box center [107, 357] width 14 height 14
click at [203, 436] on div "Open" at bounding box center [204, 438] width 62 height 26
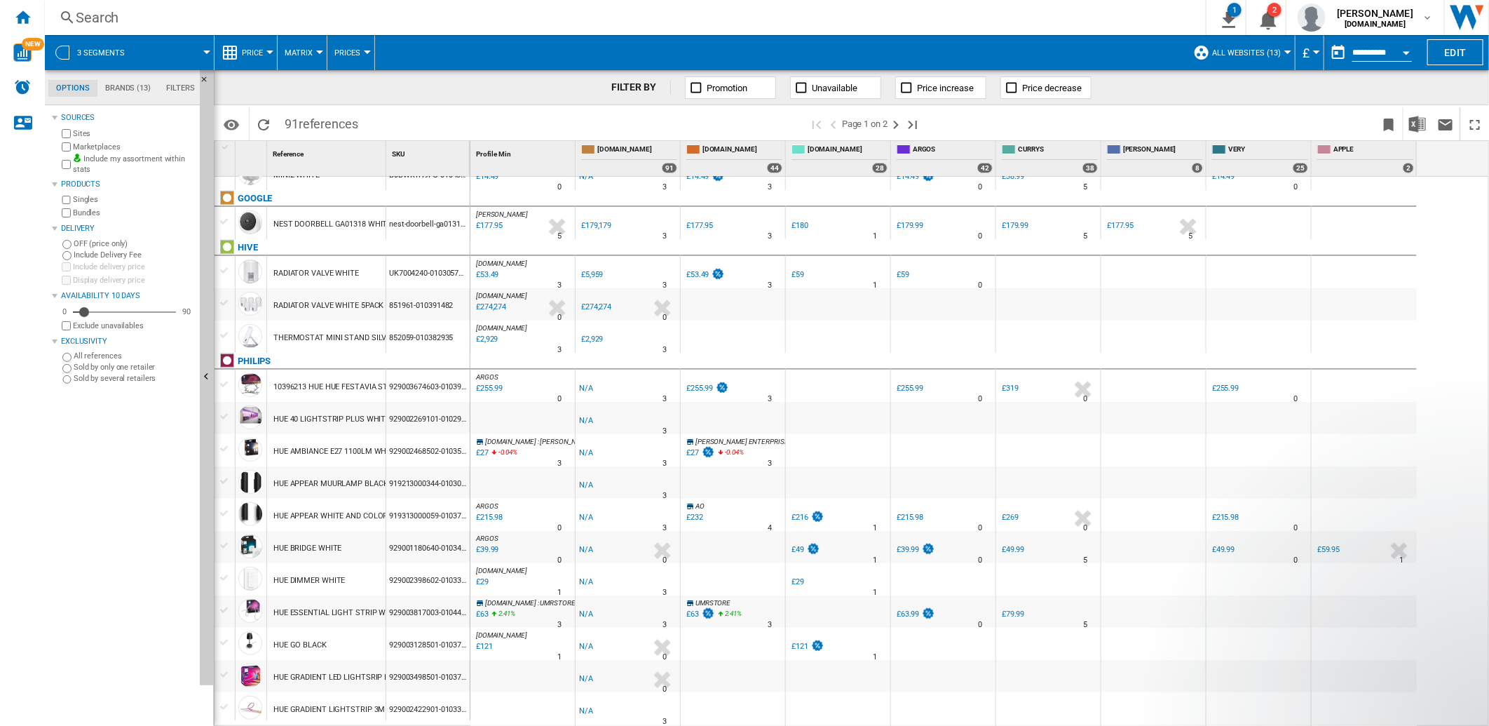
scroll to position [233, 0]
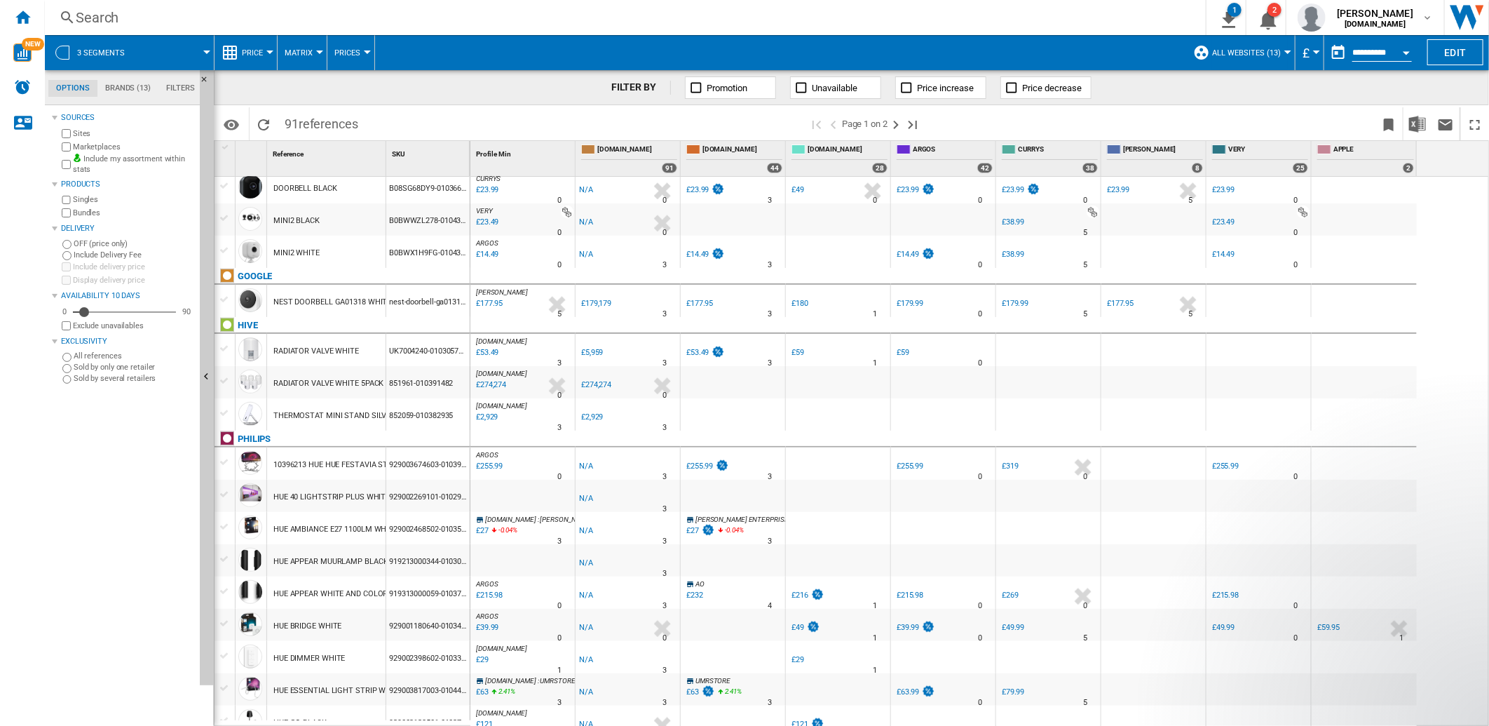
click at [598, 383] on div "£274,274" at bounding box center [596, 384] width 30 height 9
click at [494, 416] on div "£2,929" at bounding box center [486, 417] width 24 height 14
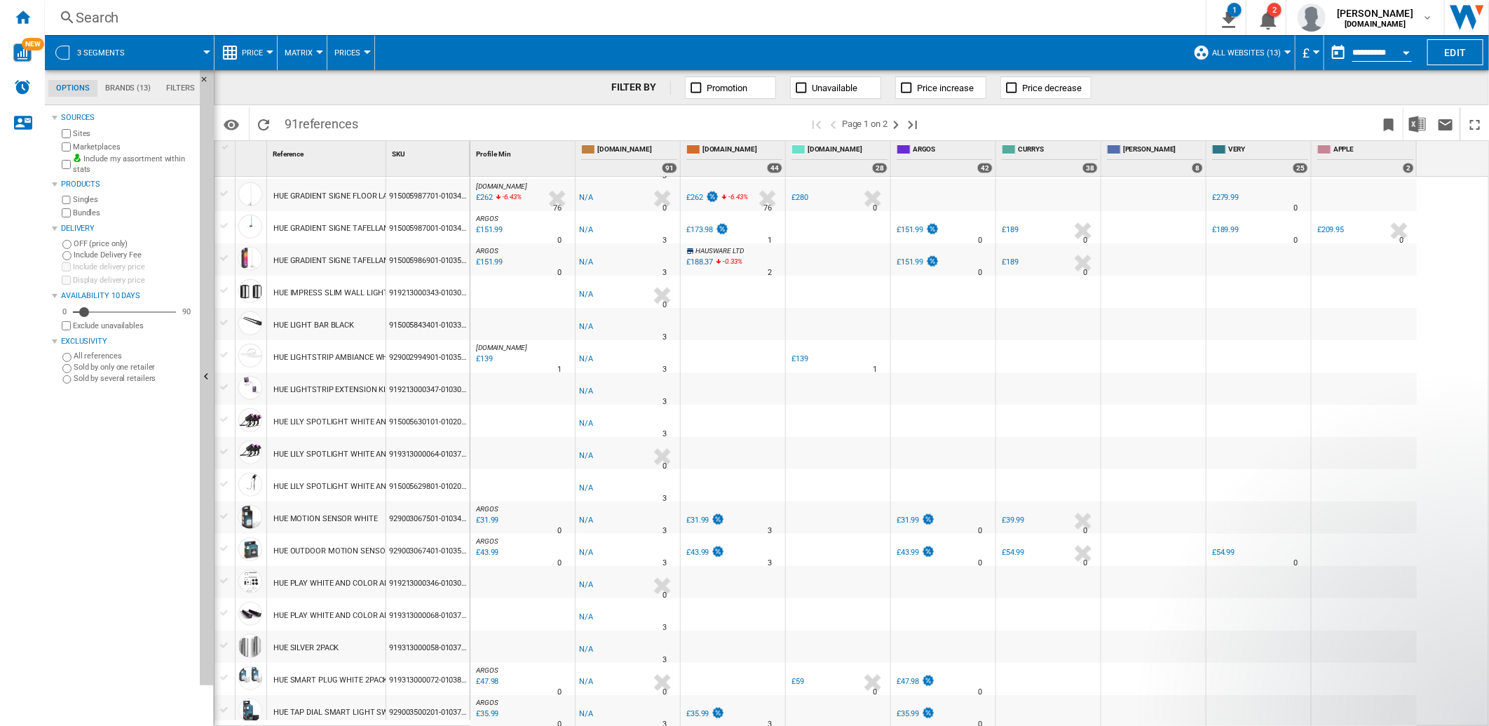
scroll to position [1146, 0]
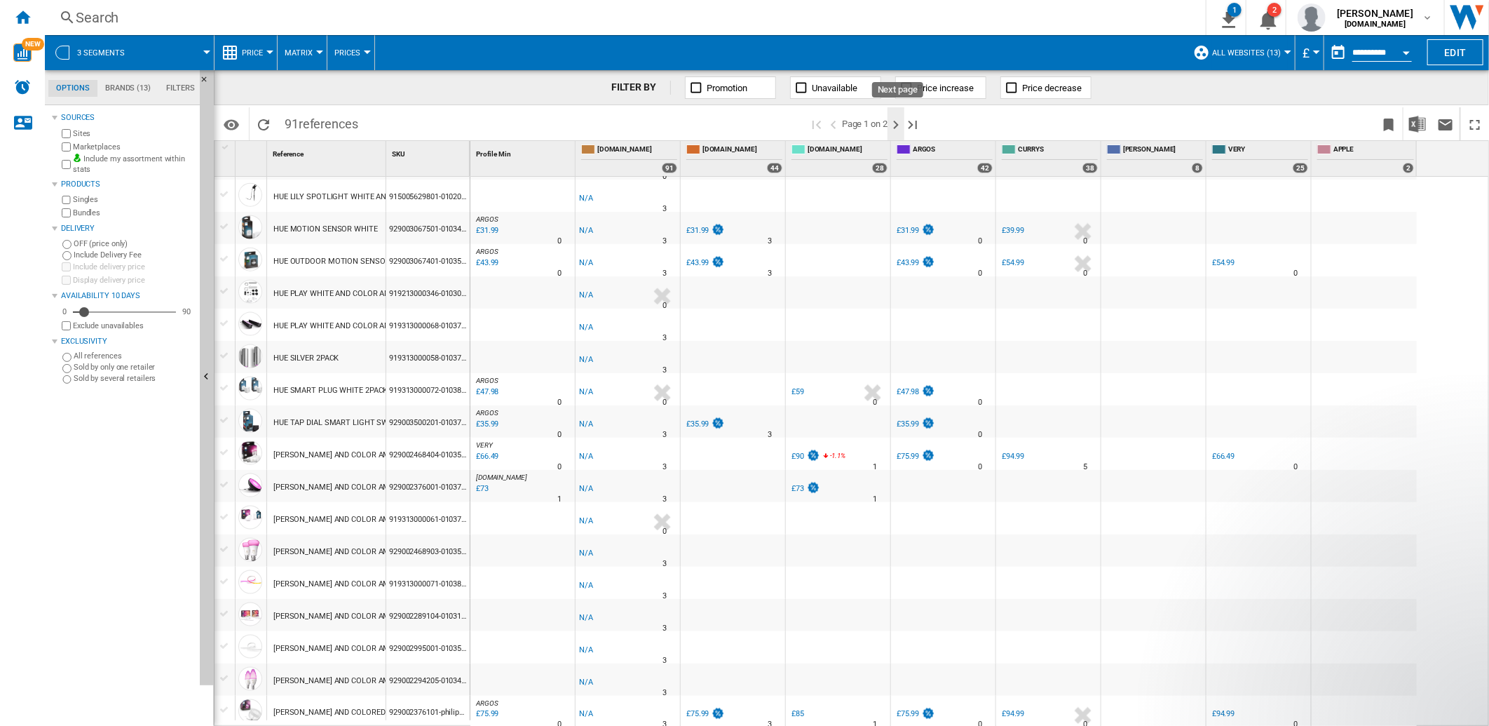
click at [899, 123] on ng-md-icon "Next page" at bounding box center [895, 124] width 17 height 17
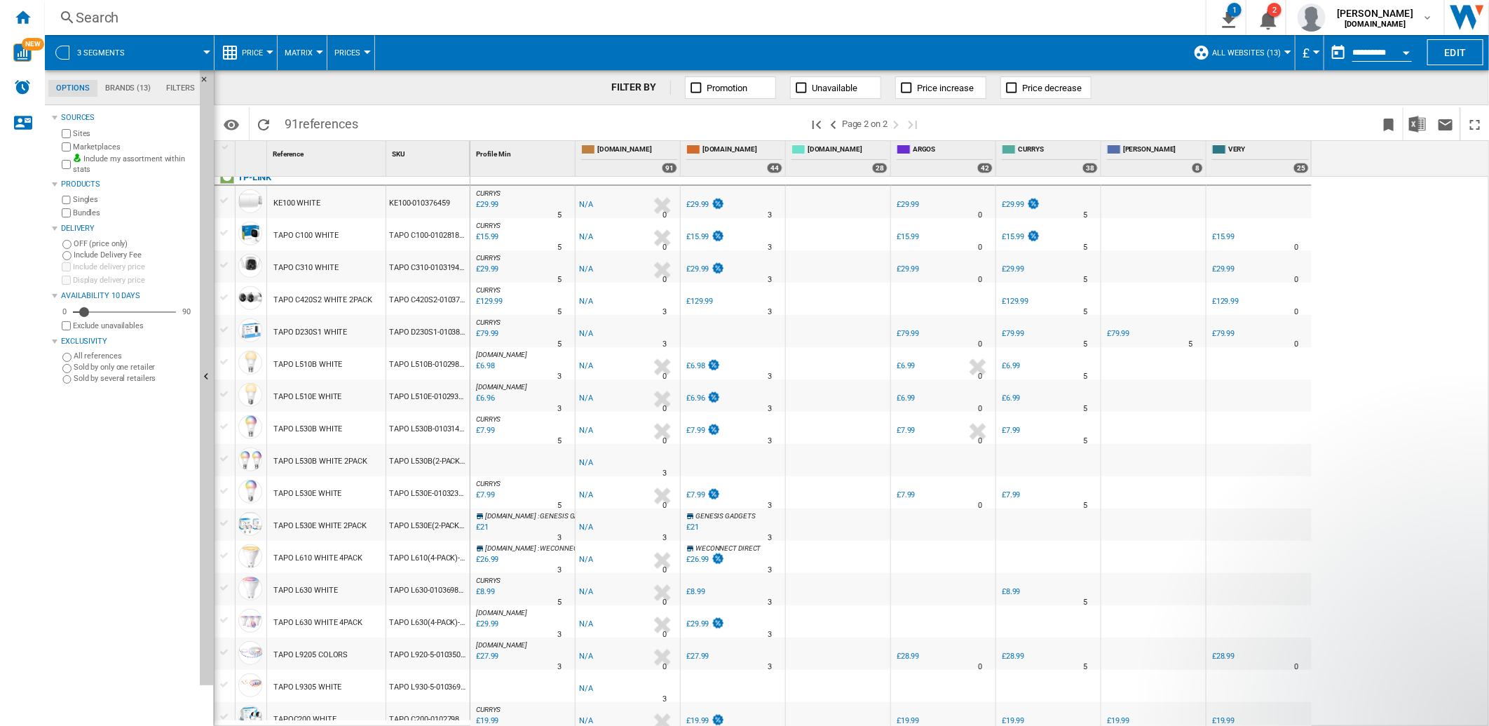
scroll to position [839, 0]
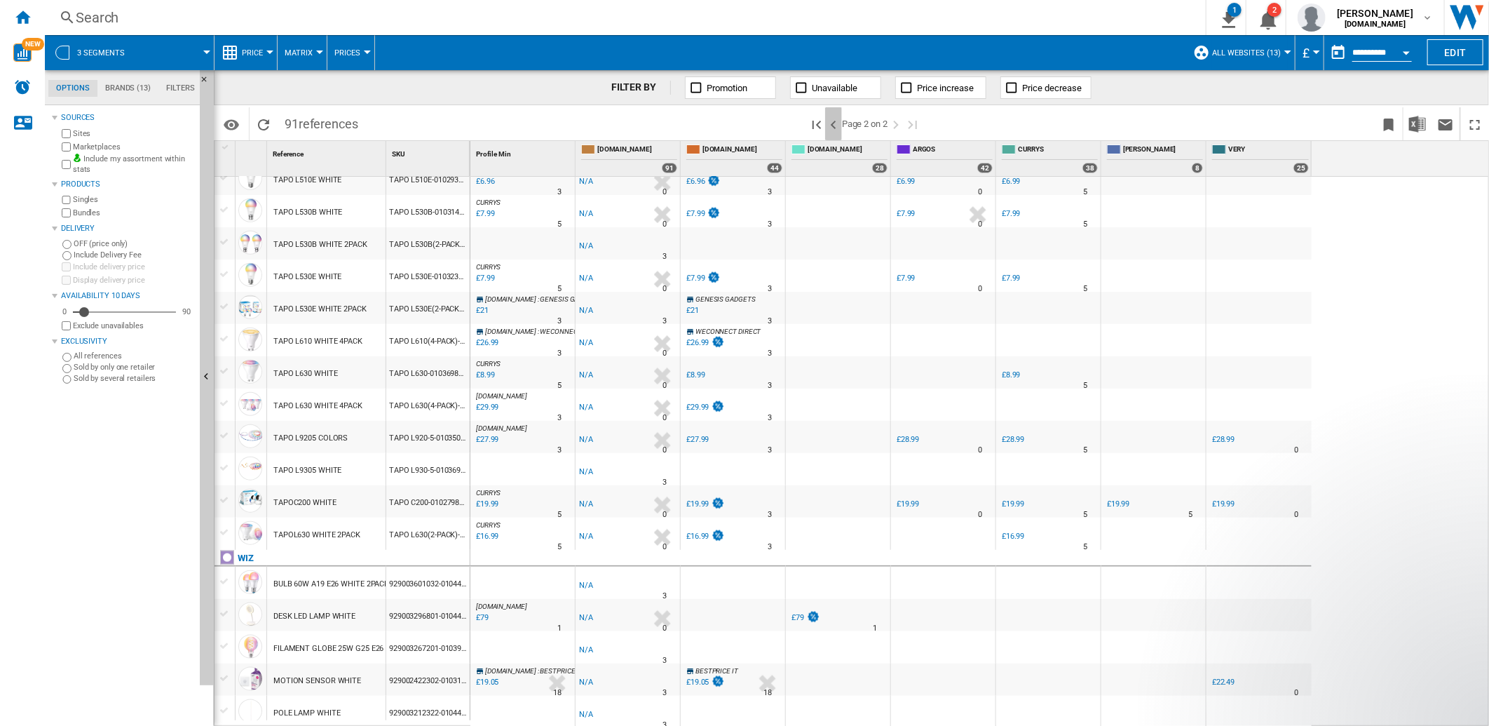
click at [833, 125] on ng-md-icon ">Previous page" at bounding box center [833, 124] width 17 height 17
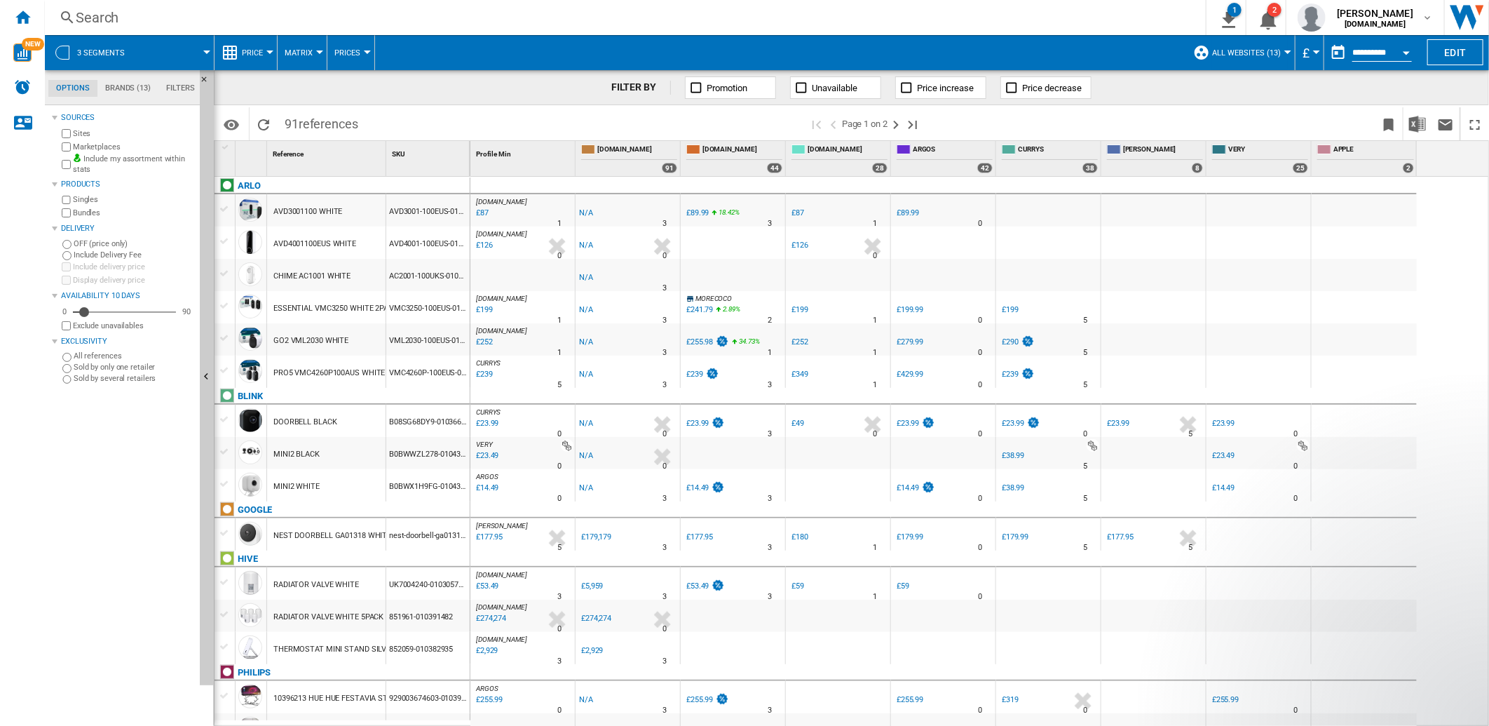
scroll to position [311, 0]
